Goal: Information Seeking & Learning: Learn about a topic

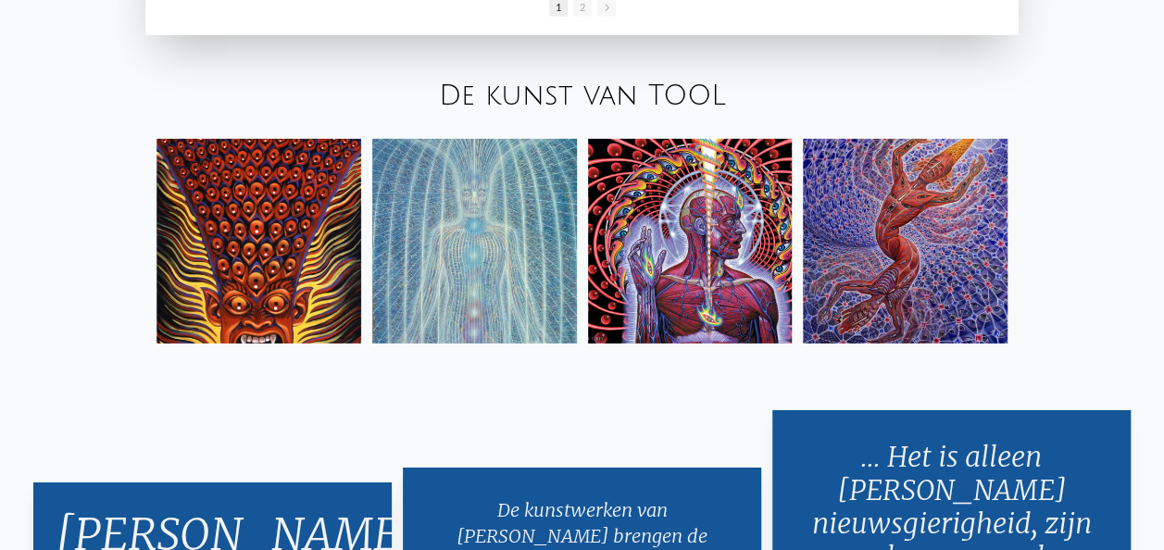
scroll to position [2870, 0]
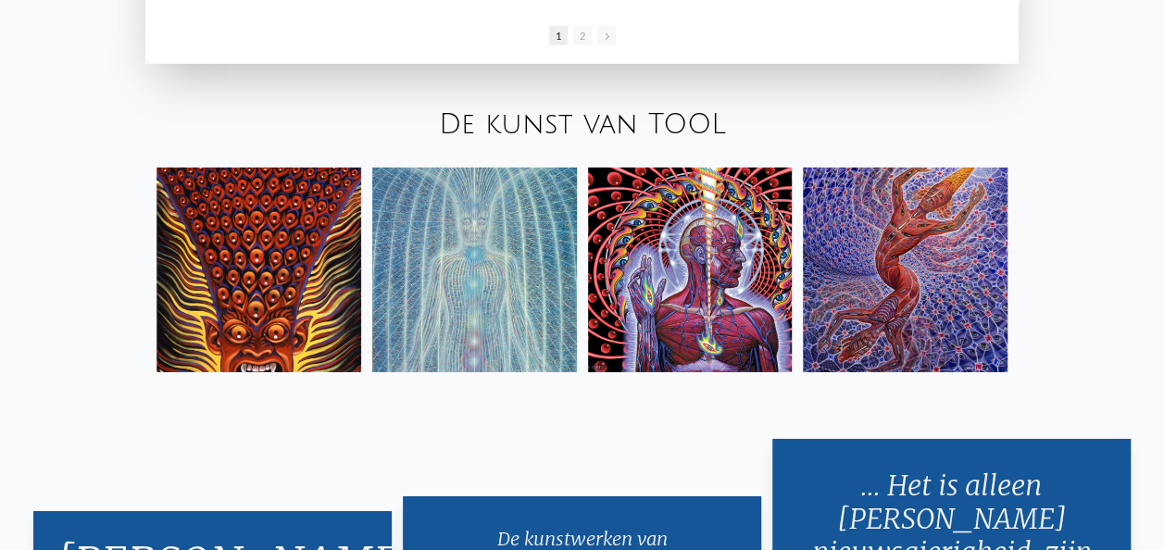
click at [537, 121] on link "De kunst van TOOL" at bounding box center [582, 124] width 287 height 31
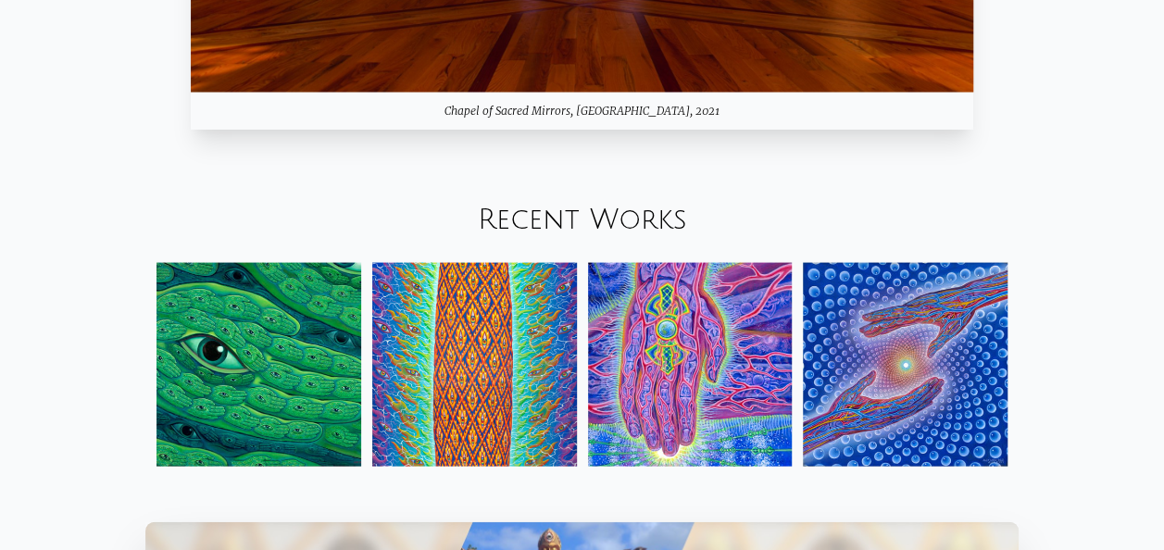
scroll to position [1730, 0]
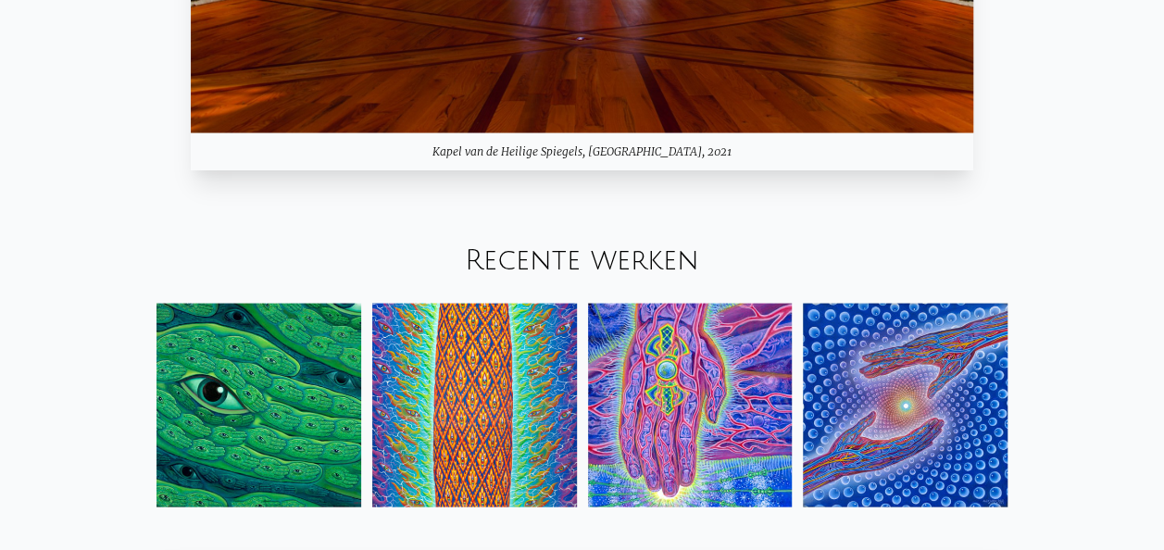
click at [572, 256] on link "Recente werken" at bounding box center [582, 259] width 234 height 31
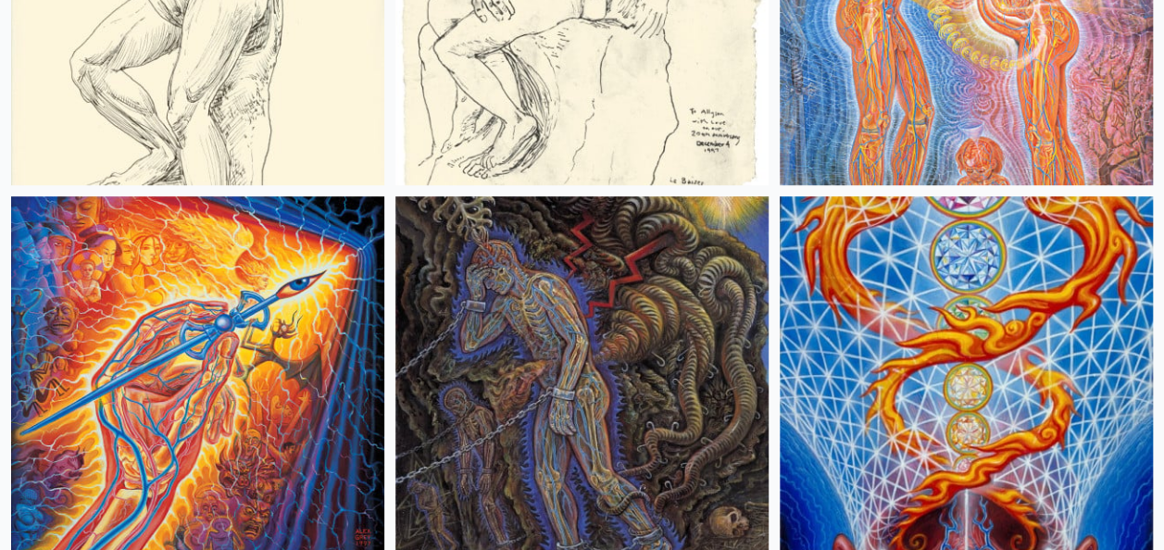
scroll to position [25184, 0]
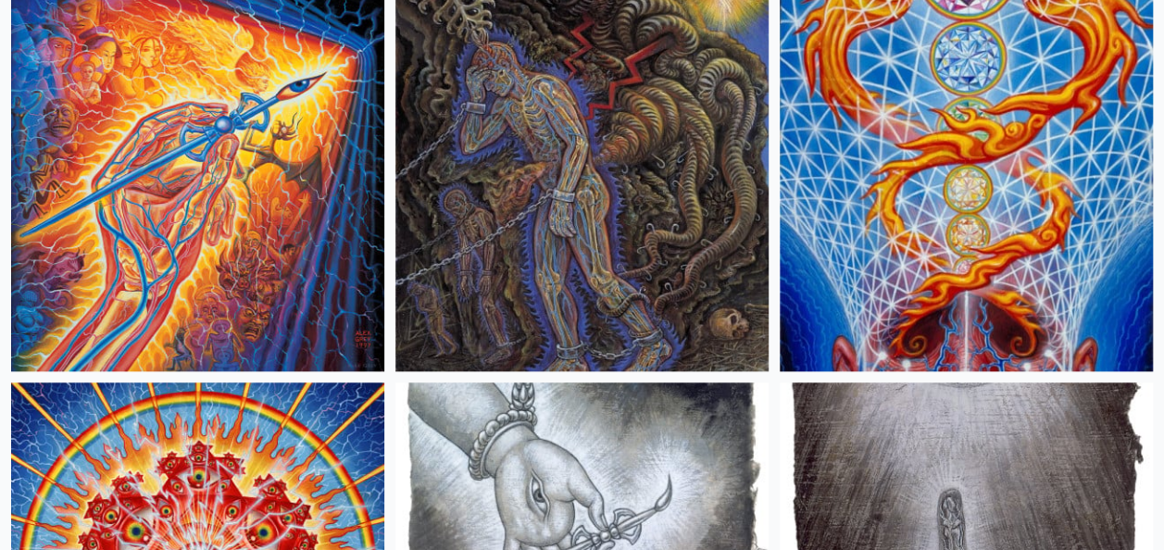
click at [586, 261] on img at bounding box center [581, 184] width 373 height 373
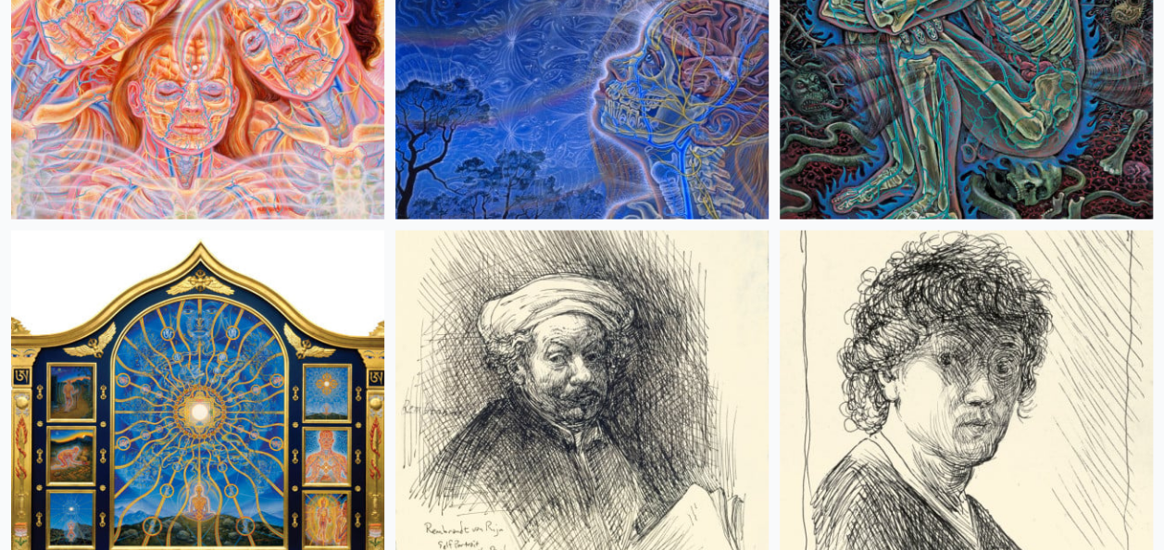
scroll to position [26943, 0]
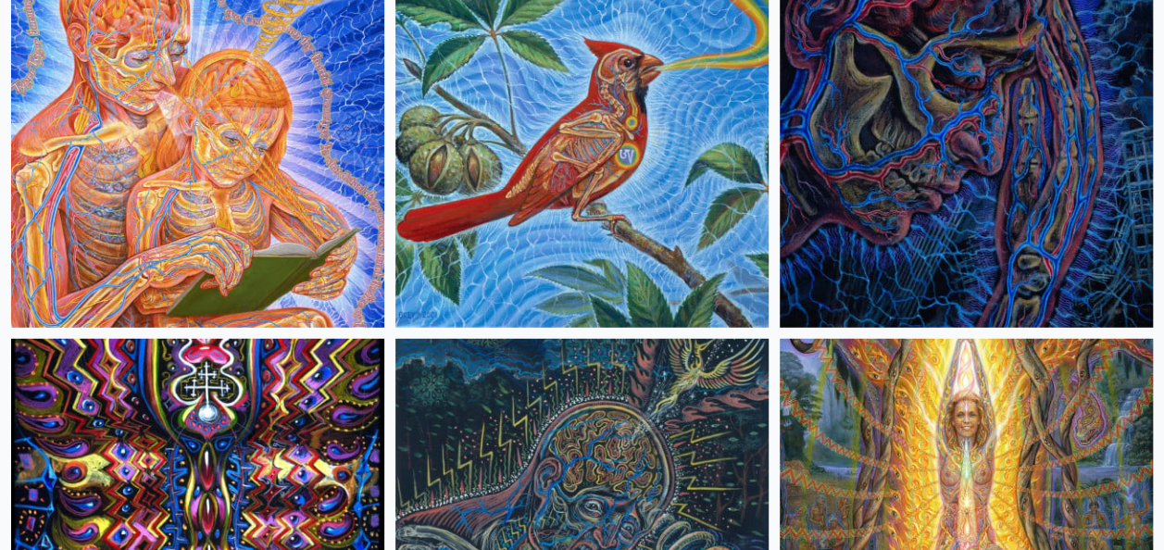
scroll to position [19906, 0]
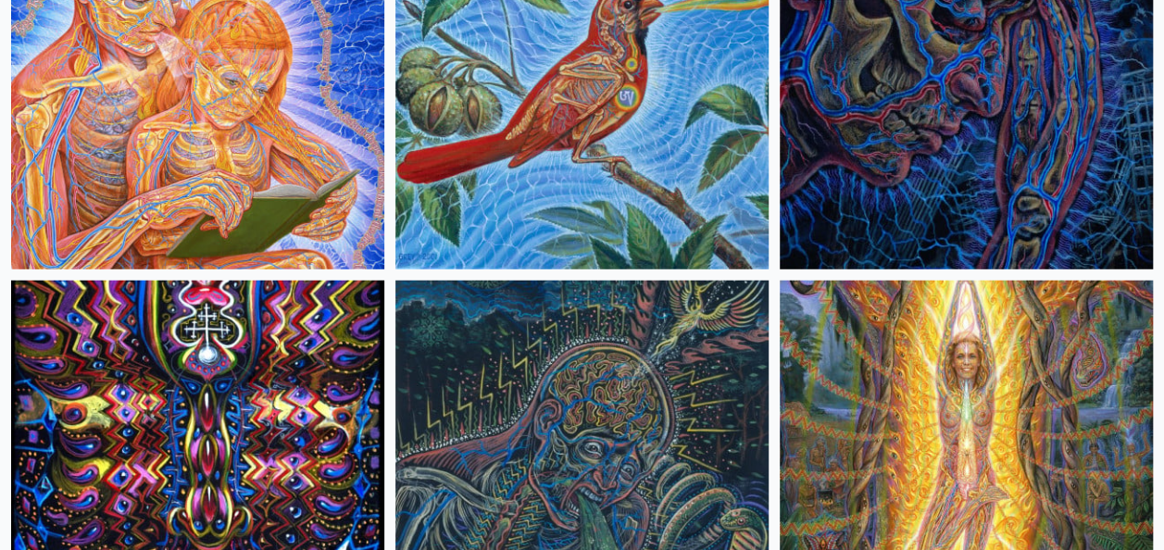
click at [898, 119] on img at bounding box center [966, 82] width 373 height 373
click at [630, 393] on img at bounding box center [581, 467] width 373 height 373
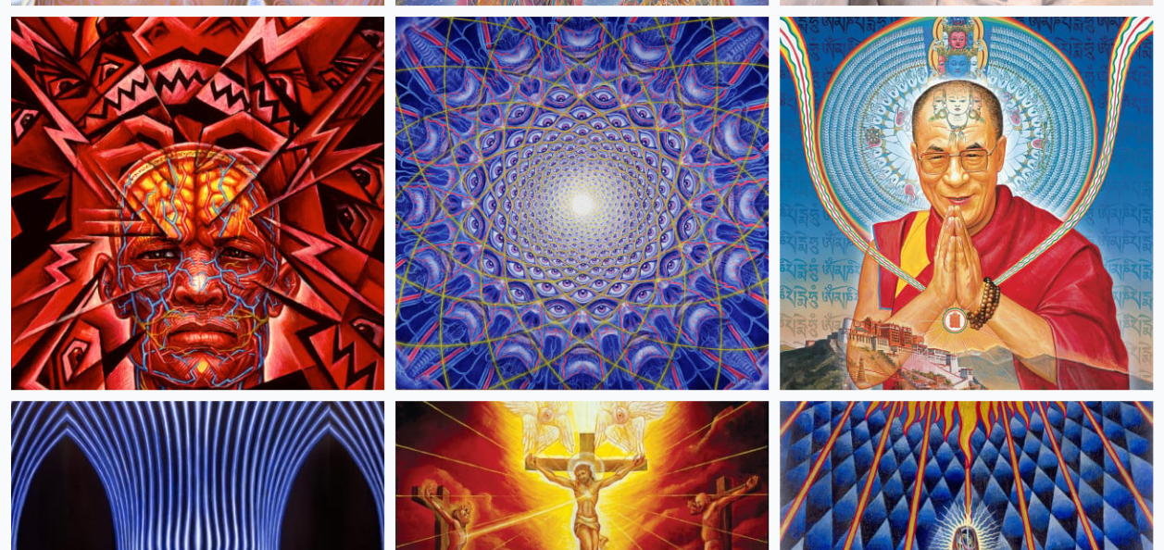
scroll to position [28424, 0]
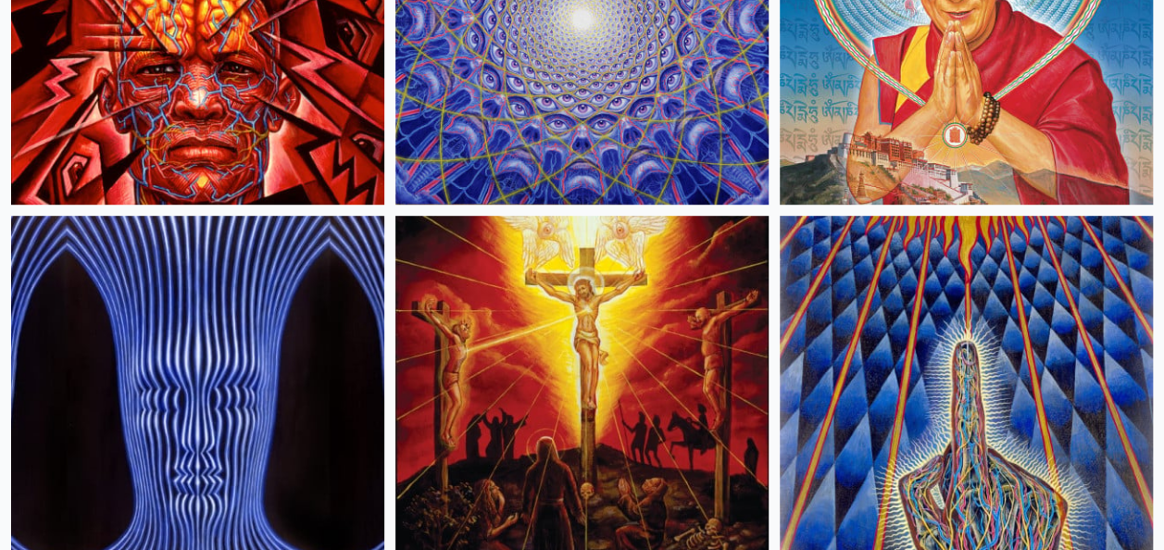
click at [552, 107] on img at bounding box center [581, 17] width 373 height 373
click at [588, 378] on img at bounding box center [581, 402] width 373 height 373
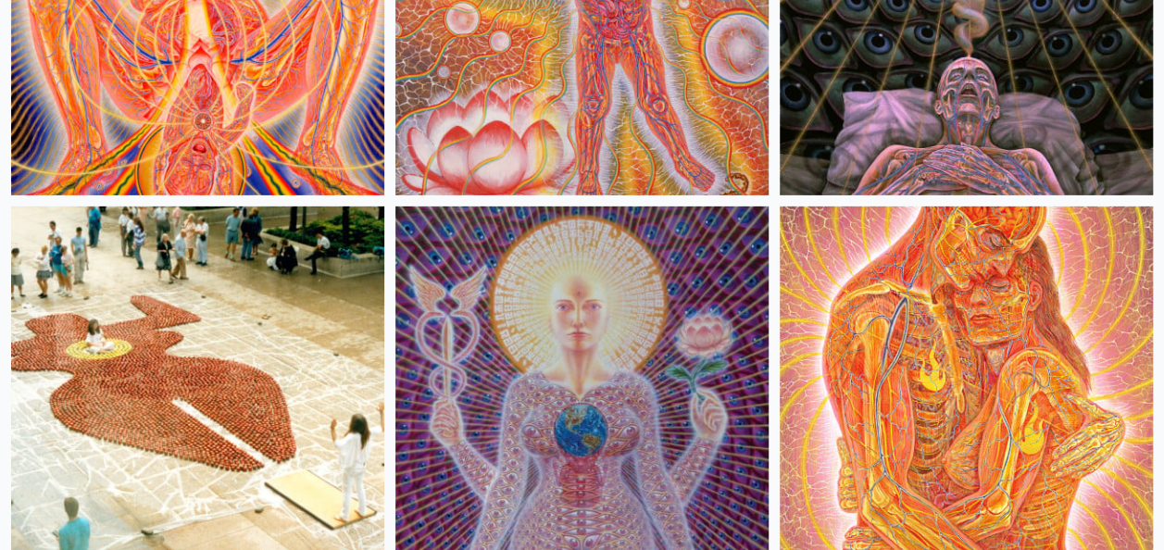
scroll to position [30554, 0]
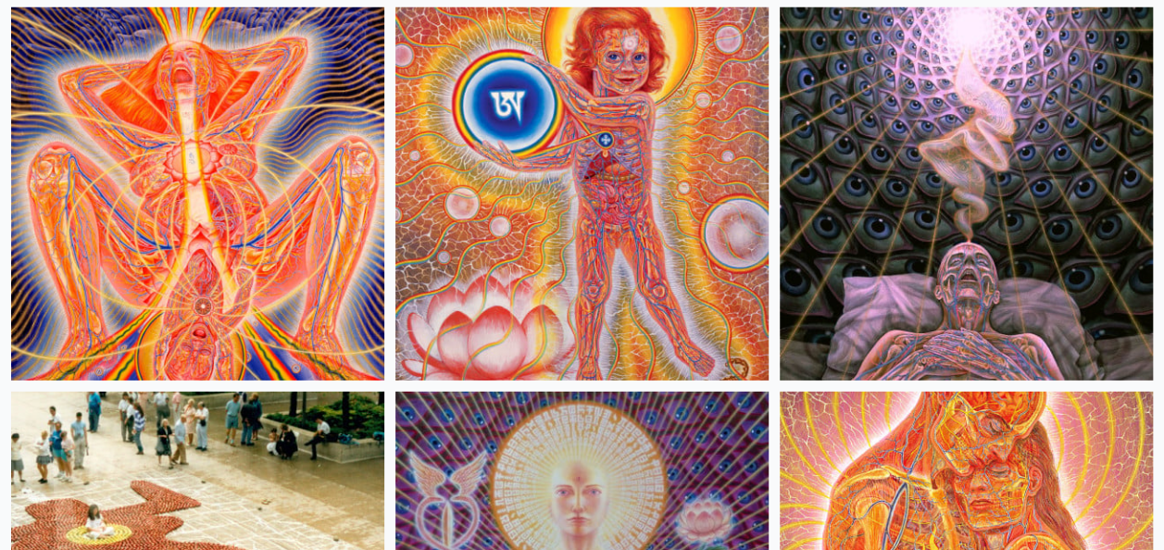
click at [1002, 227] on img at bounding box center [966, 193] width 373 height 373
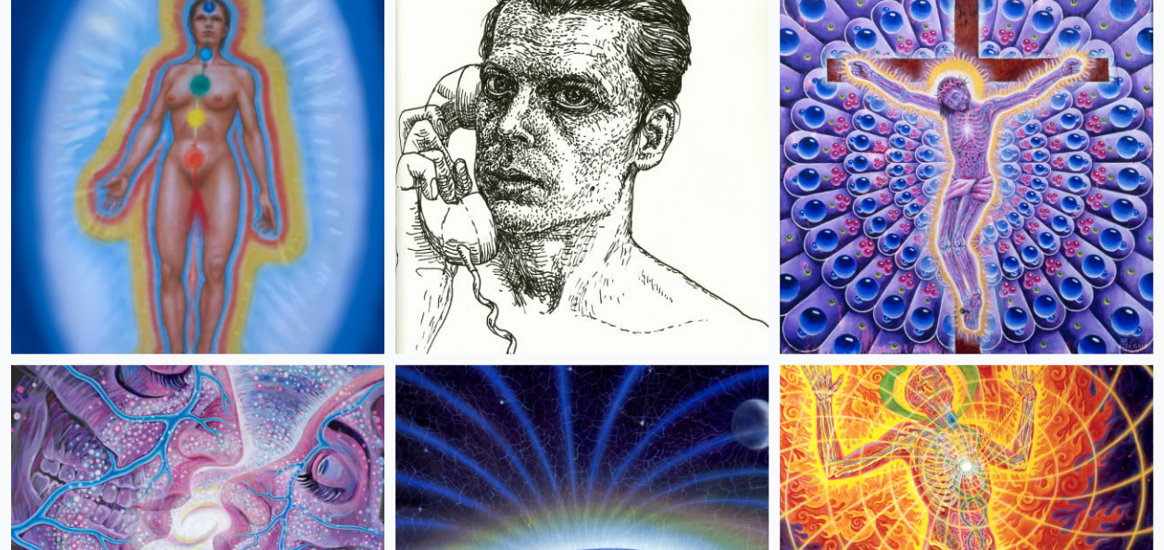
scroll to position [32128, 0]
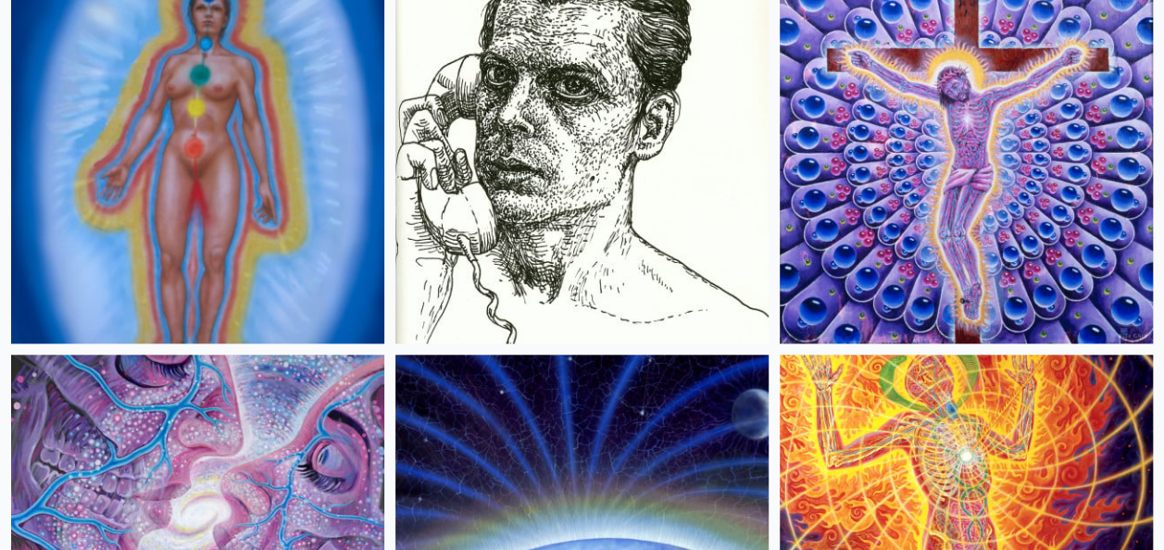
click at [181, 143] on img at bounding box center [197, 156] width 373 height 373
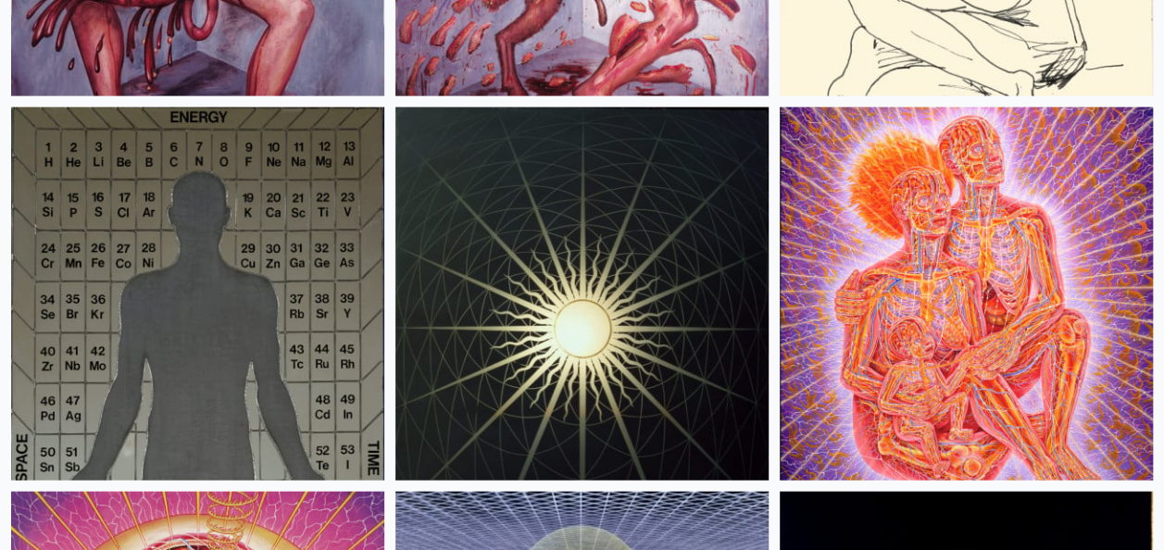
scroll to position [33516, 0]
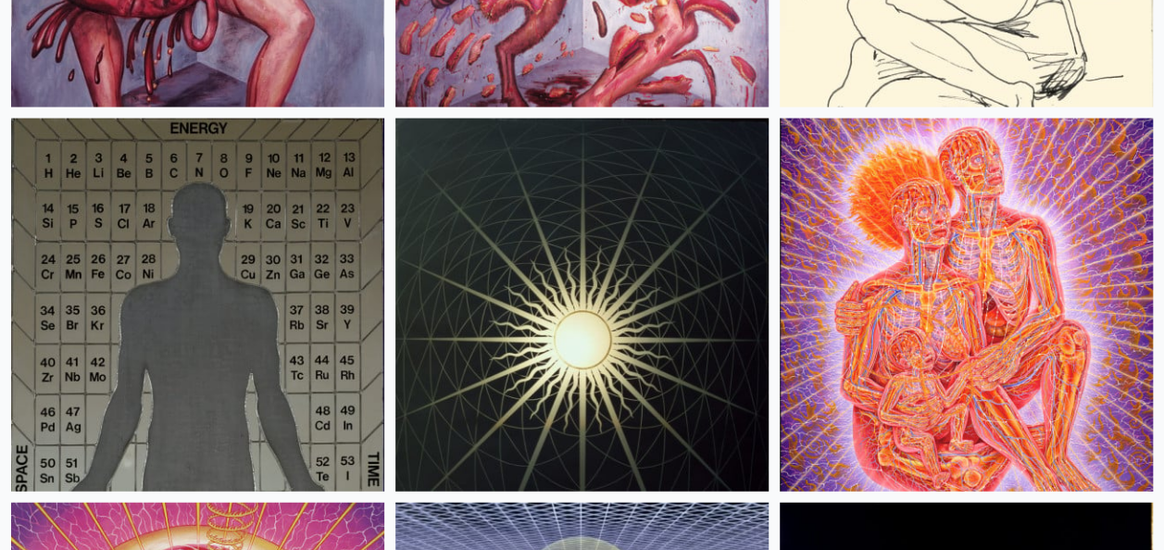
click at [550, 325] on img at bounding box center [581, 305] width 373 height 373
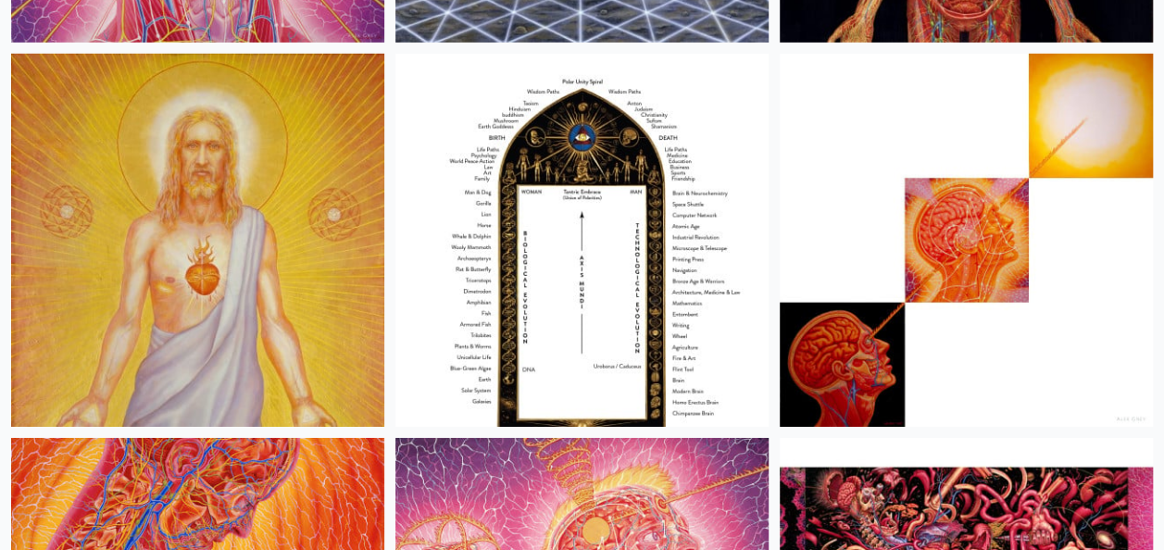
scroll to position [34535, 0]
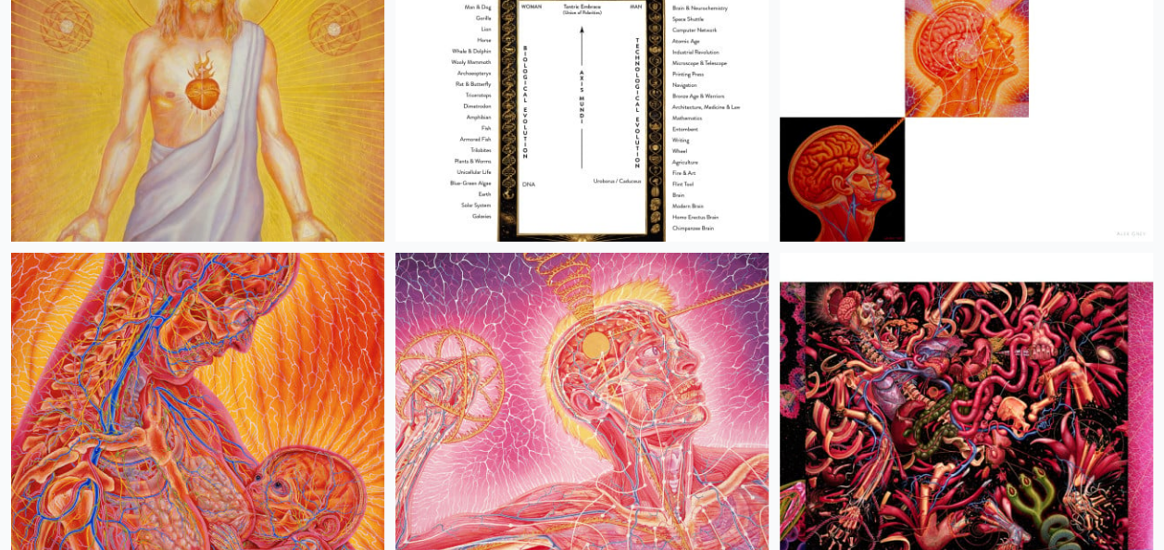
click at [283, 146] on img at bounding box center [197, 55] width 373 height 373
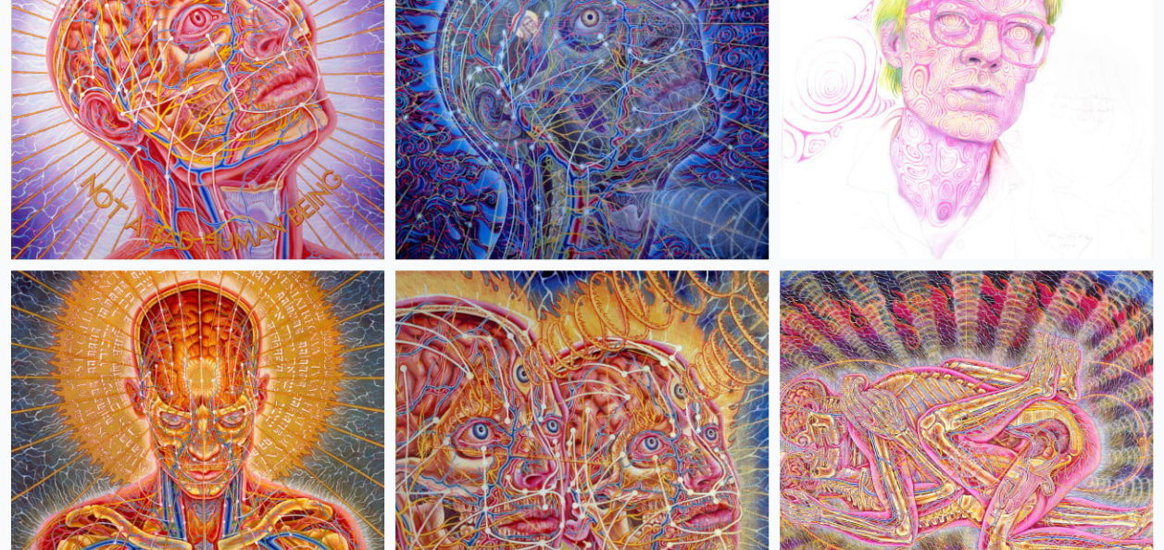
scroll to position [35924, 0]
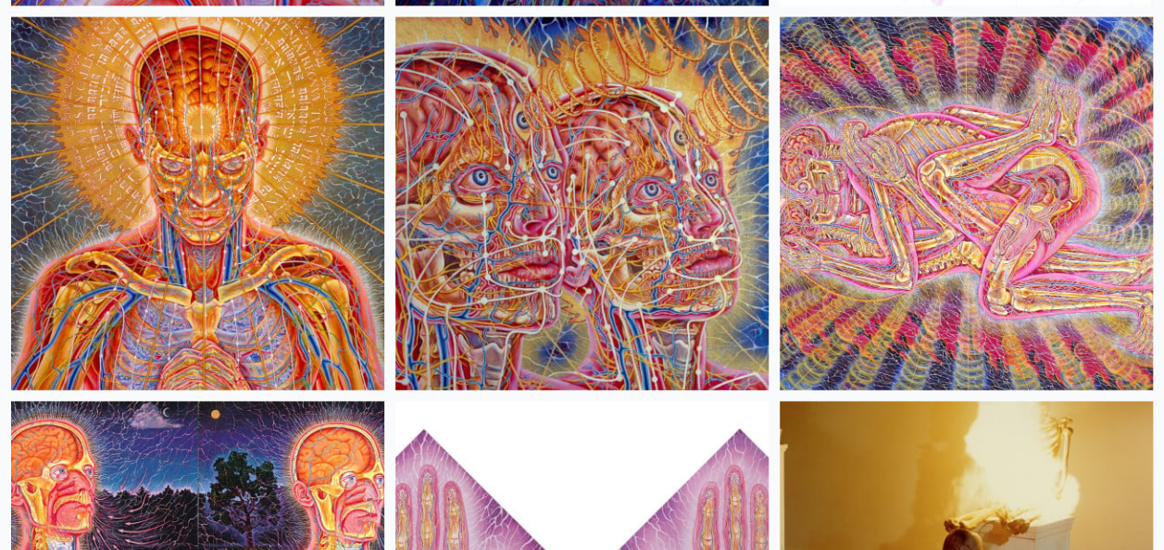
click at [1005, 219] on img at bounding box center [966, 203] width 373 height 373
click at [210, 243] on img at bounding box center [197, 203] width 373 height 373
click at [593, 234] on img at bounding box center [581, 203] width 373 height 373
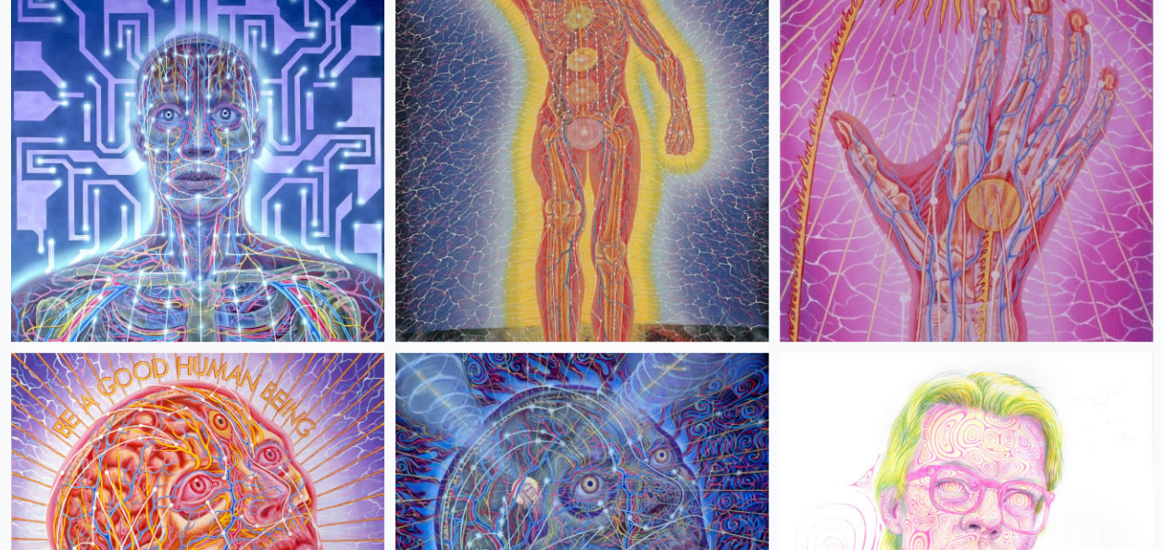
scroll to position [34998, 0]
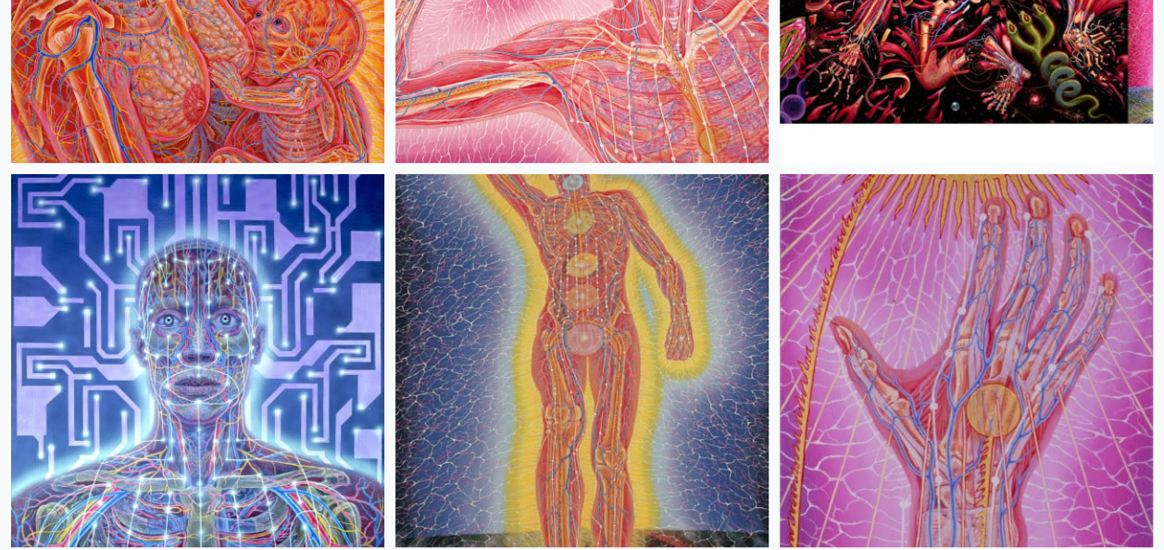
click at [487, 328] on img at bounding box center [581, 360] width 373 height 373
click at [981, 431] on img at bounding box center [966, 360] width 373 height 373
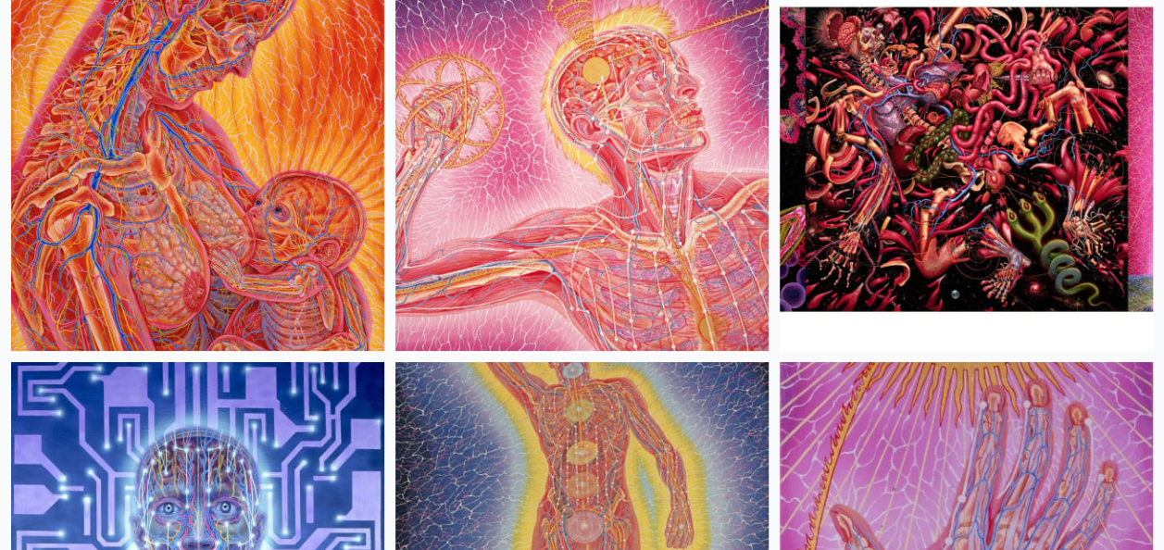
scroll to position [34720, 0]
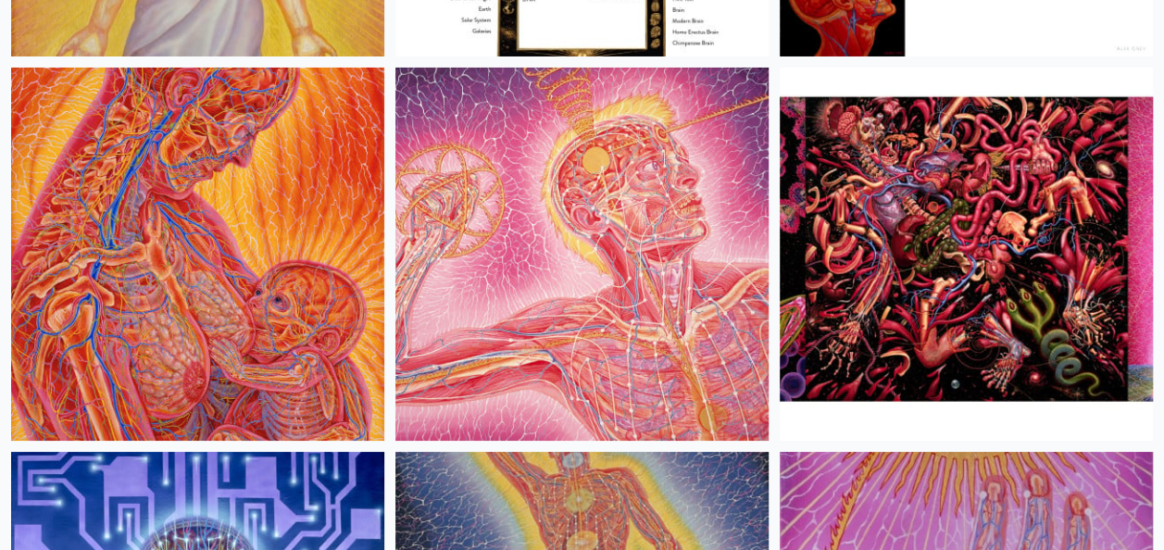
click at [562, 314] on img at bounding box center [581, 254] width 373 height 373
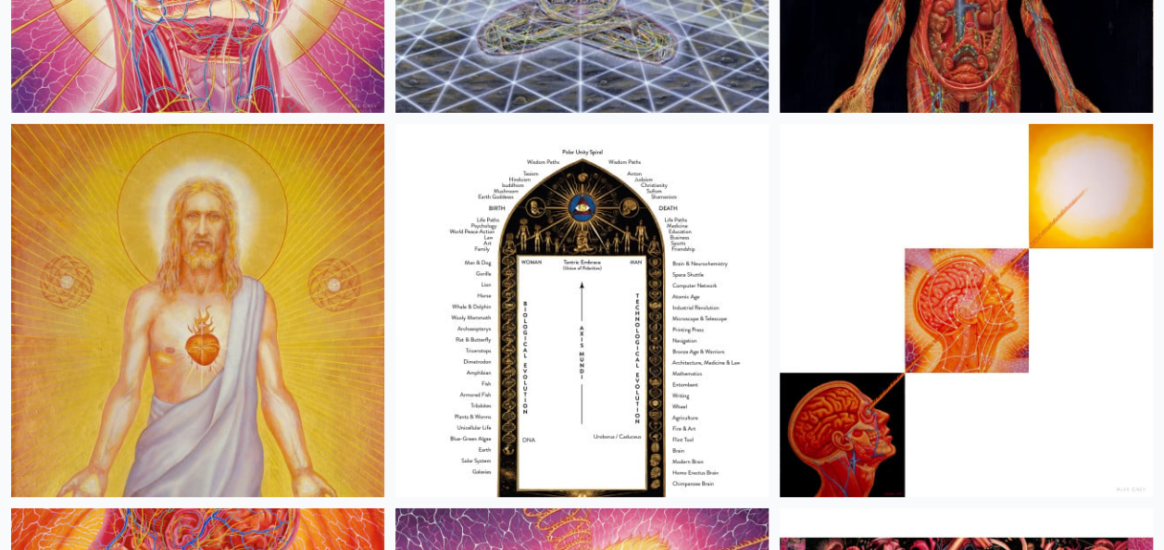
scroll to position [34257, 0]
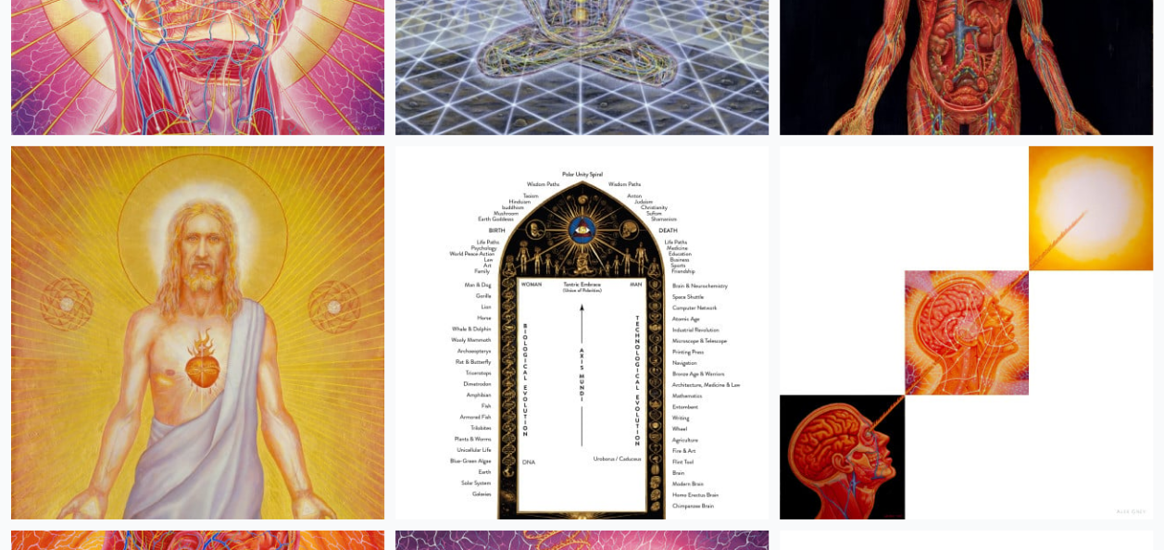
click at [988, 309] on img at bounding box center [966, 332] width 373 height 373
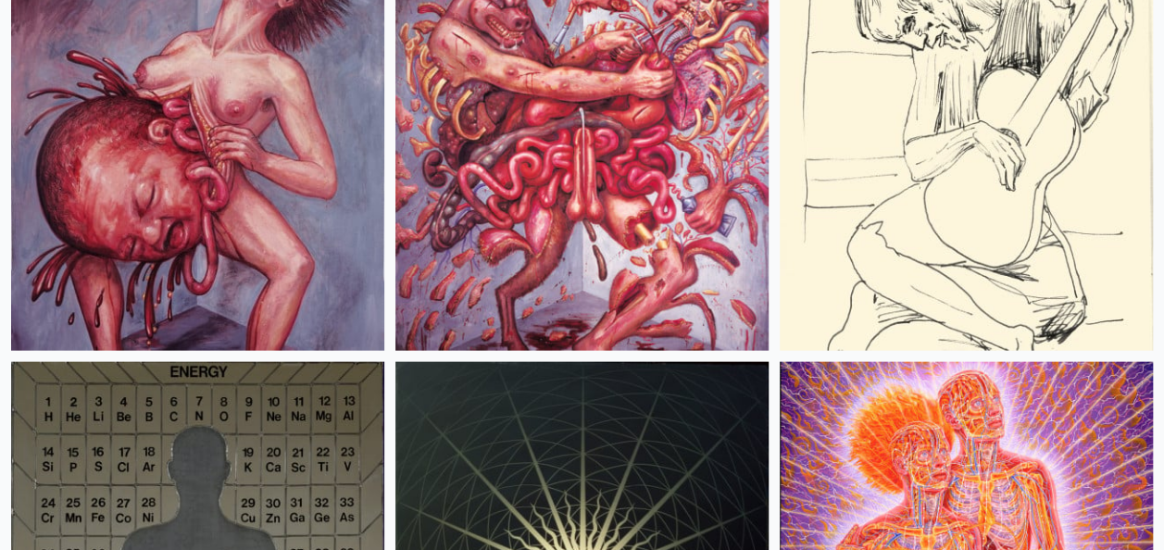
scroll to position [33331, 0]
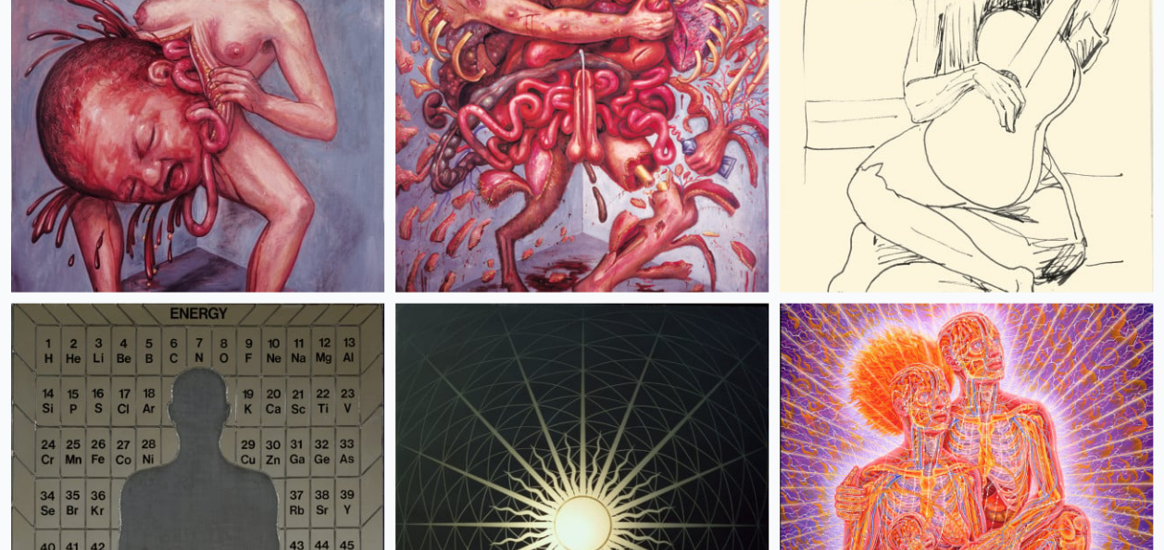
click at [222, 209] on img at bounding box center [197, 105] width 373 height 373
click at [608, 208] on img at bounding box center [581, 105] width 373 height 373
click at [161, 111] on img at bounding box center [197, 105] width 373 height 373
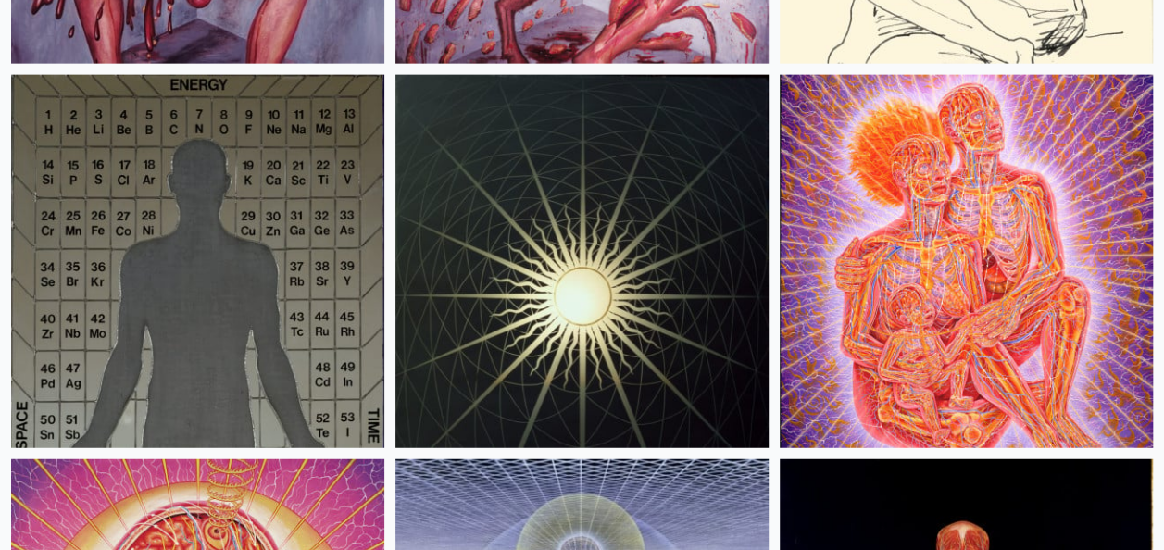
scroll to position [33609, 0]
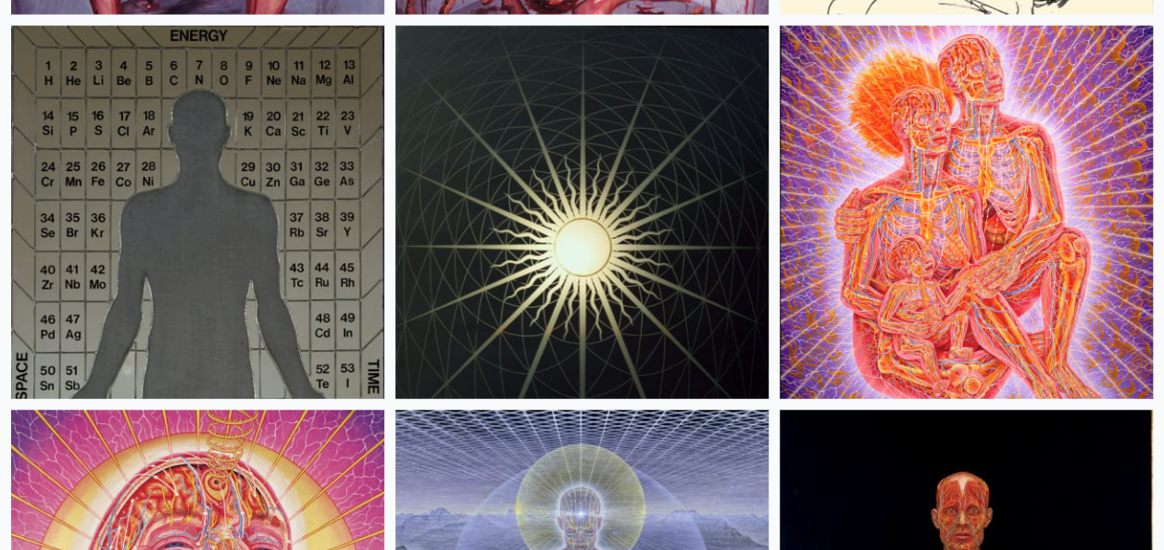
click at [952, 255] on img at bounding box center [966, 212] width 373 height 373
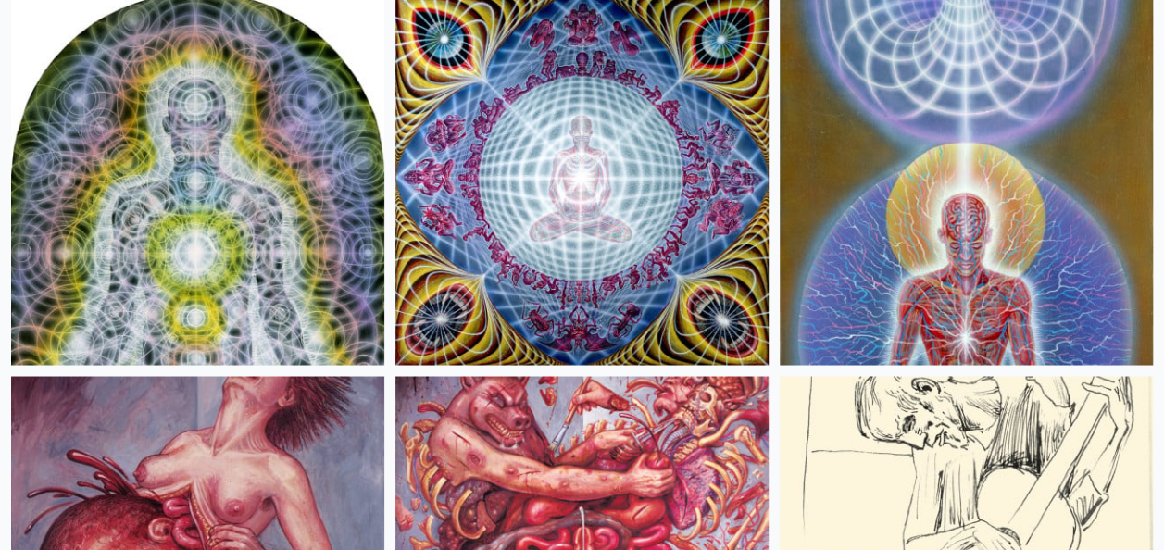
scroll to position [32868, 0]
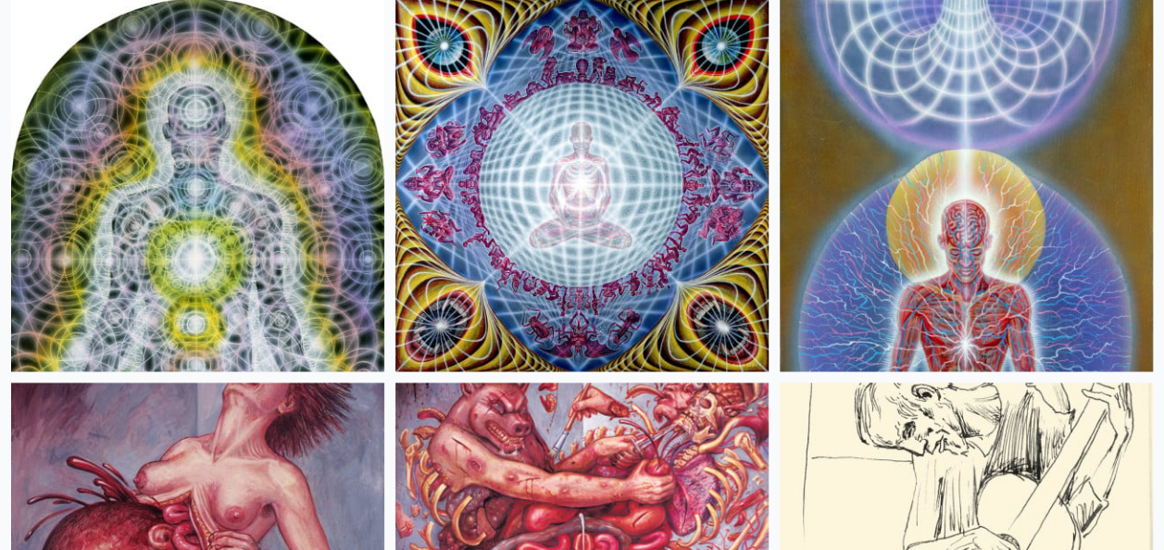
click at [981, 312] on img at bounding box center [966, 184] width 373 height 373
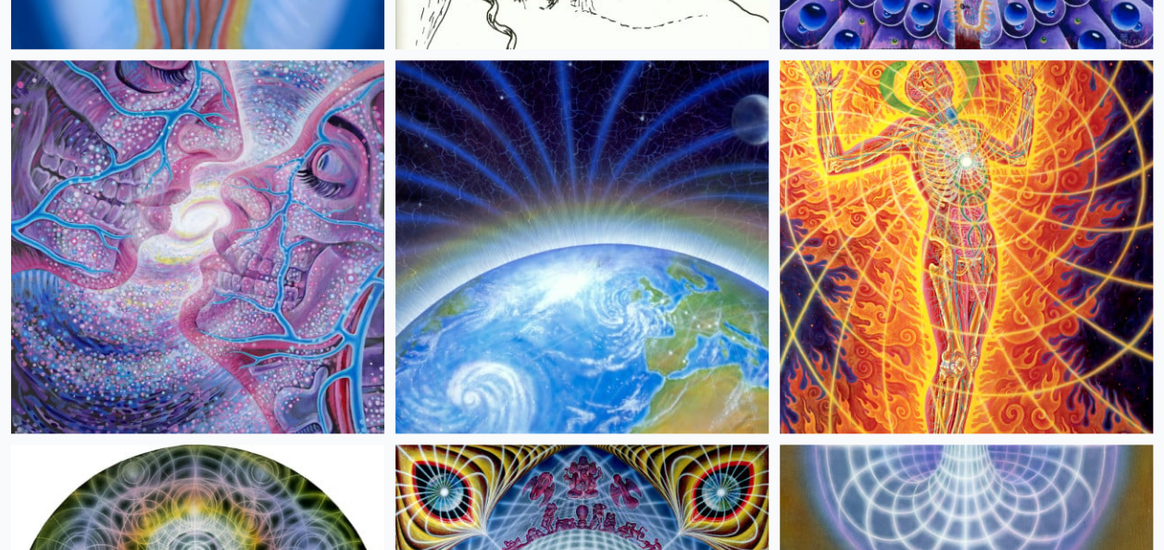
scroll to position [32405, 0]
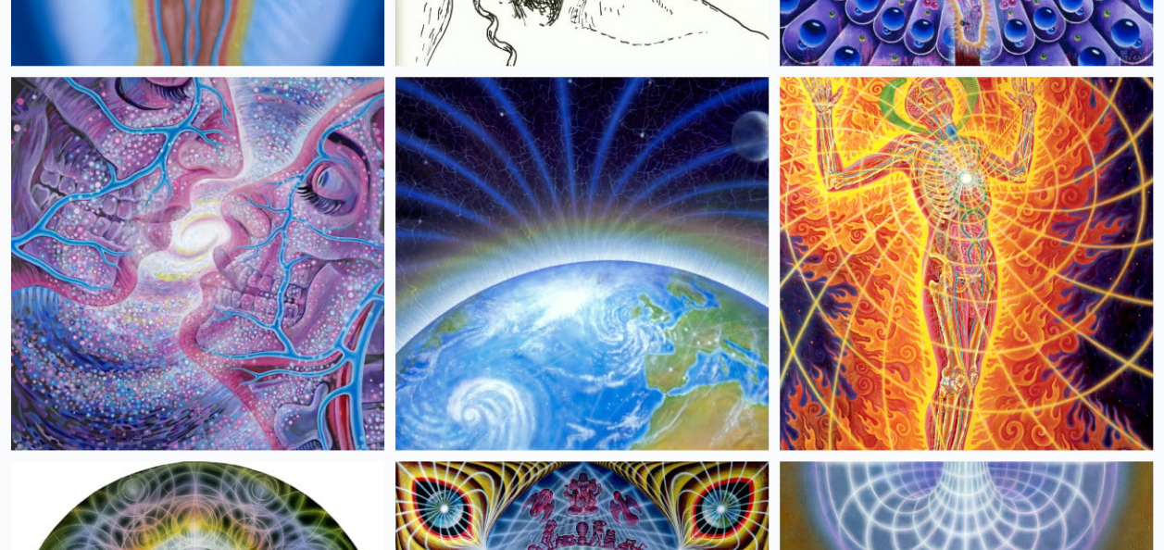
click at [993, 261] on img at bounding box center [966, 263] width 373 height 373
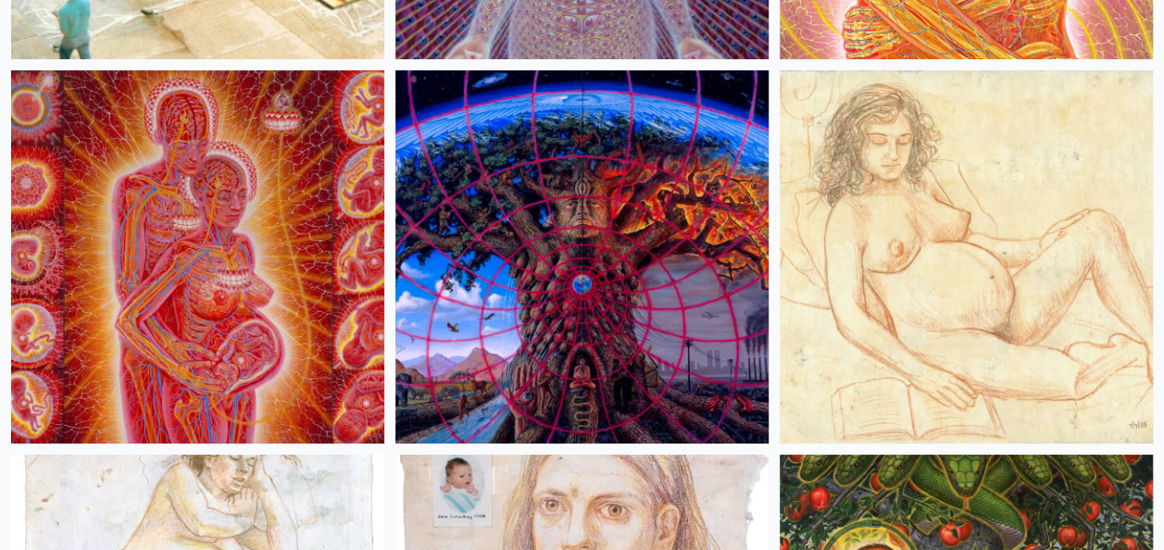
scroll to position [31202, 0]
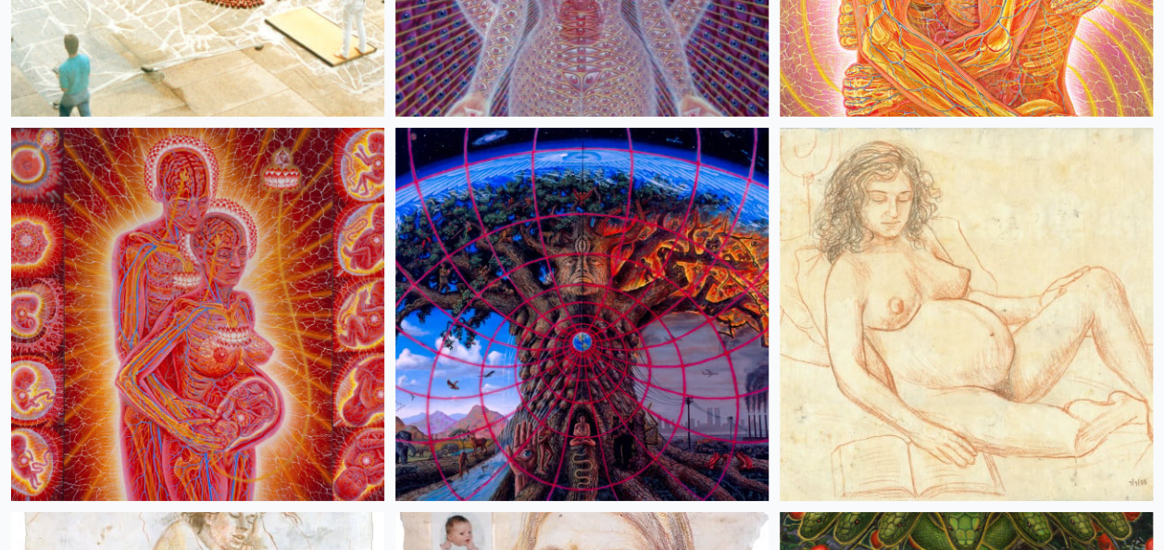
click at [231, 319] on img at bounding box center [197, 314] width 373 height 373
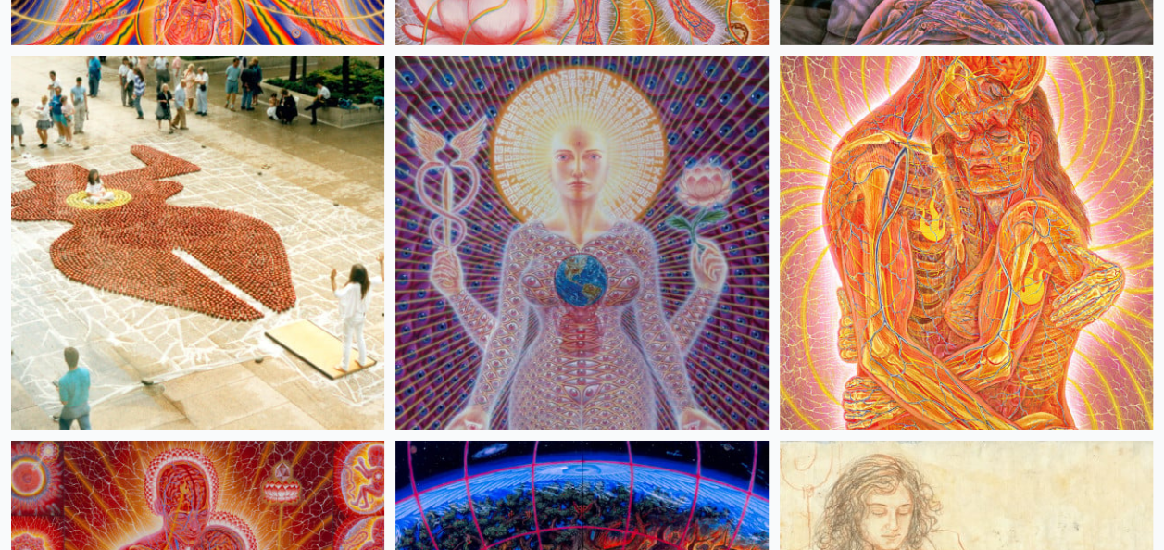
scroll to position [30831, 0]
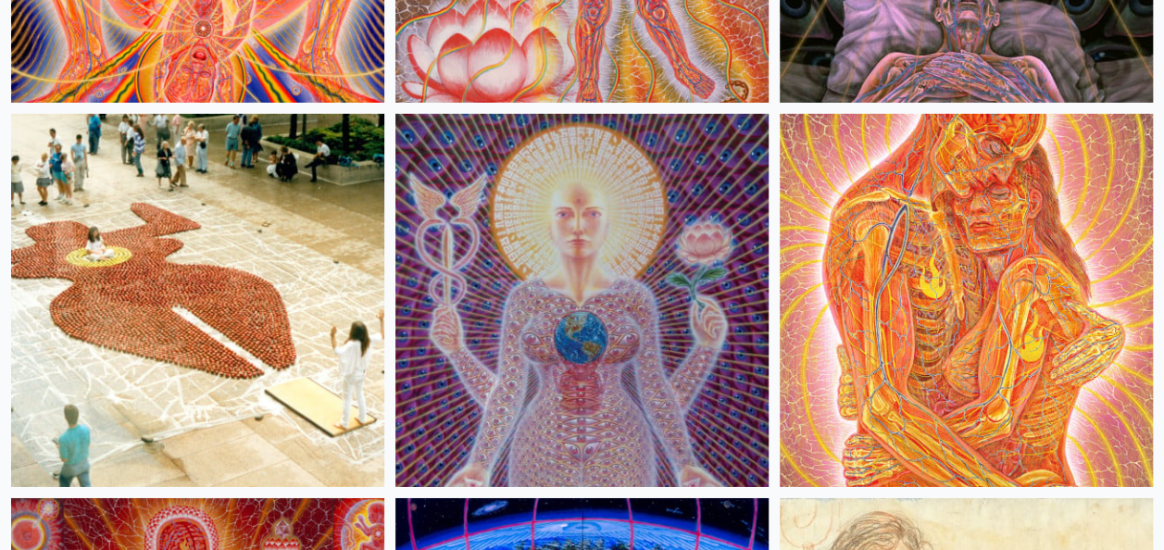
click at [591, 376] on img at bounding box center [581, 300] width 373 height 373
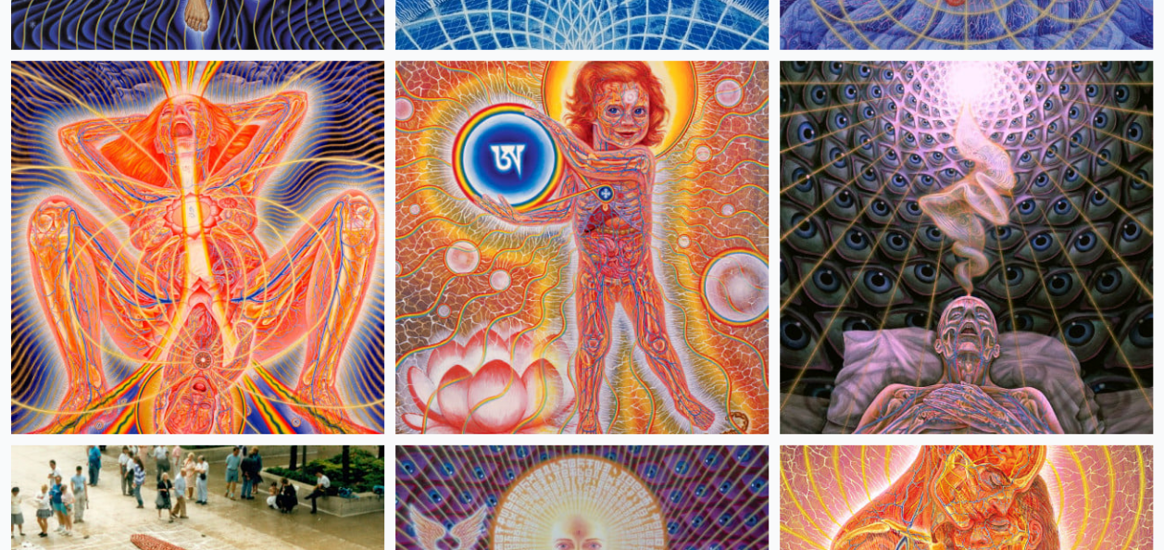
scroll to position [30461, 0]
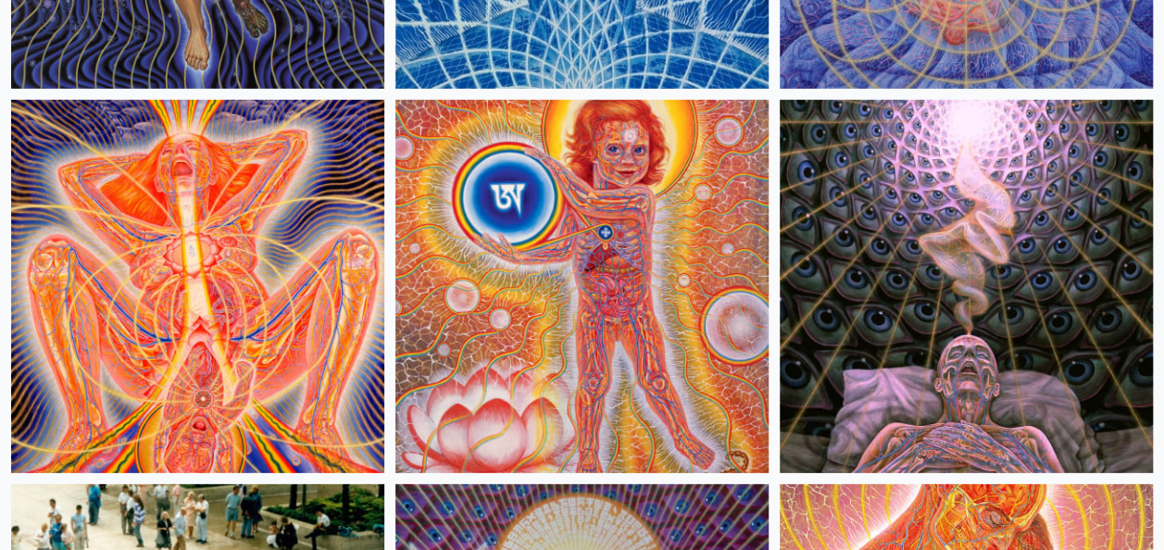
click at [178, 293] on img at bounding box center [197, 286] width 373 height 373
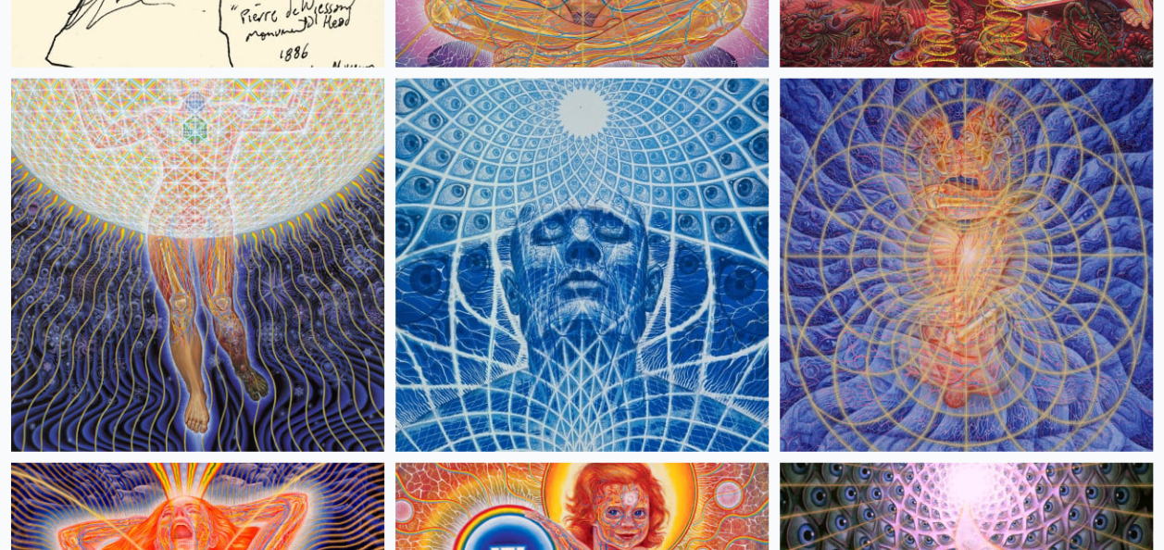
scroll to position [30091, 0]
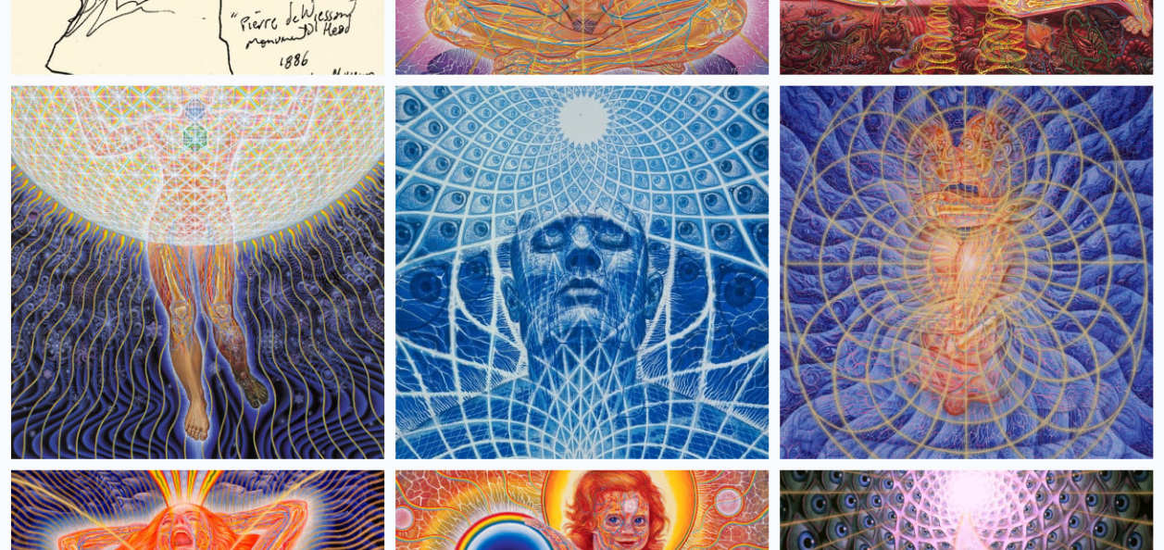
click at [992, 287] on img at bounding box center [966, 272] width 373 height 373
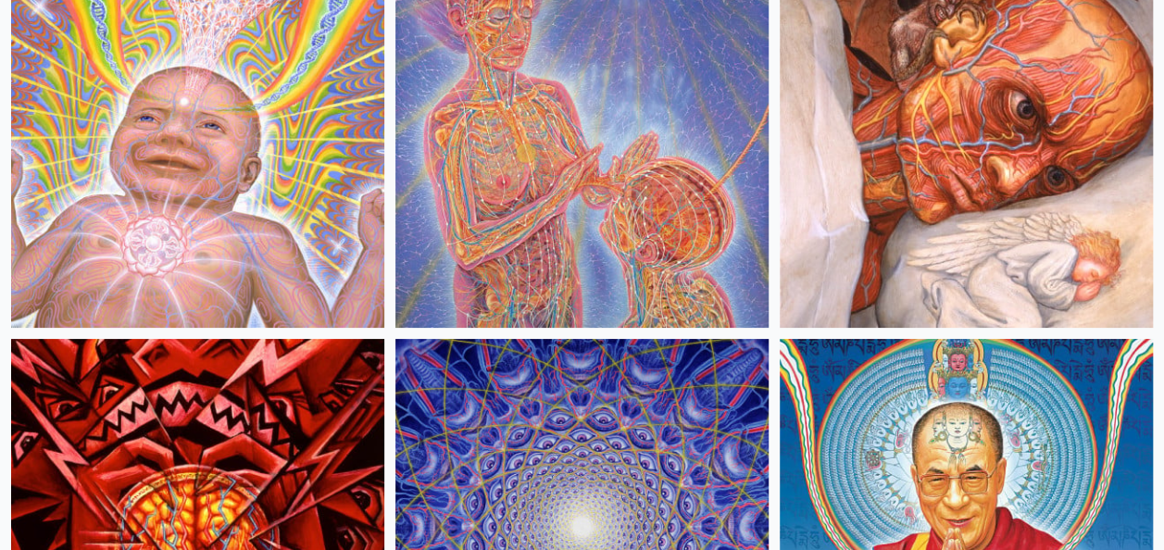
scroll to position [27961, 0]
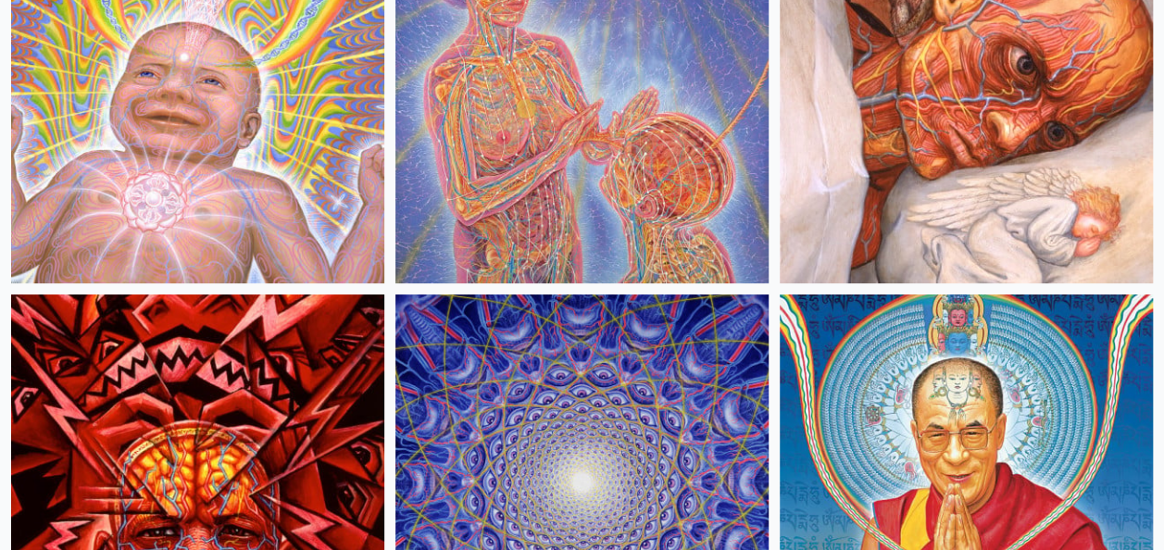
click at [181, 120] on img at bounding box center [197, 96] width 373 height 373
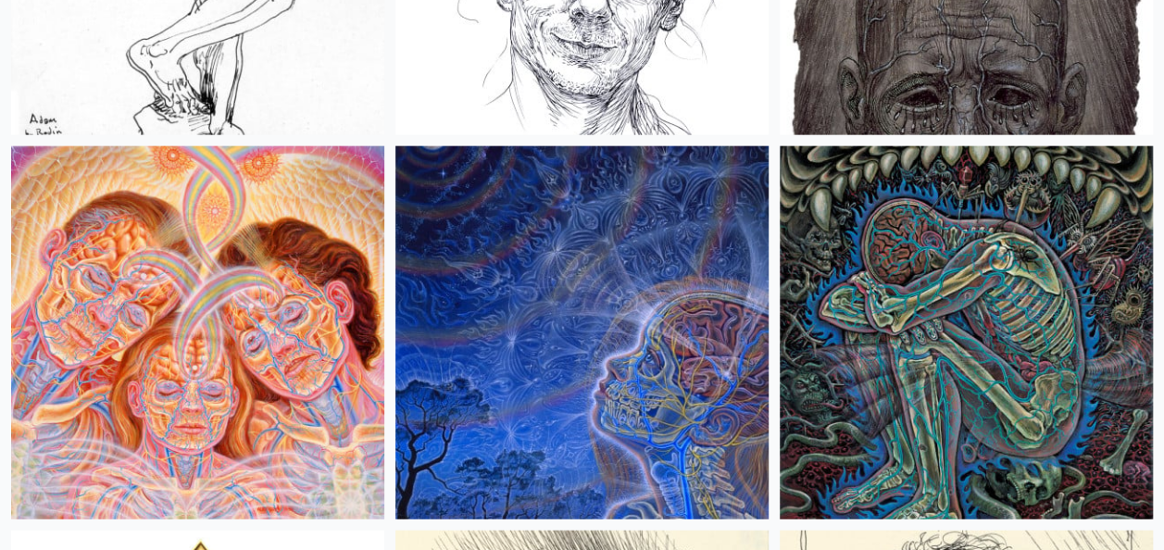
scroll to position [26480, 0]
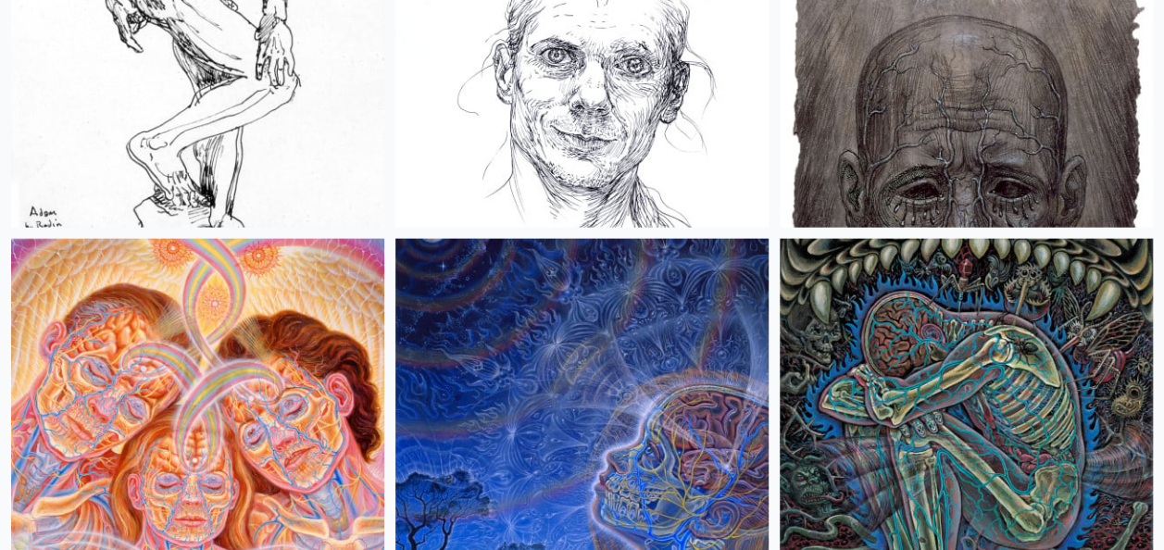
click at [193, 372] on img at bounding box center [197, 425] width 373 height 373
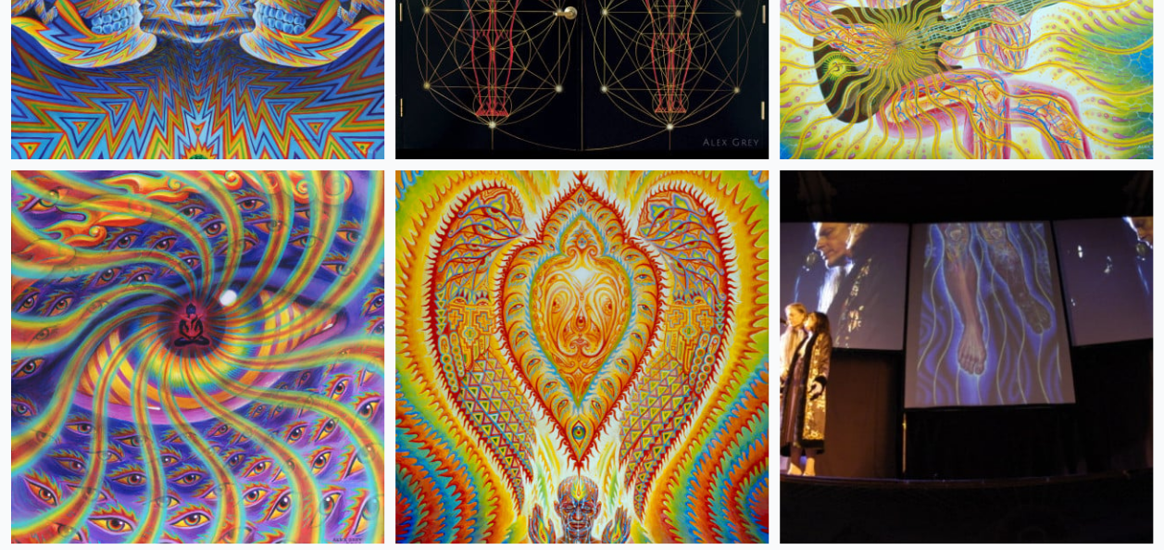
scroll to position [17036, 0]
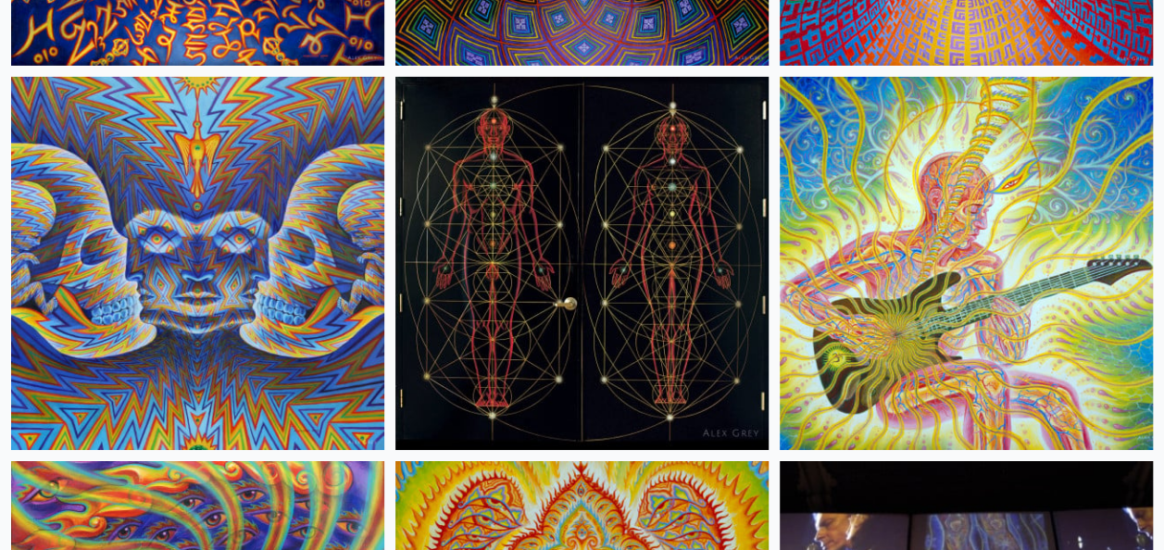
click at [573, 318] on img at bounding box center [581, 263] width 373 height 373
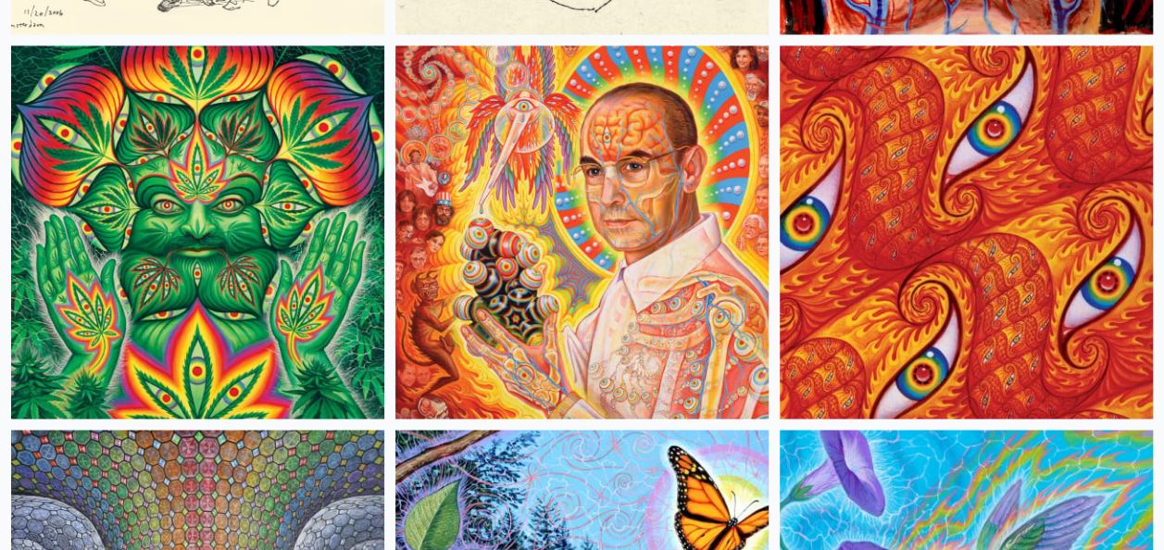
scroll to position [15462, 0]
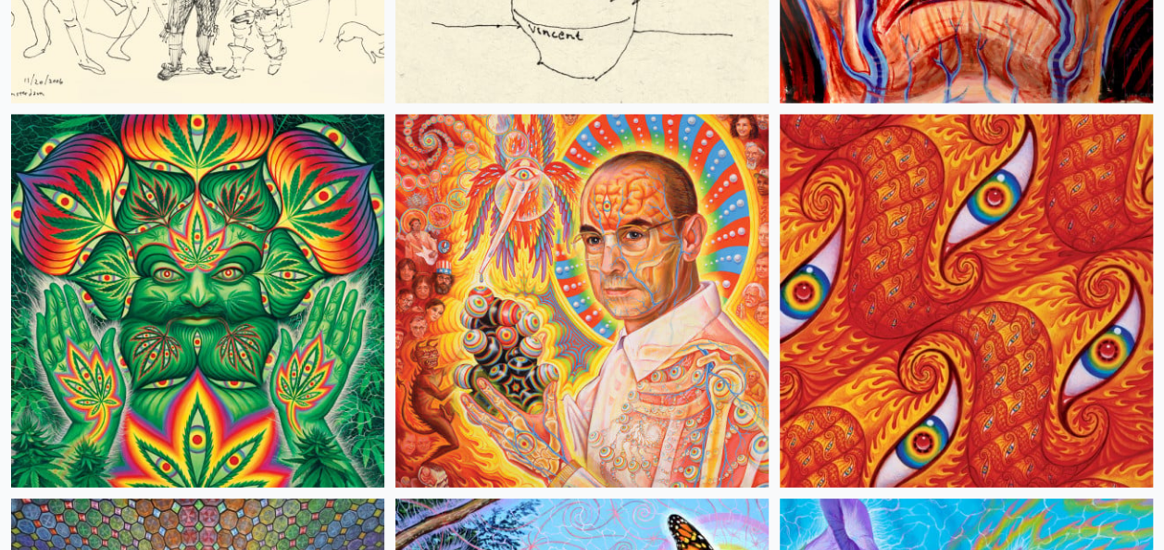
click at [518, 306] on img at bounding box center [581, 300] width 373 height 373
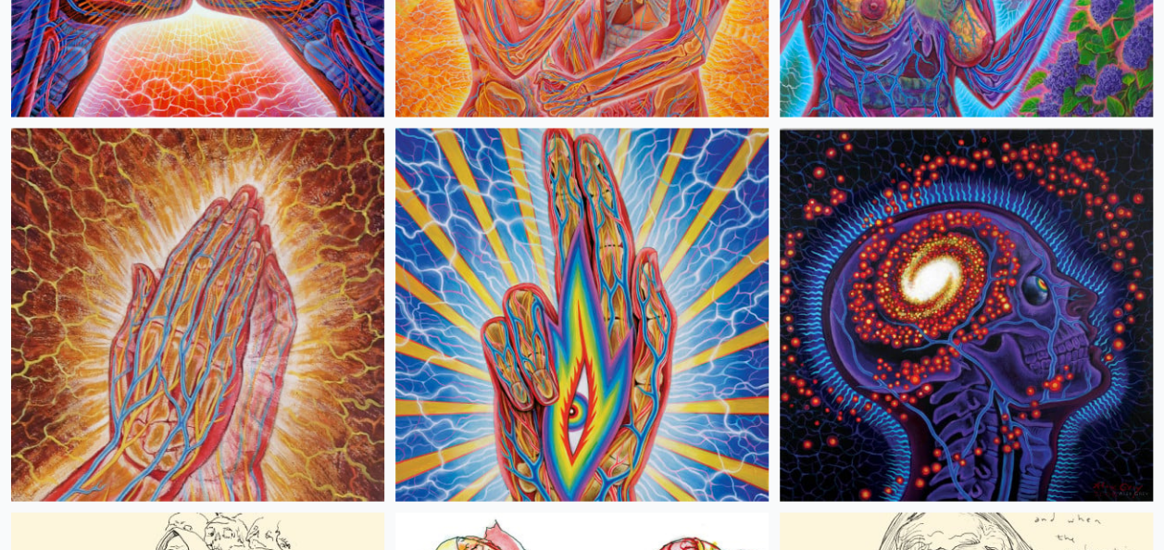
scroll to position [11666, 0]
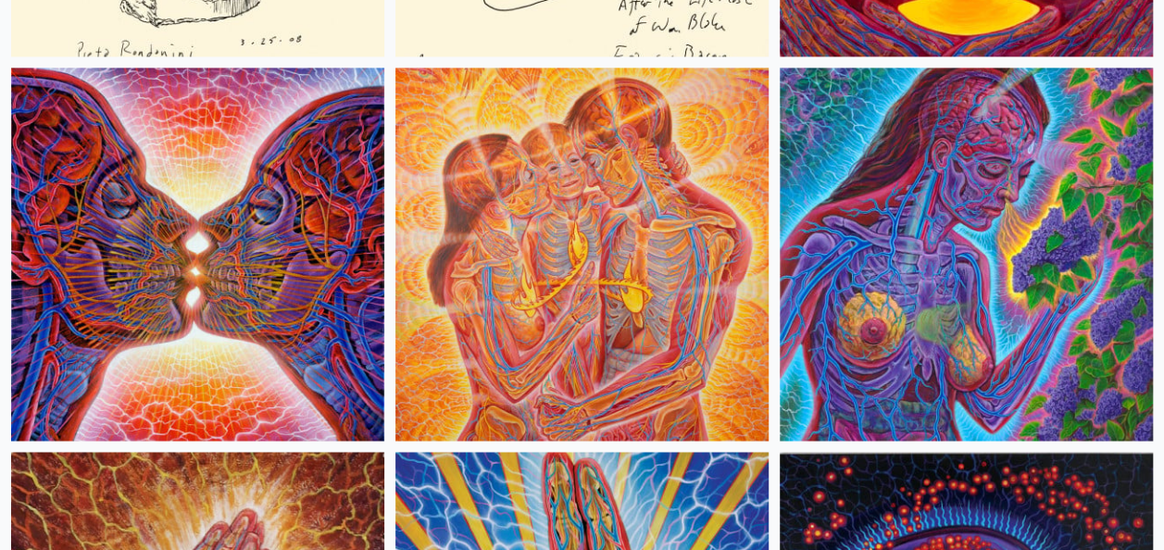
click at [933, 291] on img at bounding box center [966, 254] width 373 height 373
click at [566, 298] on img at bounding box center [581, 254] width 373 height 373
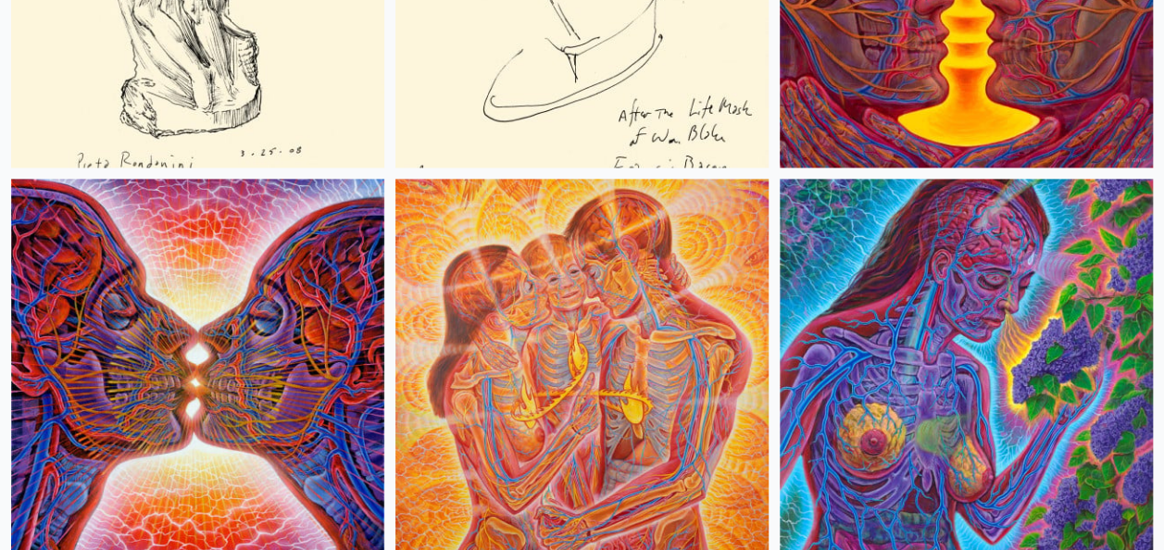
scroll to position [11296, 0]
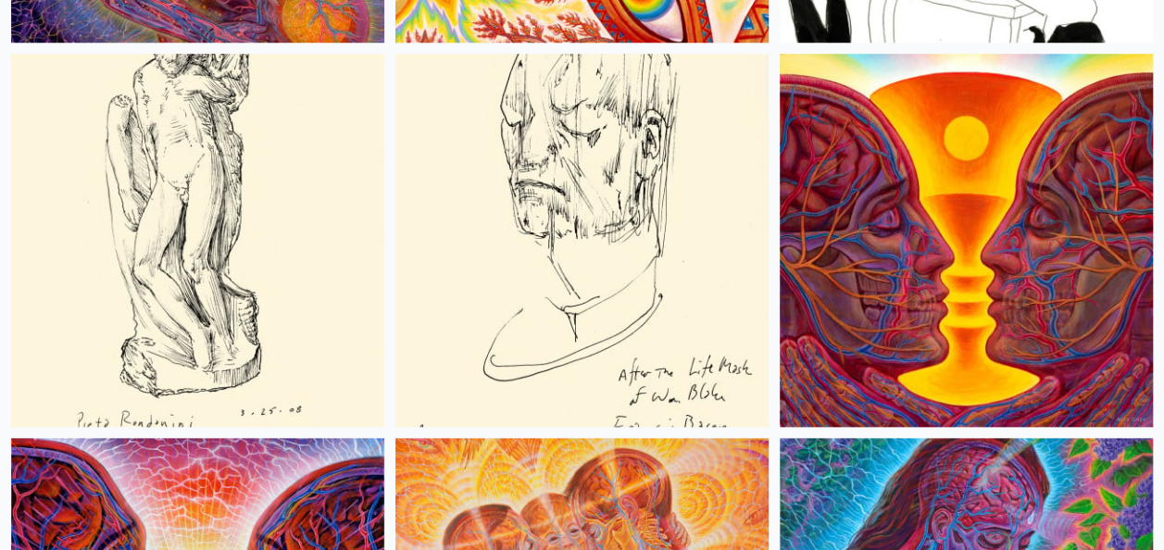
click at [977, 314] on img at bounding box center [966, 240] width 373 height 373
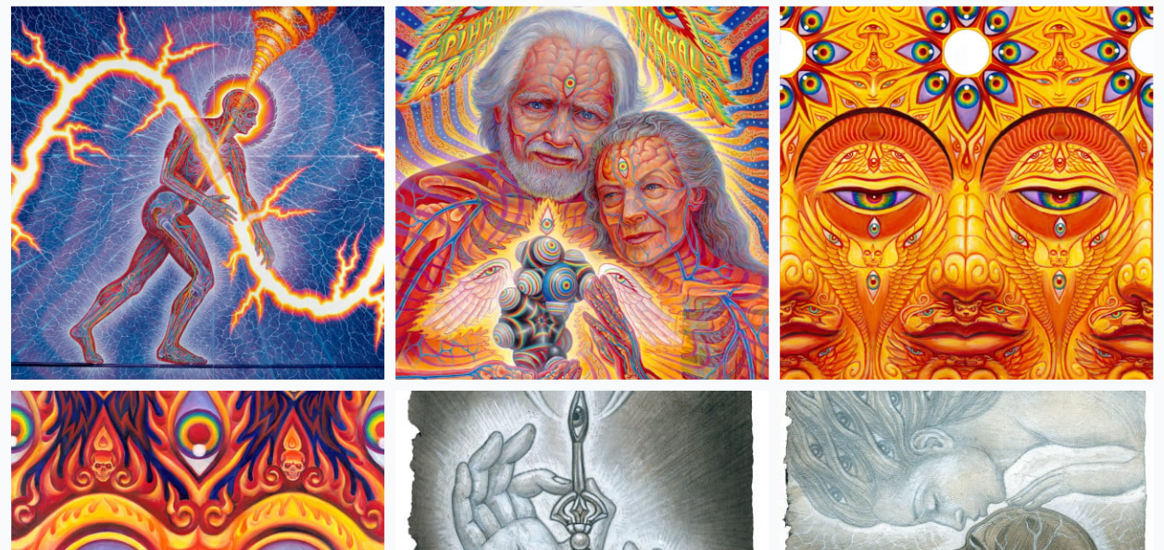
scroll to position [9907, 0]
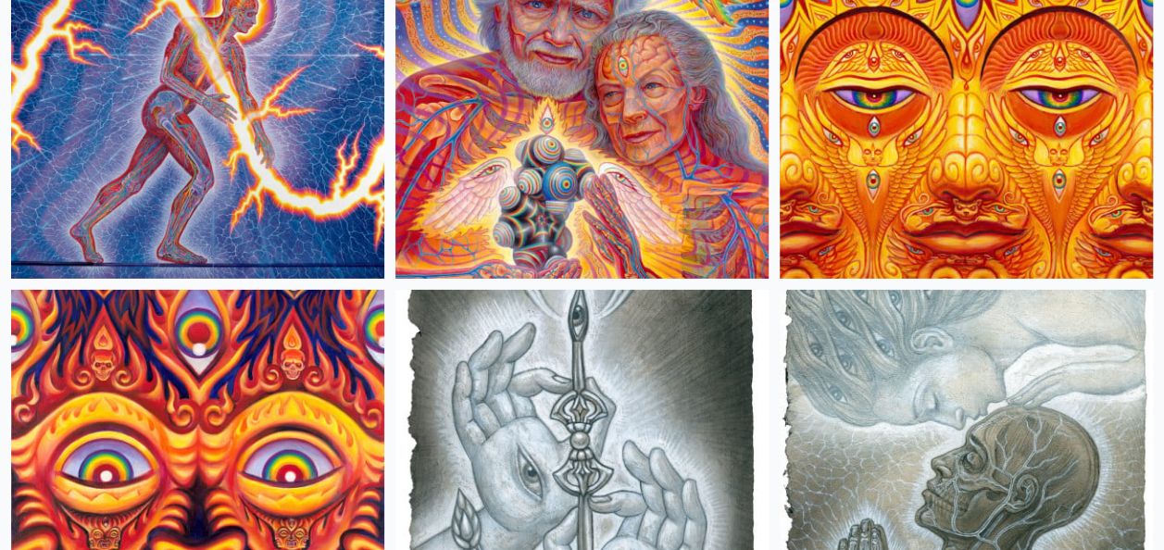
click at [193, 109] on img at bounding box center [197, 92] width 373 height 373
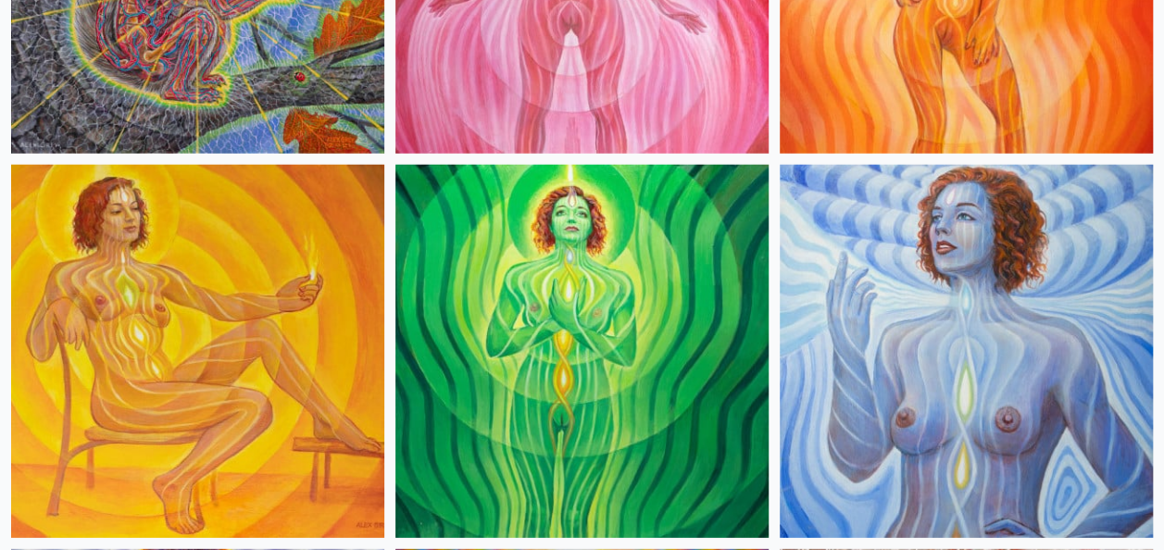
scroll to position [2037, 0]
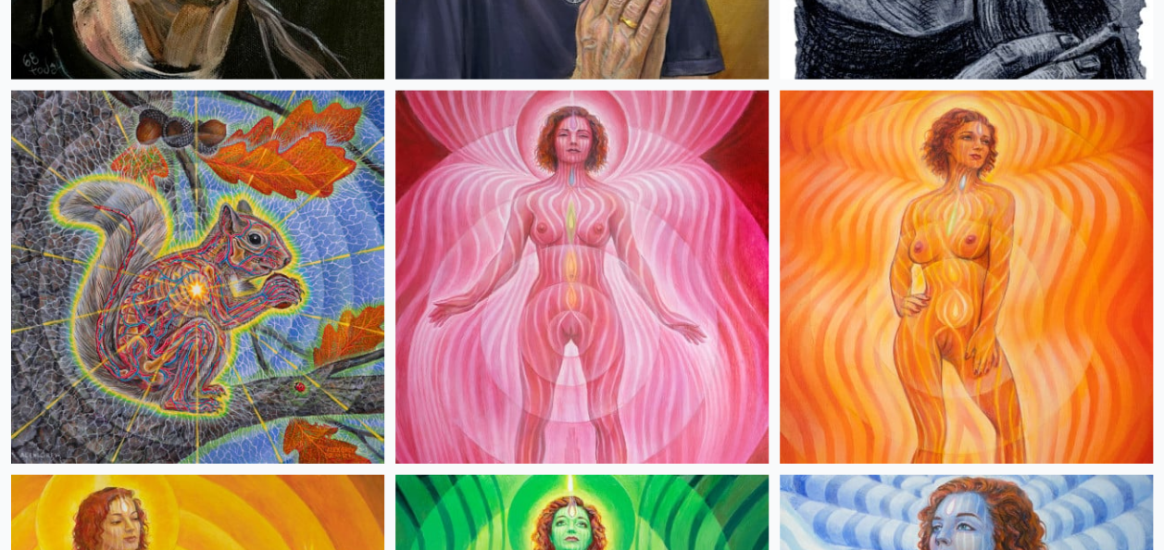
click at [114, 290] on img at bounding box center [197, 277] width 373 height 373
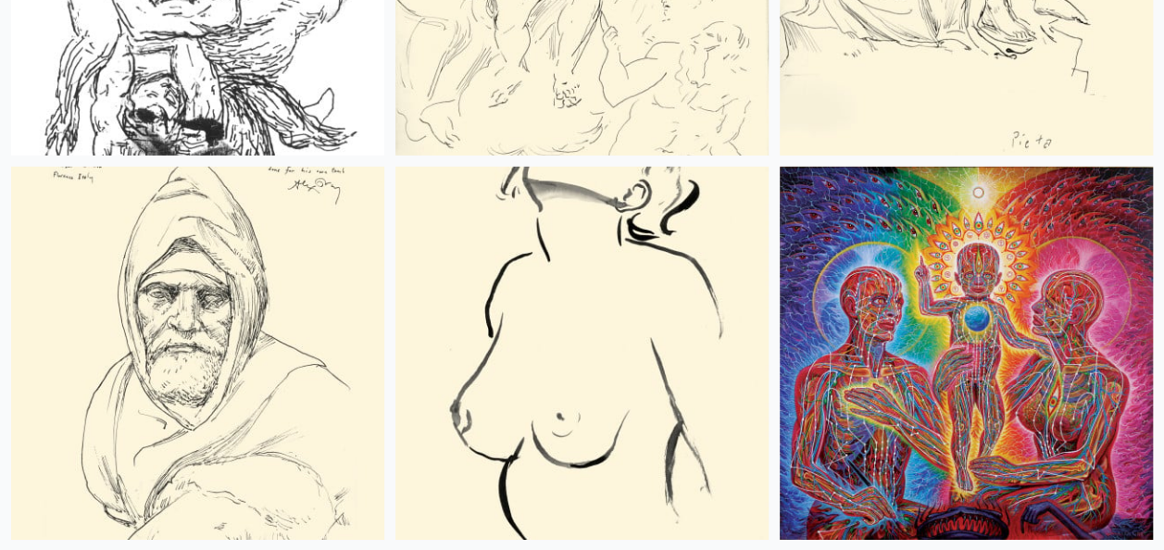
scroll to position [13518, 0]
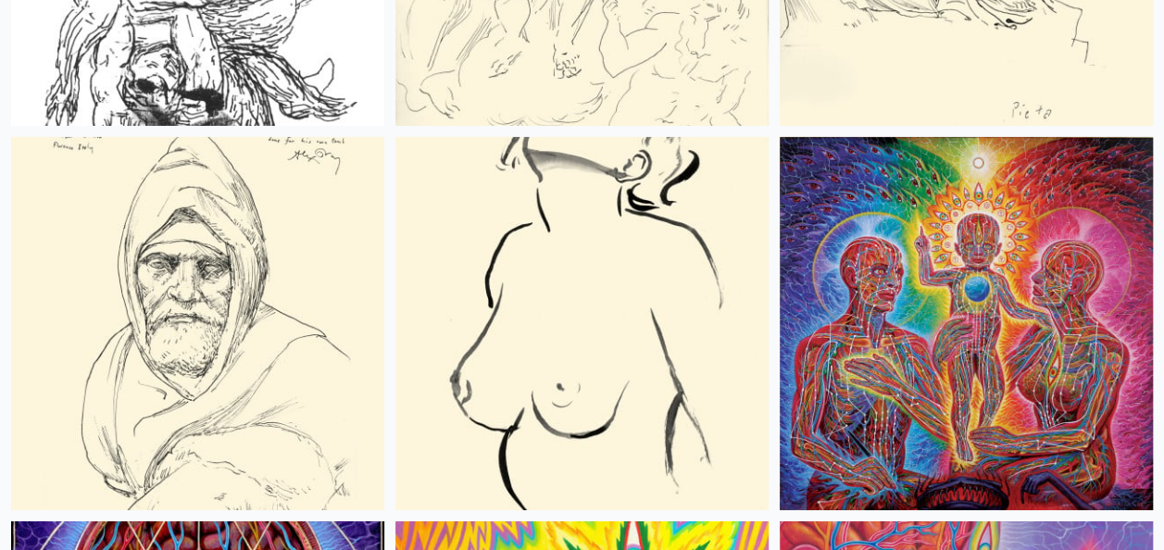
click at [996, 381] on img at bounding box center [966, 323] width 373 height 373
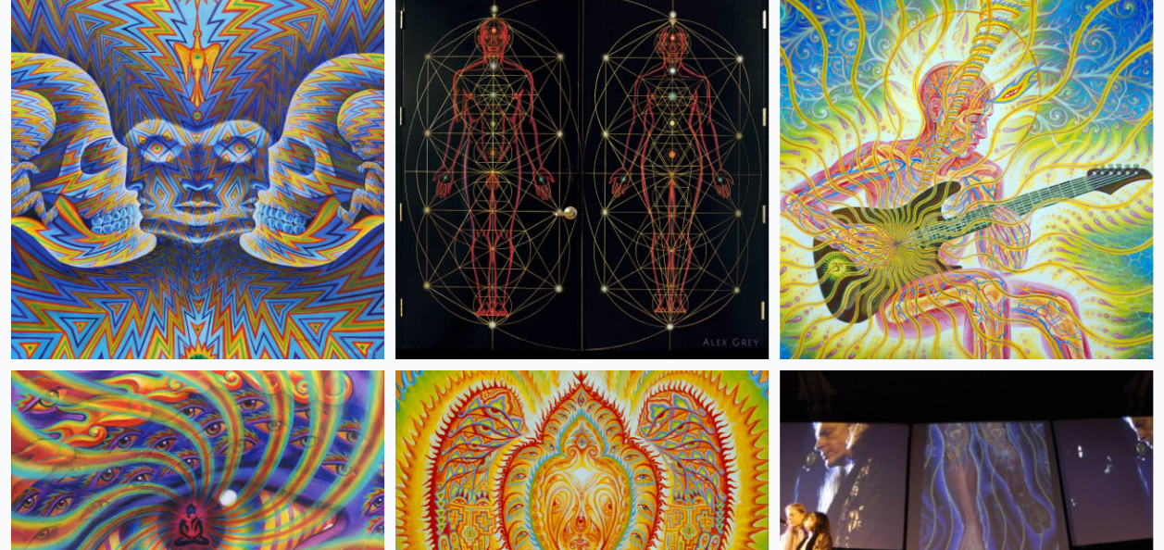
scroll to position [17129, 0]
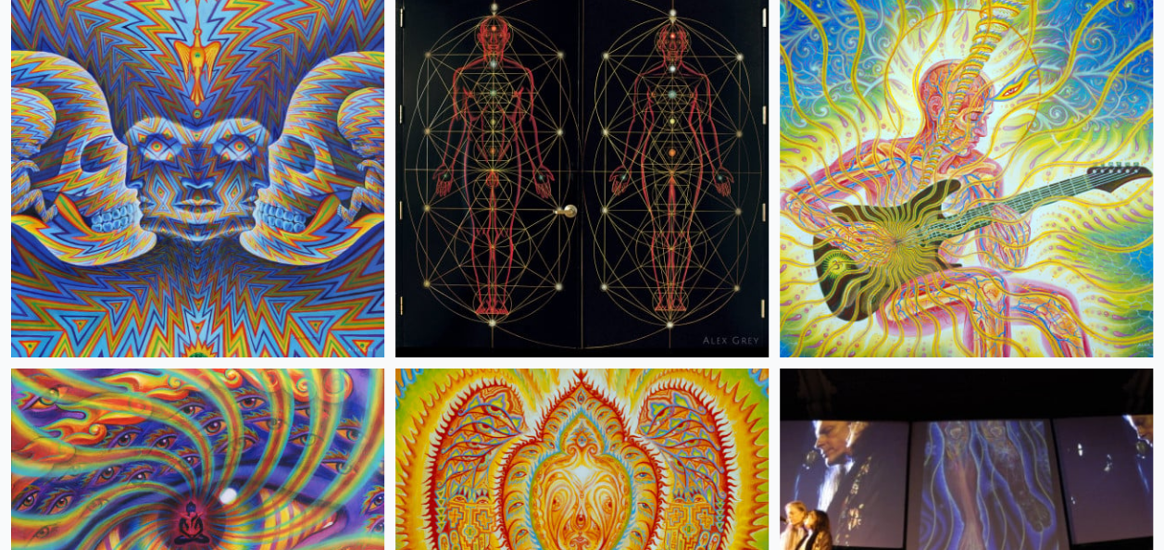
click at [998, 274] on img at bounding box center [966, 170] width 373 height 373
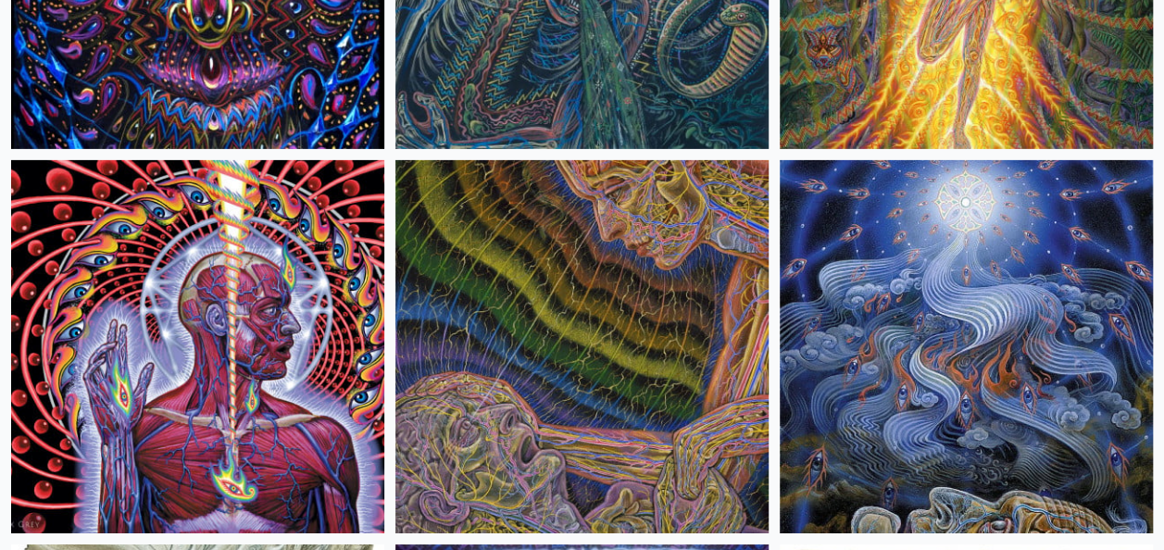
scroll to position [20462, 0]
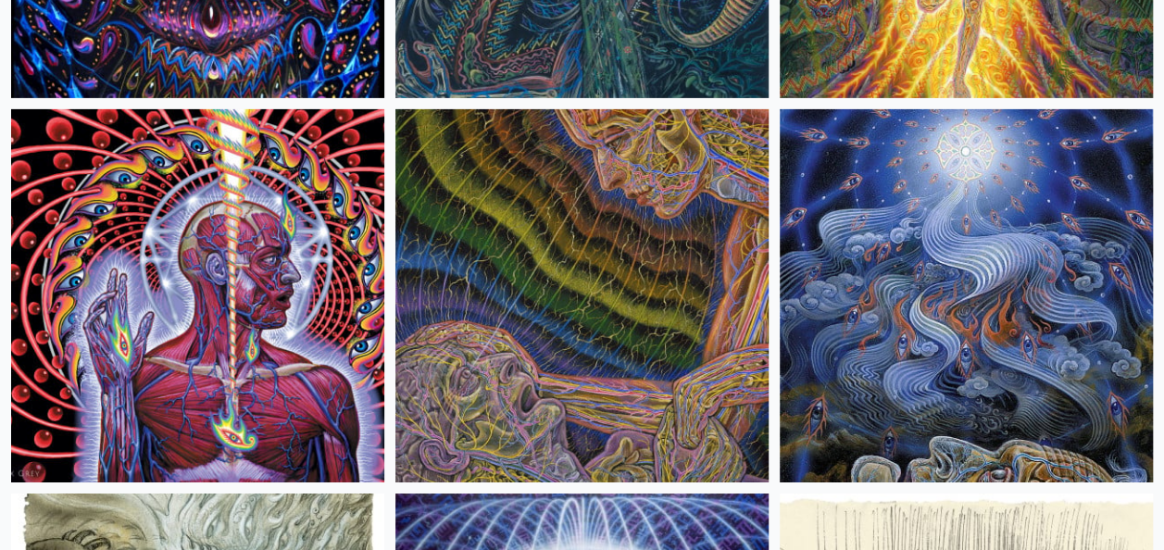
click at [605, 348] on img at bounding box center [581, 295] width 373 height 373
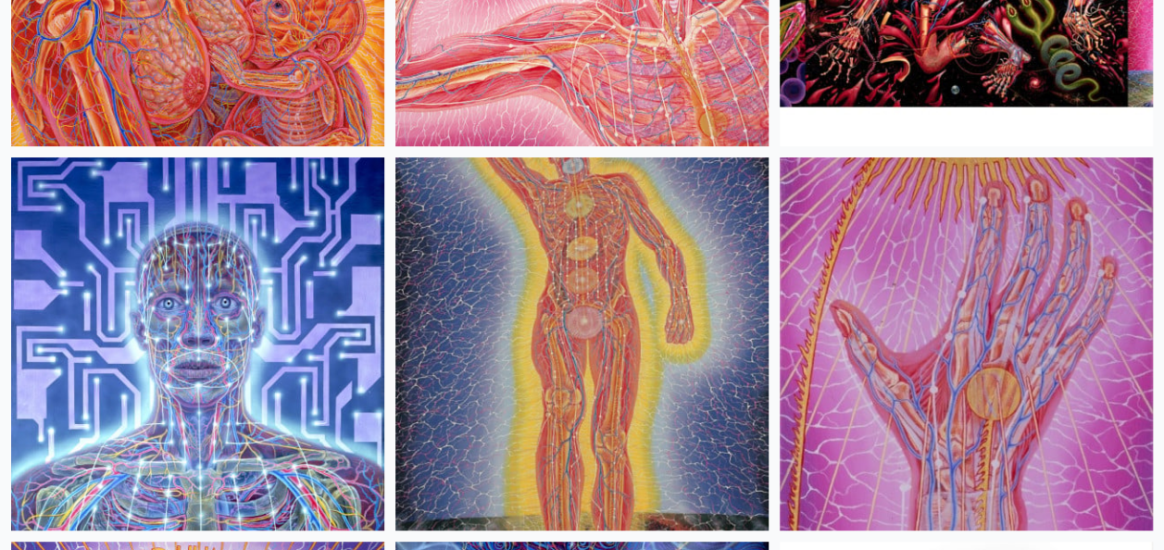
scroll to position [35090, 0]
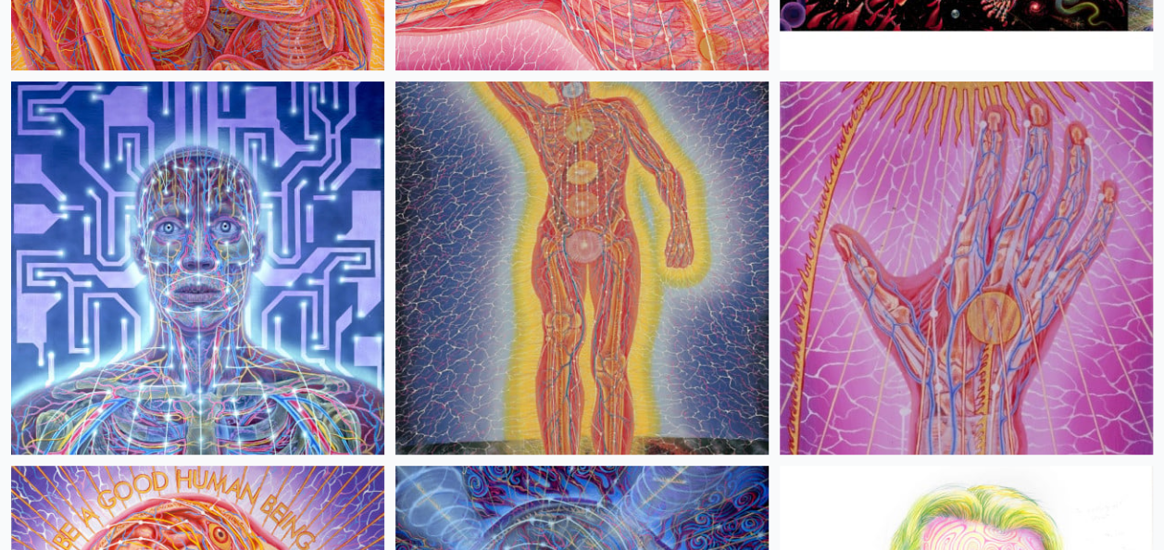
click at [1018, 332] on img at bounding box center [966, 267] width 373 height 373
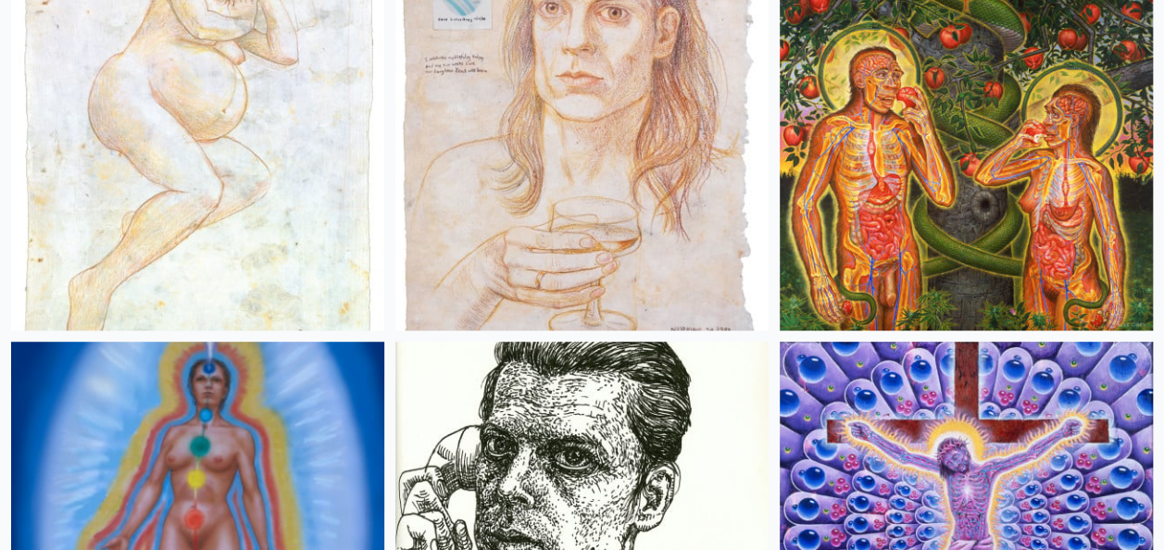
scroll to position [31665, 0]
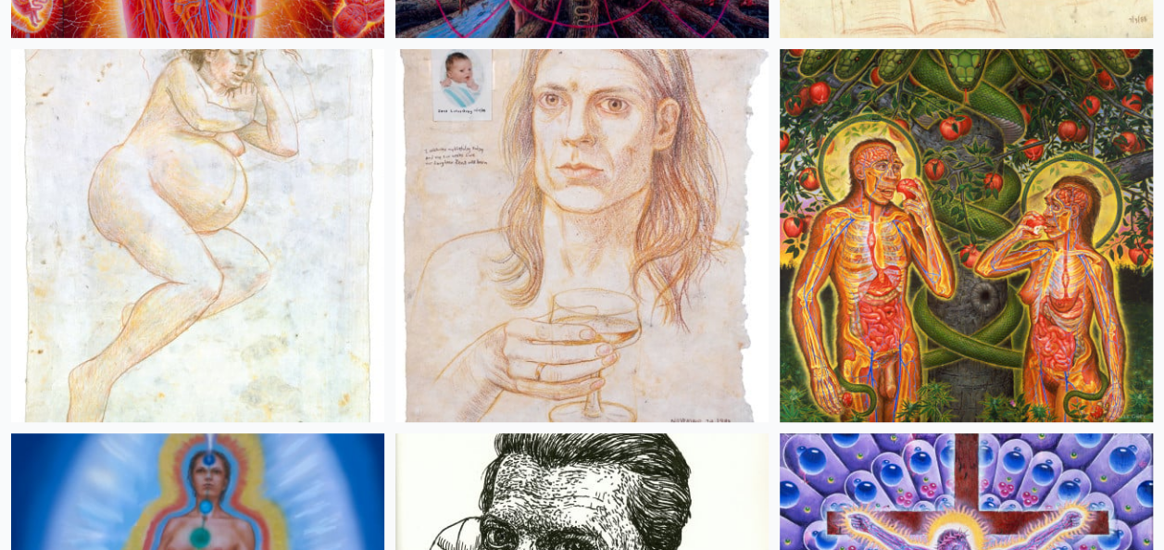
click at [972, 273] on img at bounding box center [966, 235] width 373 height 373
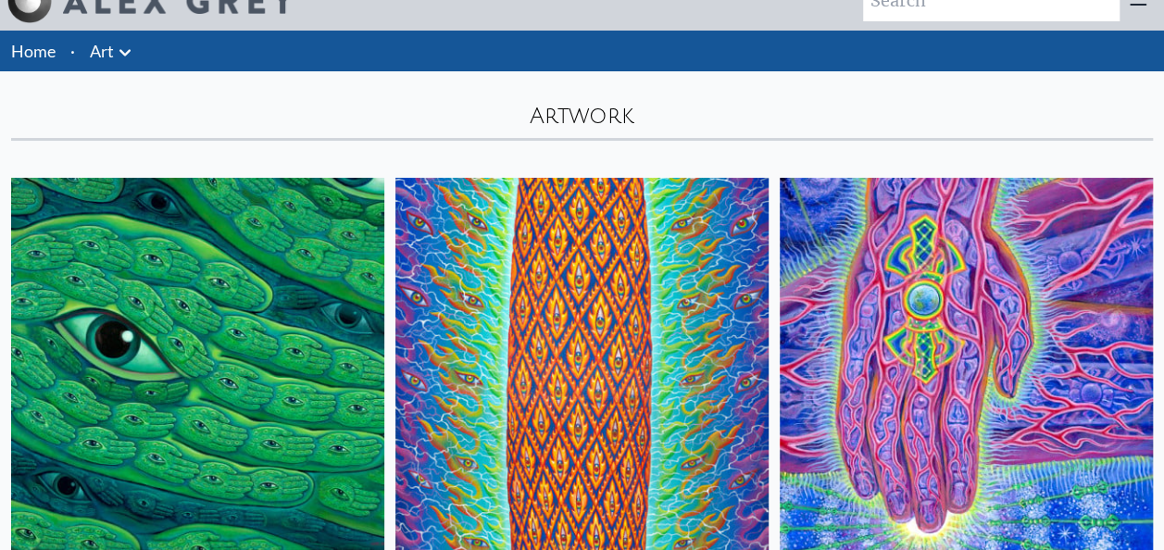
scroll to position [0, 0]
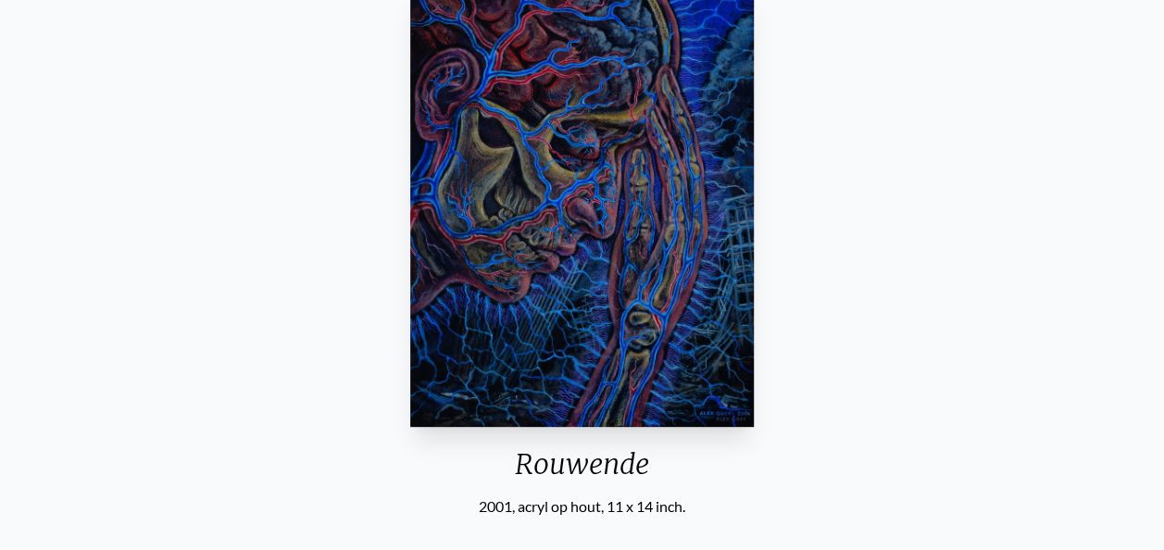
scroll to position [185, 0]
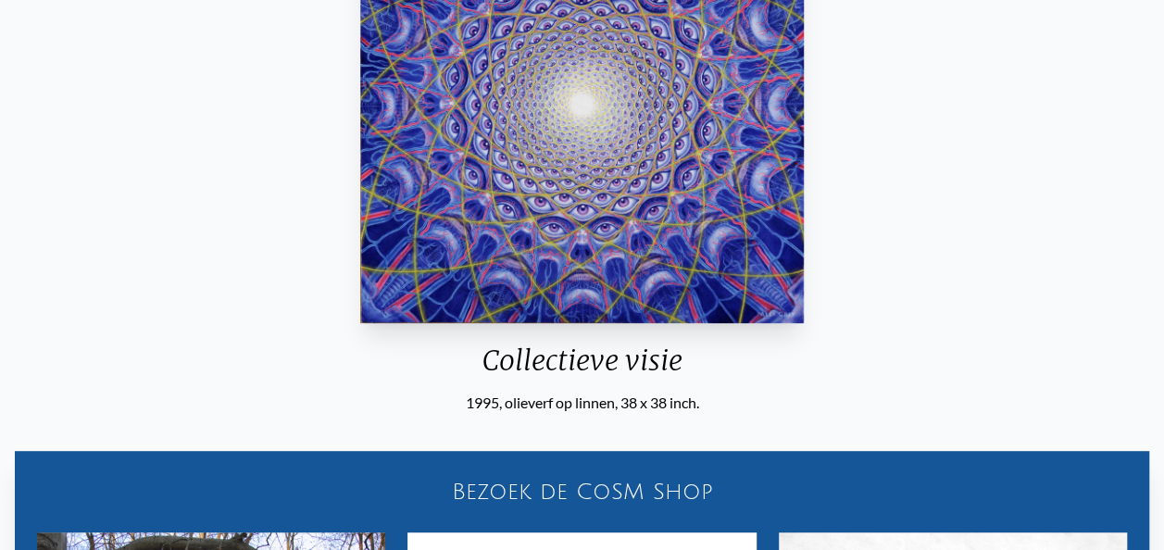
scroll to position [185, 0]
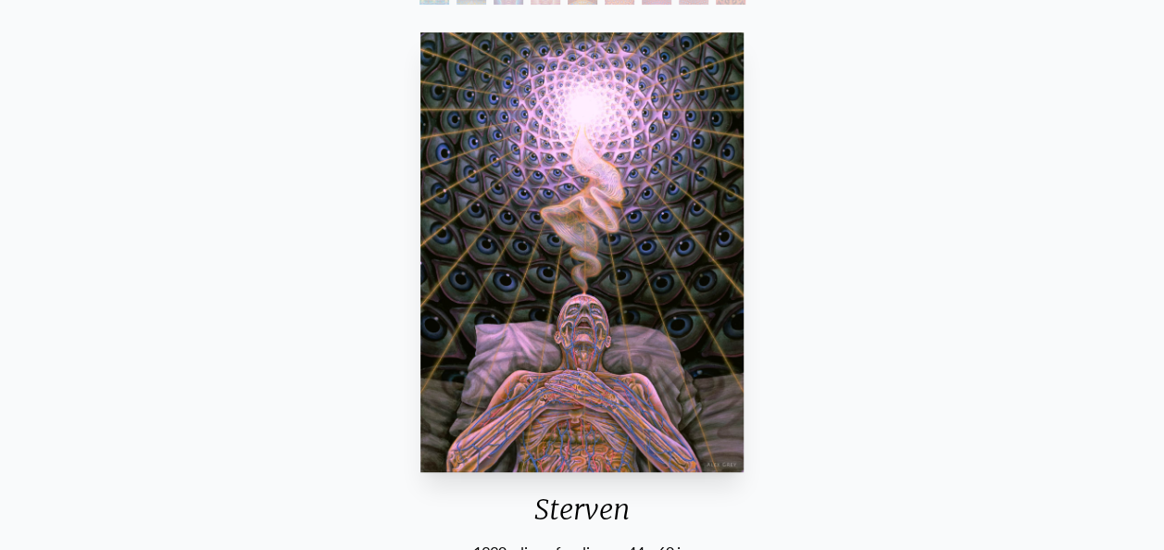
scroll to position [278, 0]
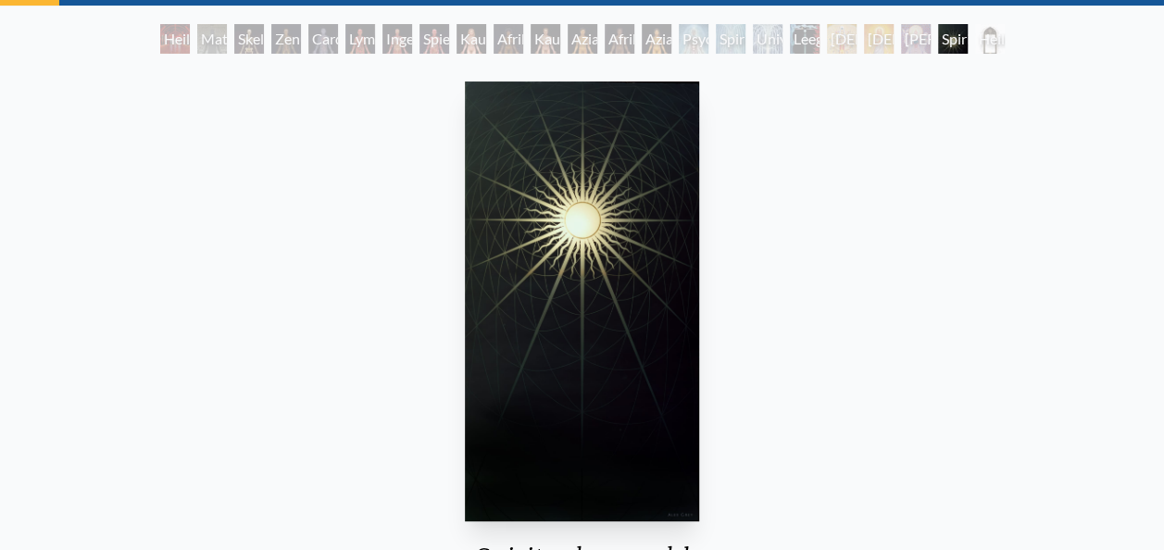
scroll to position [93, 0]
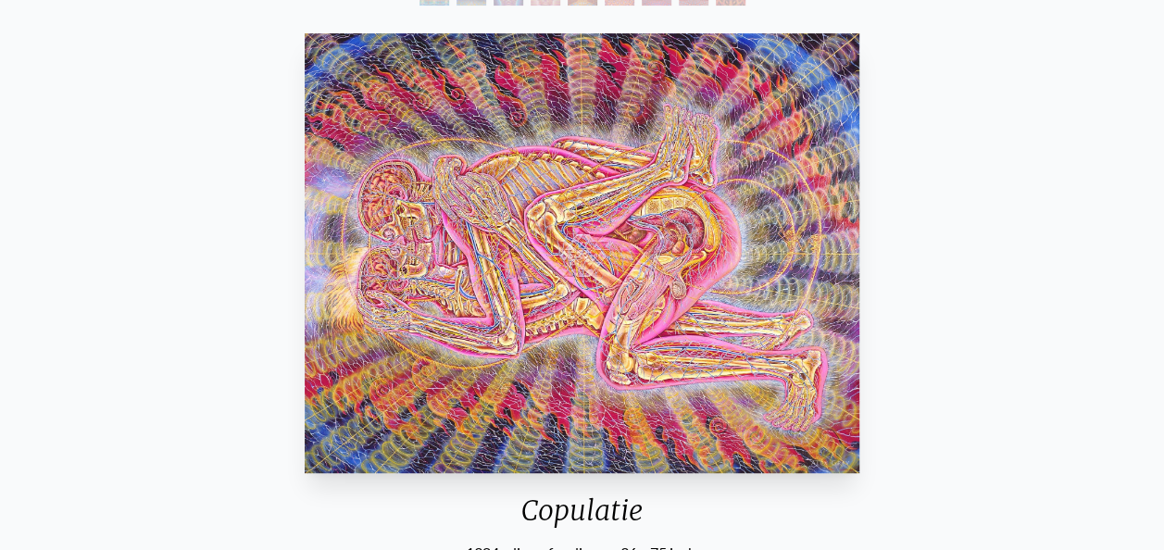
scroll to position [278, 0]
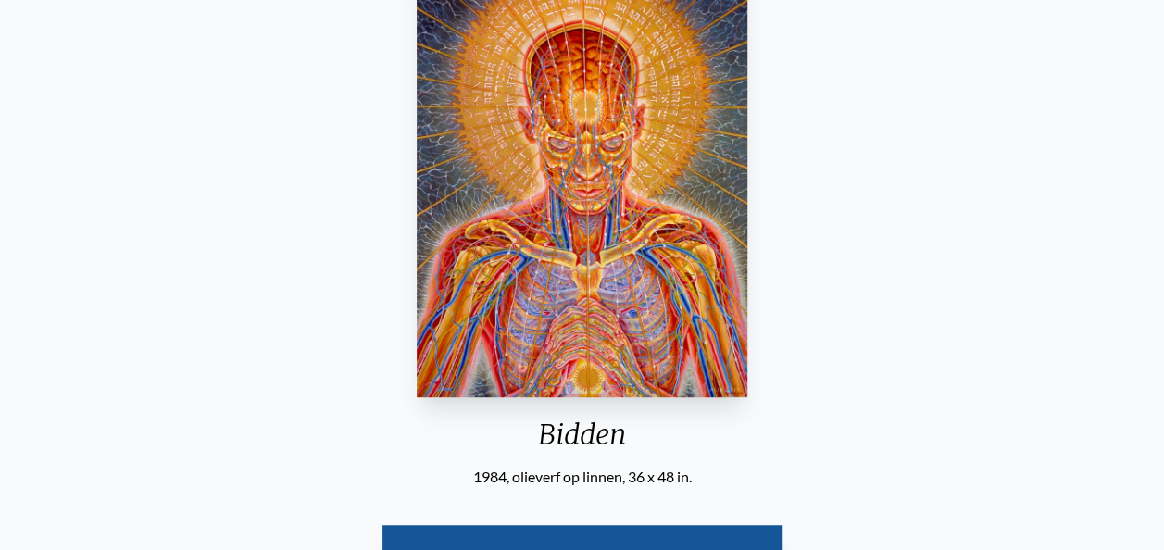
scroll to position [370, 0]
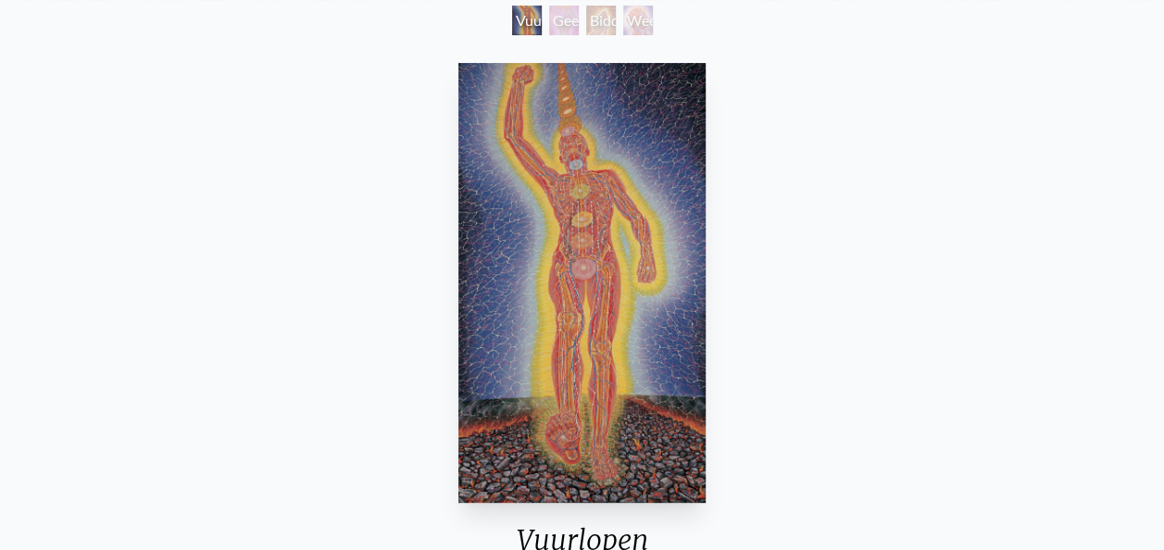
scroll to position [93, 0]
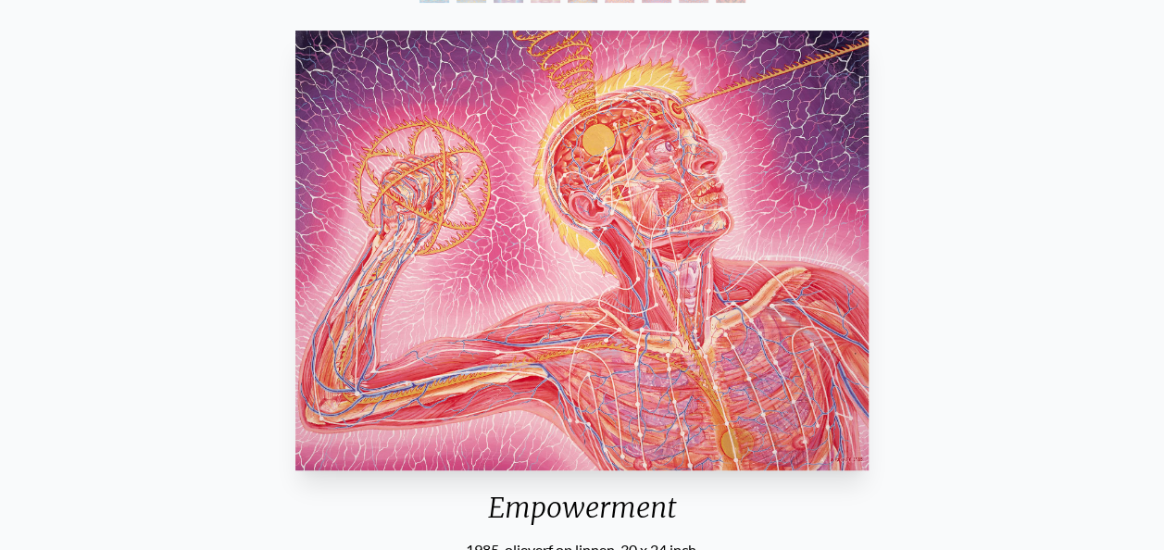
scroll to position [278, 0]
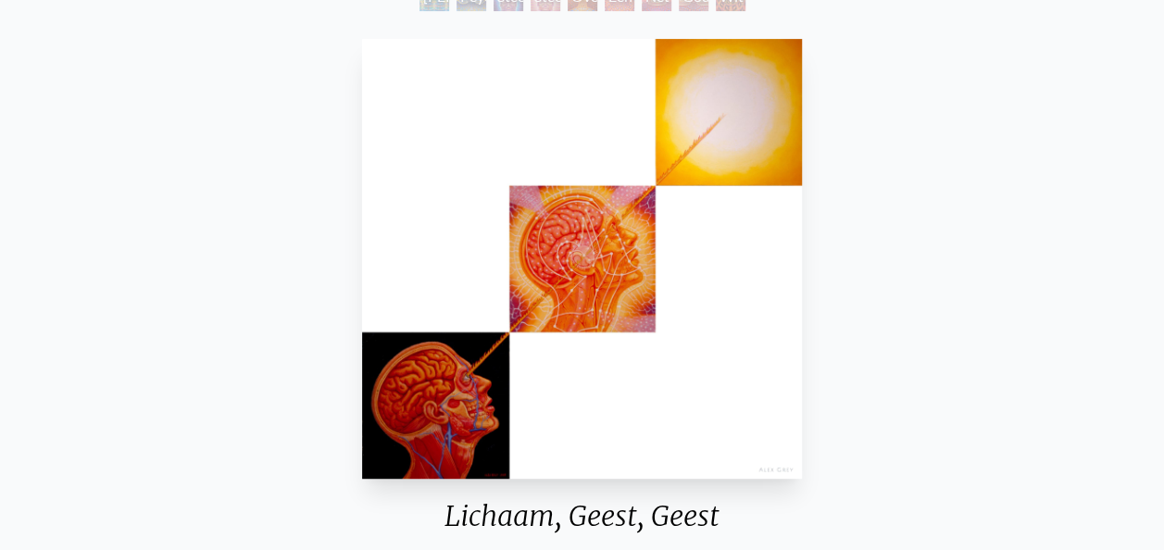
scroll to position [93, 0]
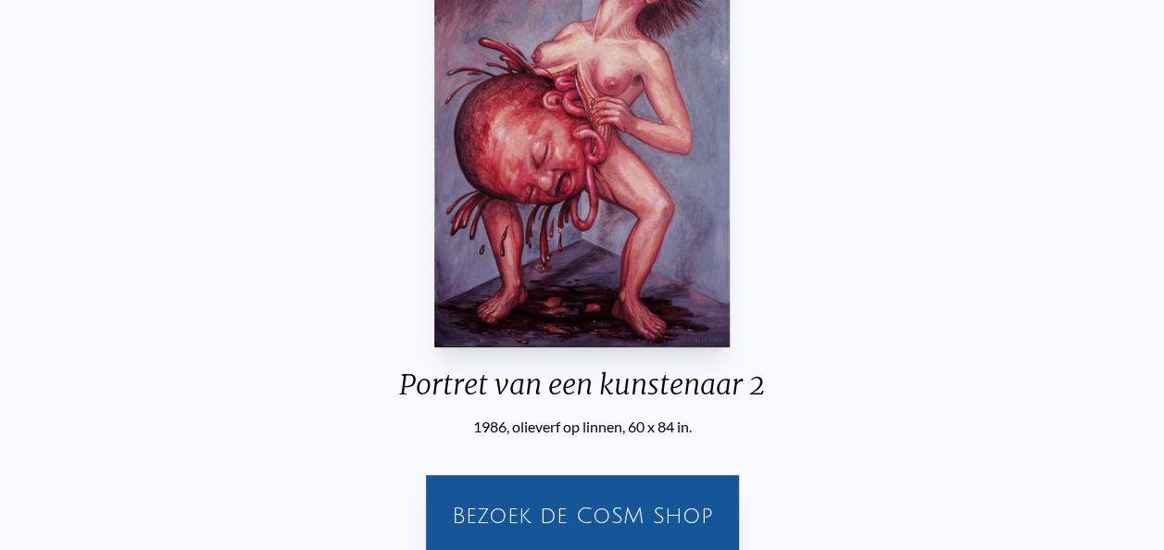
scroll to position [278, 0]
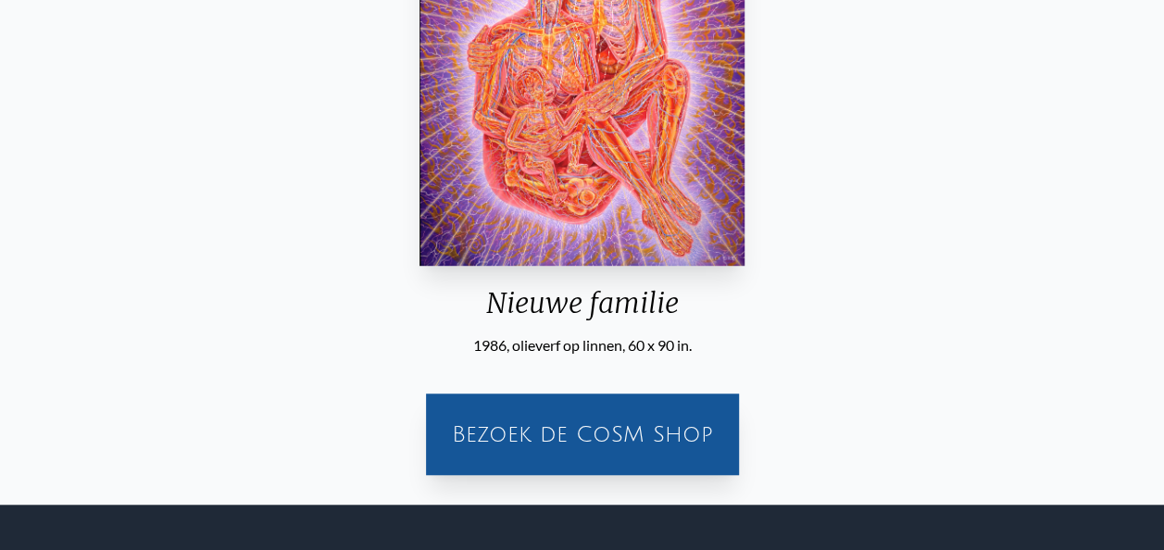
scroll to position [93, 0]
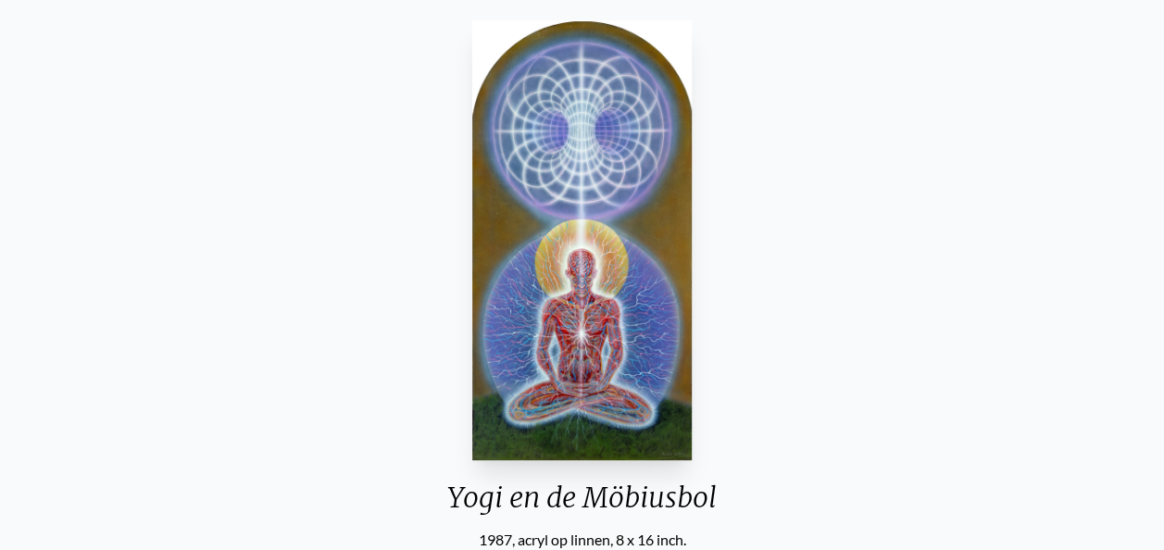
scroll to position [185, 0]
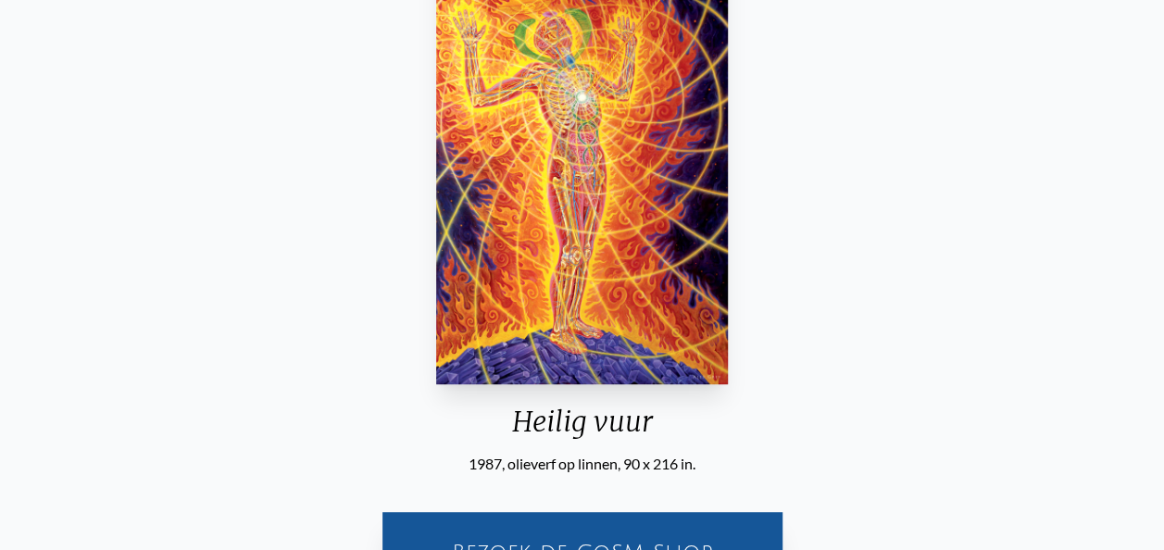
scroll to position [93, 0]
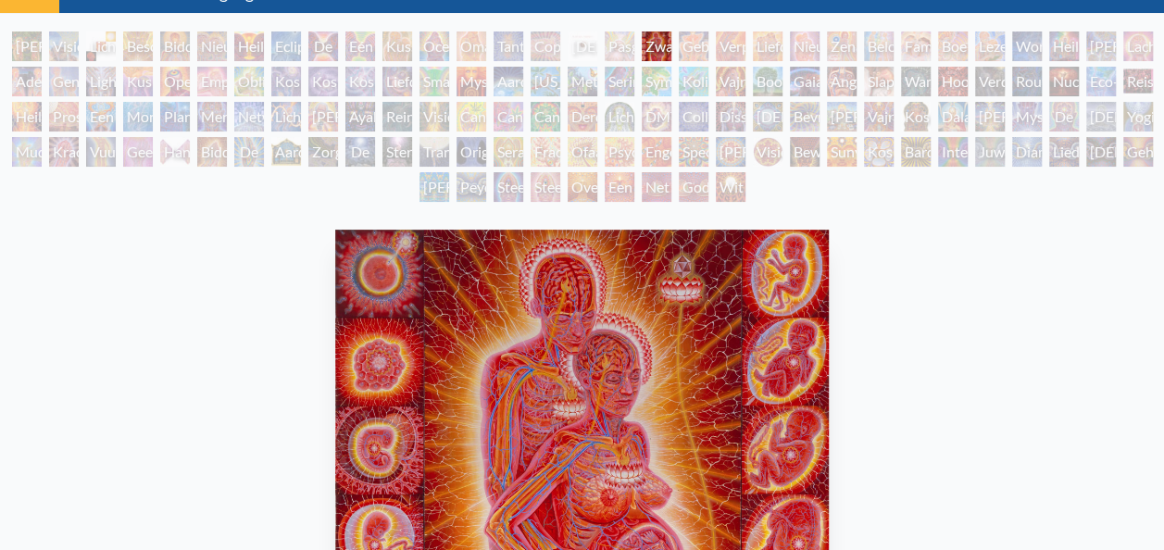
scroll to position [278, 0]
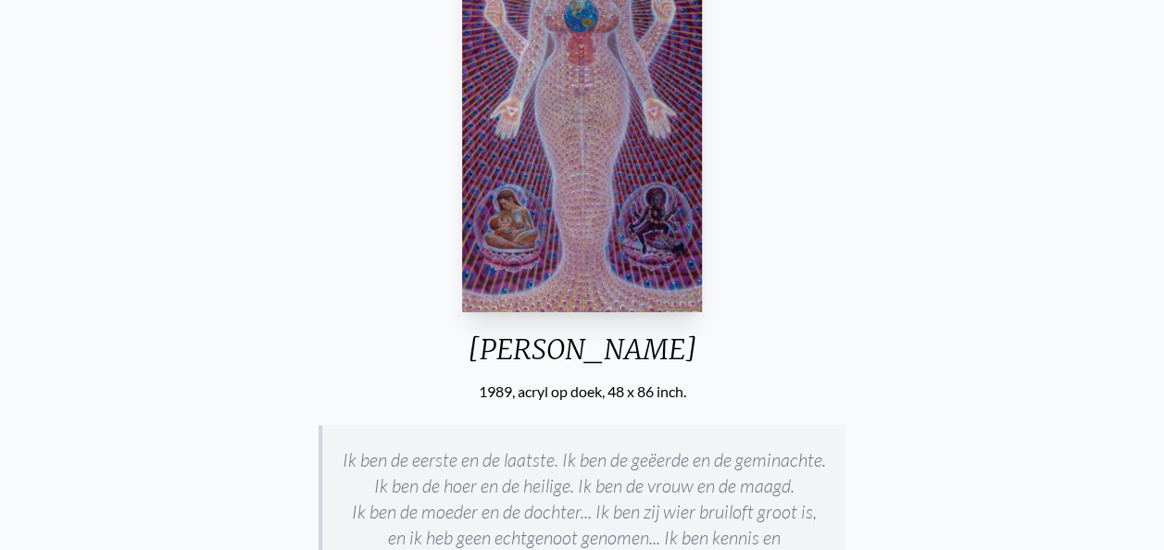
scroll to position [238, 0]
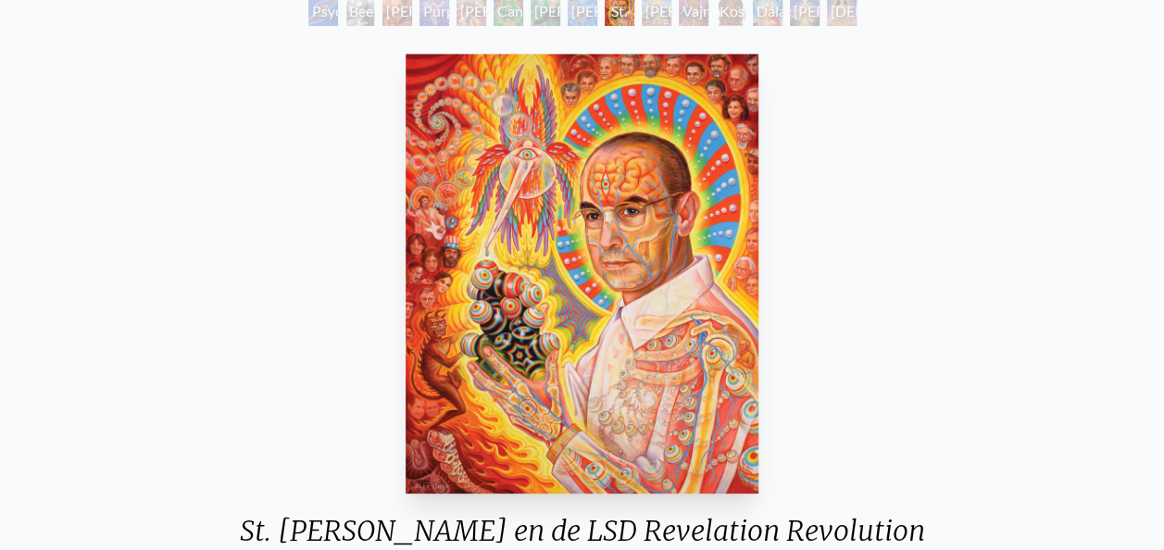
scroll to position [93, 0]
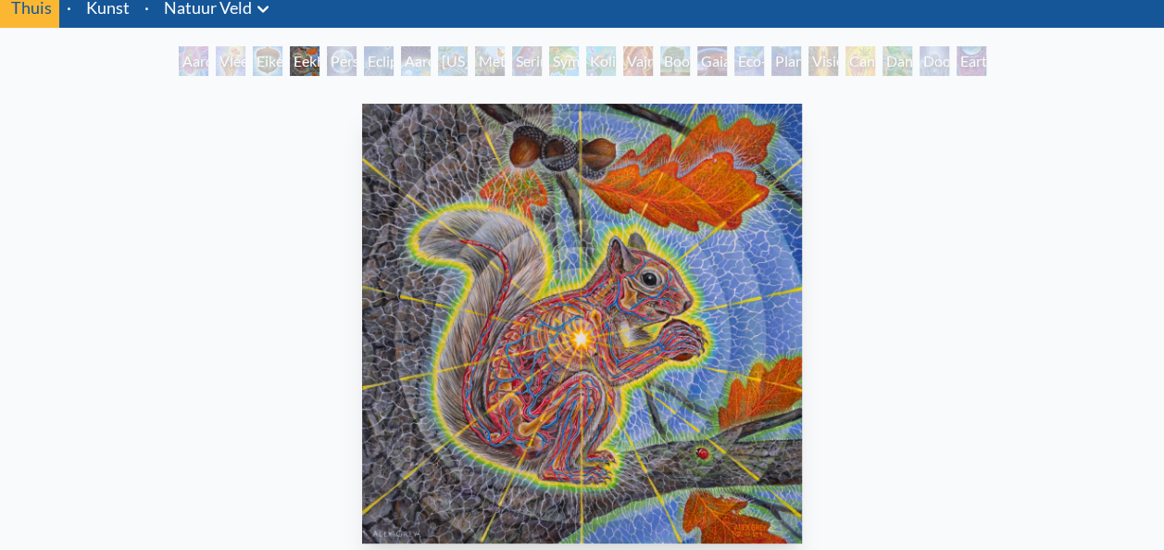
scroll to position [185, 0]
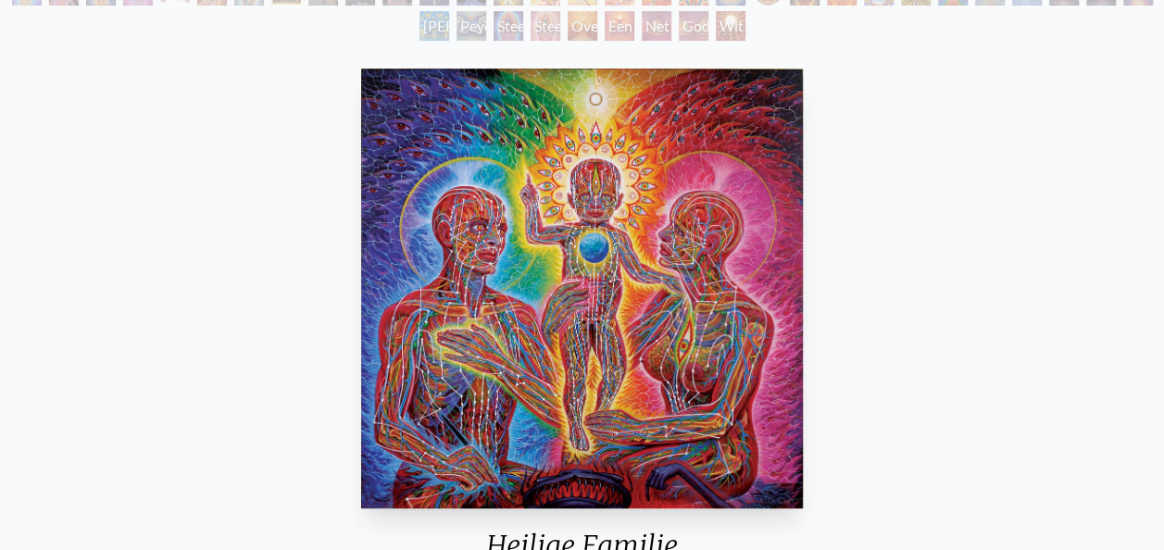
scroll to position [278, 0]
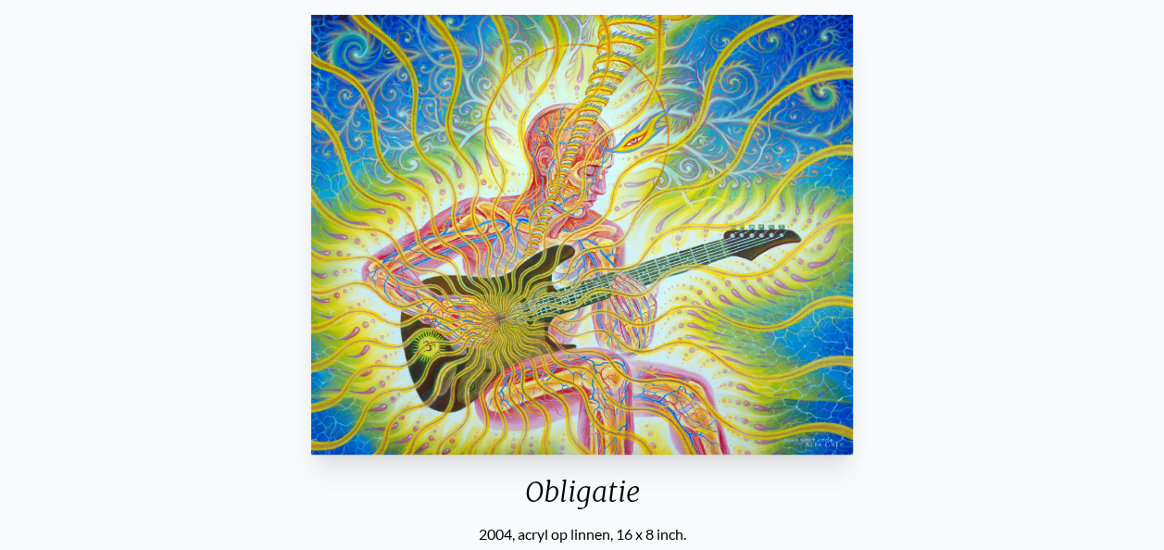
scroll to position [185, 0]
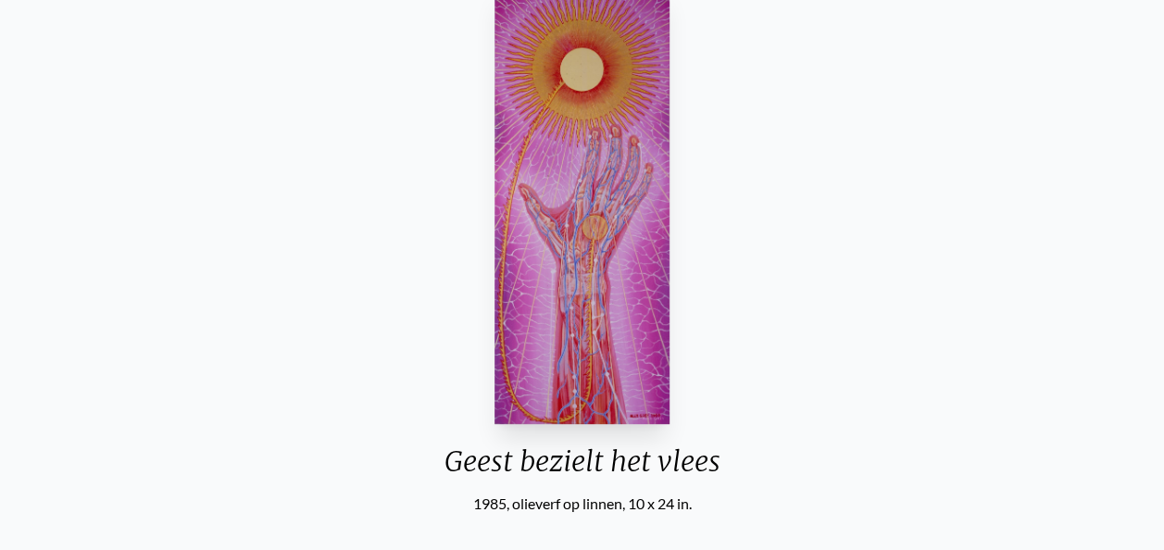
scroll to position [185, 0]
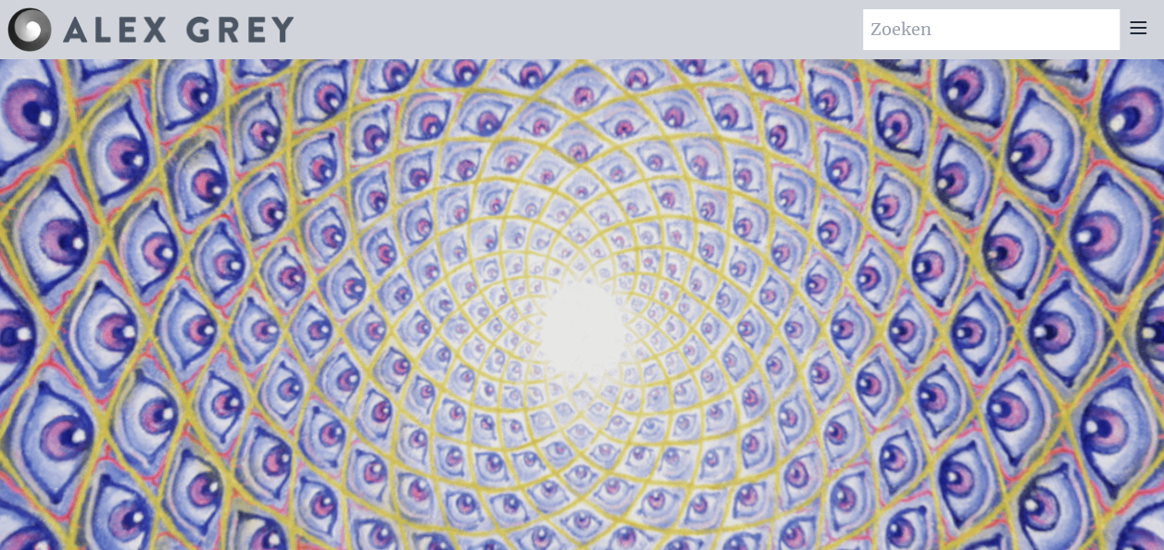
click at [1132, 24] on icon at bounding box center [1138, 28] width 22 height 22
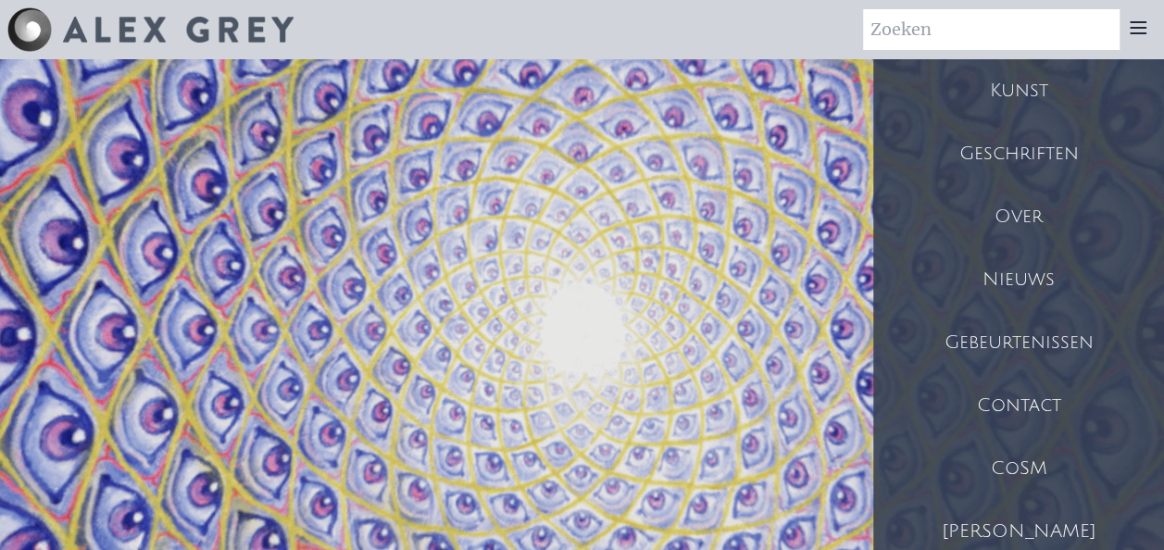
click at [1018, 87] on div "Kunst" at bounding box center [1018, 90] width 291 height 63
click at [1017, 276] on div "Nieuws" at bounding box center [1018, 279] width 291 height 63
click at [1005, 213] on div "Over" at bounding box center [1018, 216] width 291 height 63
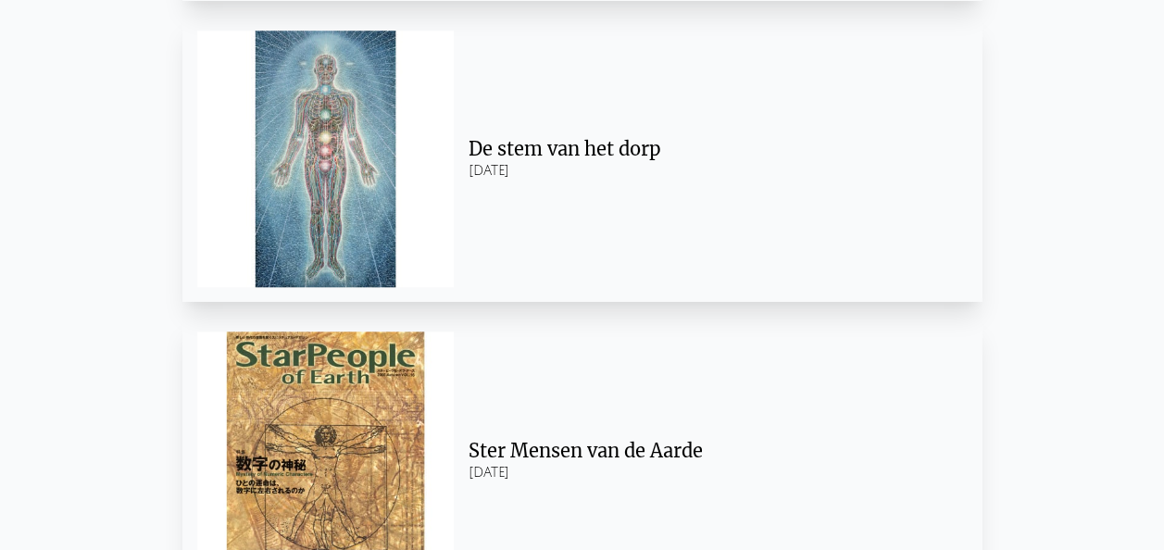
scroll to position [21850, 0]
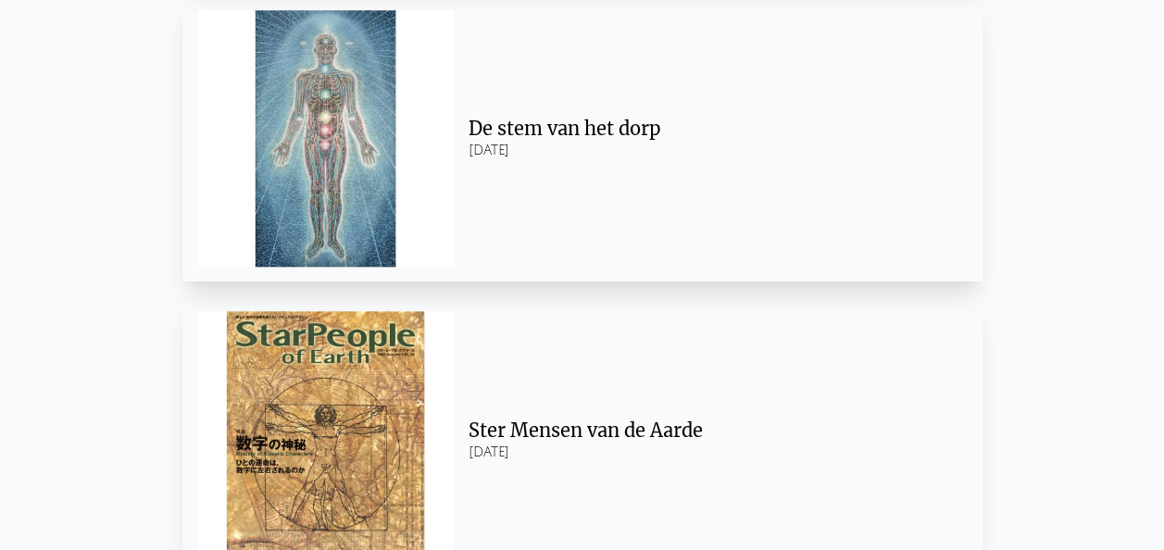
click at [531, 134] on div "De stem van het dorp" at bounding box center [710, 129] width 484 height 26
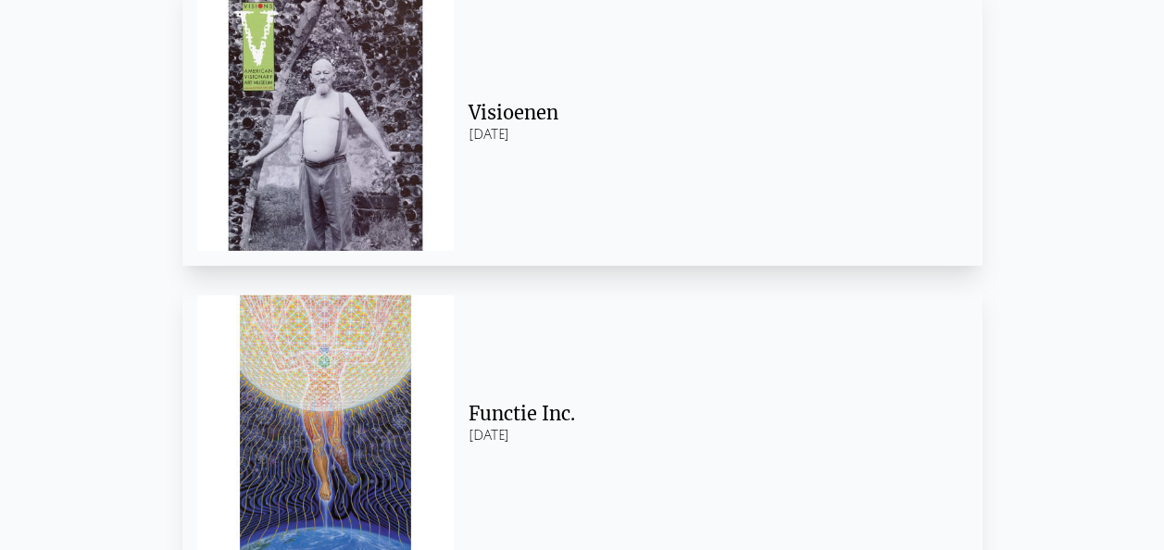
scroll to position [26295, 0]
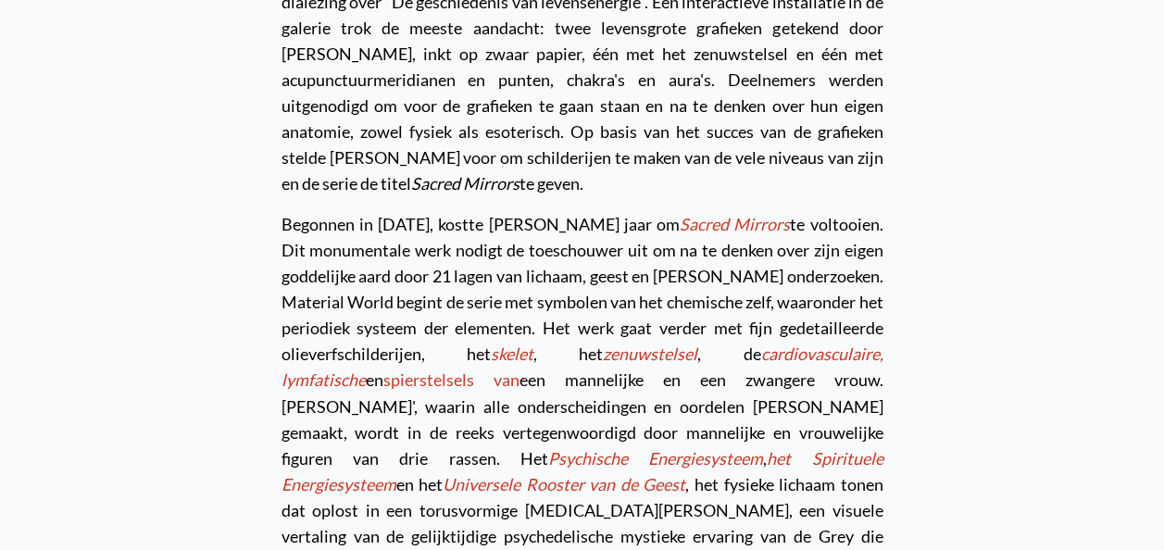
scroll to position [4815, 0]
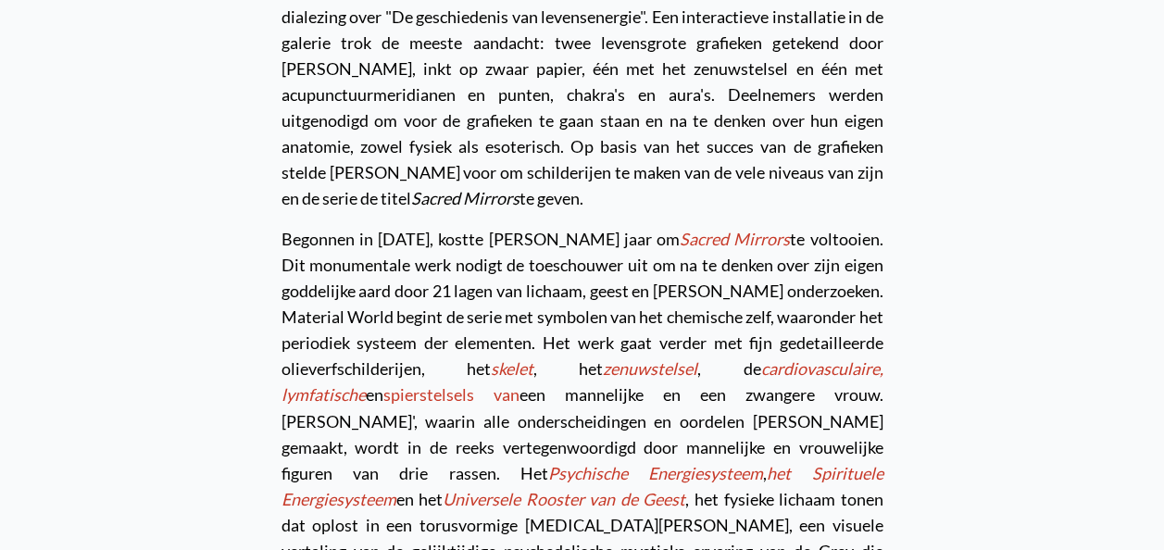
click at [763, 462] on em "Psychische Energiesysteem" at bounding box center [655, 472] width 215 height 20
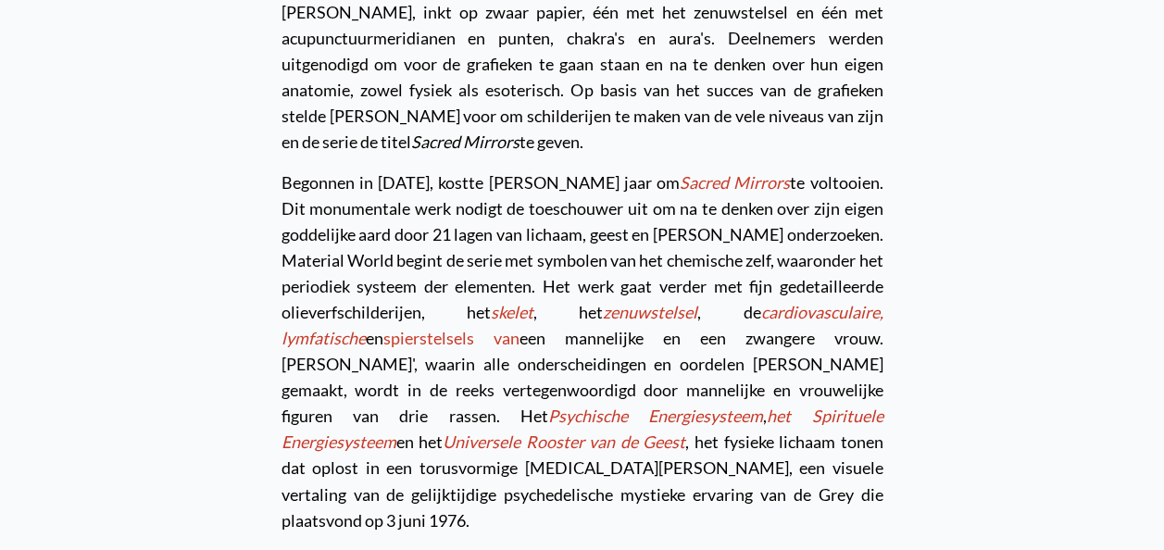
click at [497, 406] on em "het Spirituele Energiesysteem" at bounding box center [582, 429] width 602 height 46
click at [685, 431] on em "Universele Rooster van de Geest" at bounding box center [564, 441] width 243 height 20
click at [680, 172] on em "Sacred Mirrors" at bounding box center [735, 182] width 110 height 20
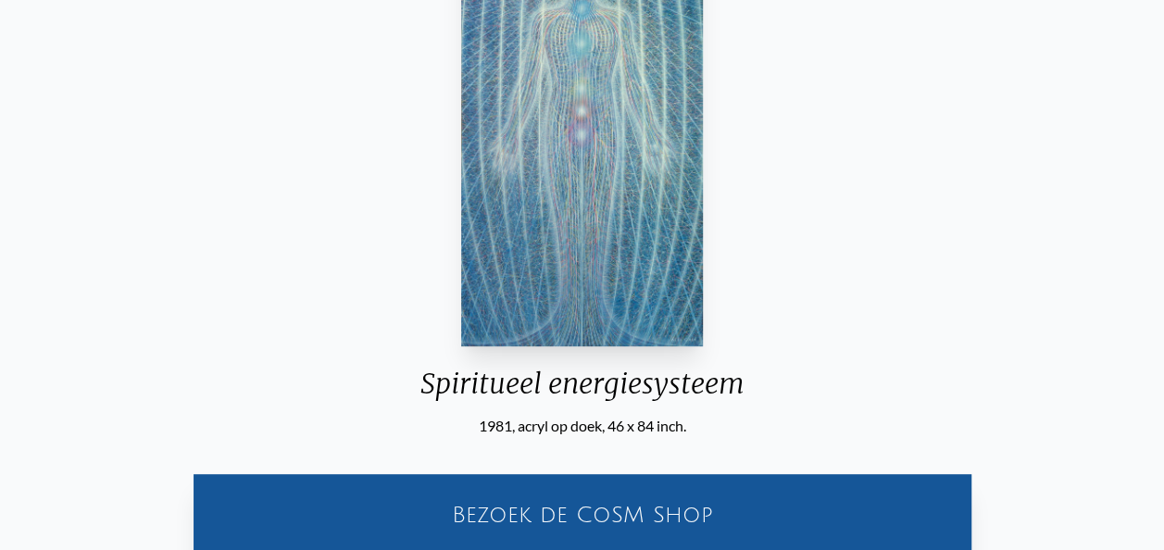
scroll to position [278, 0]
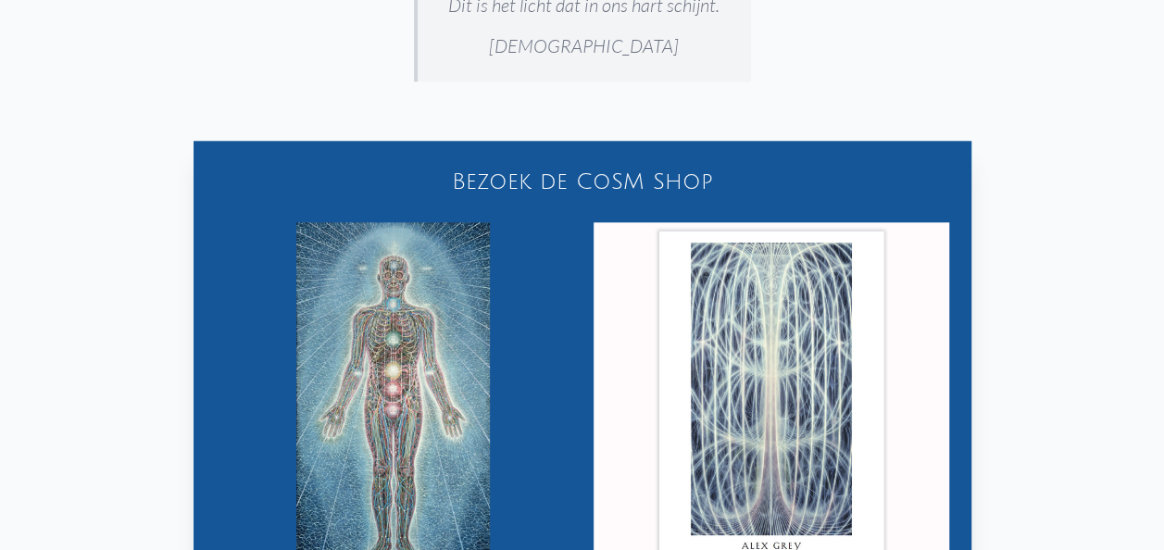
scroll to position [545, 0]
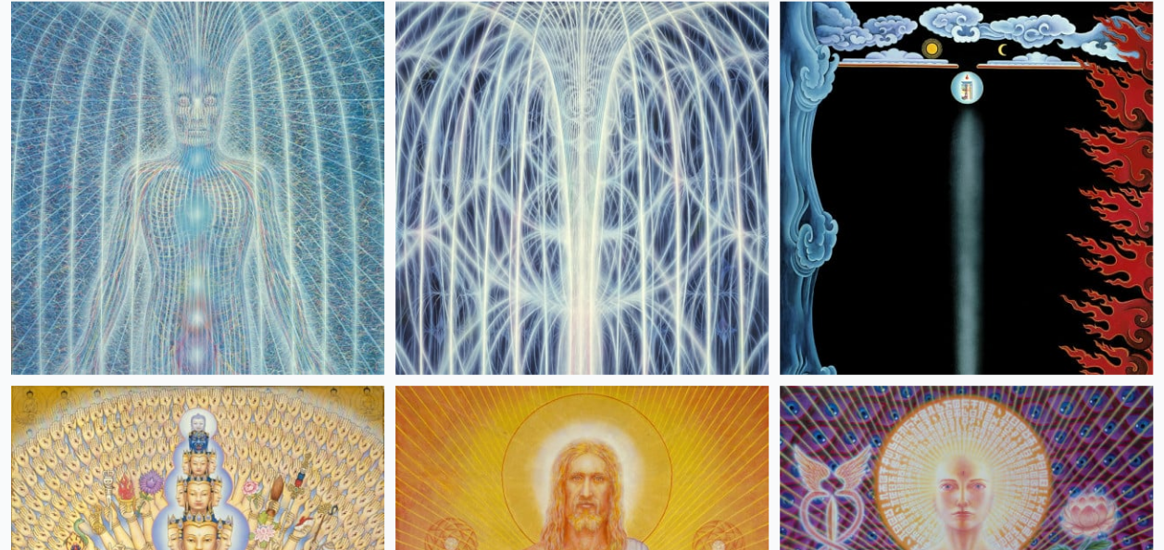
scroll to position [2222, 0]
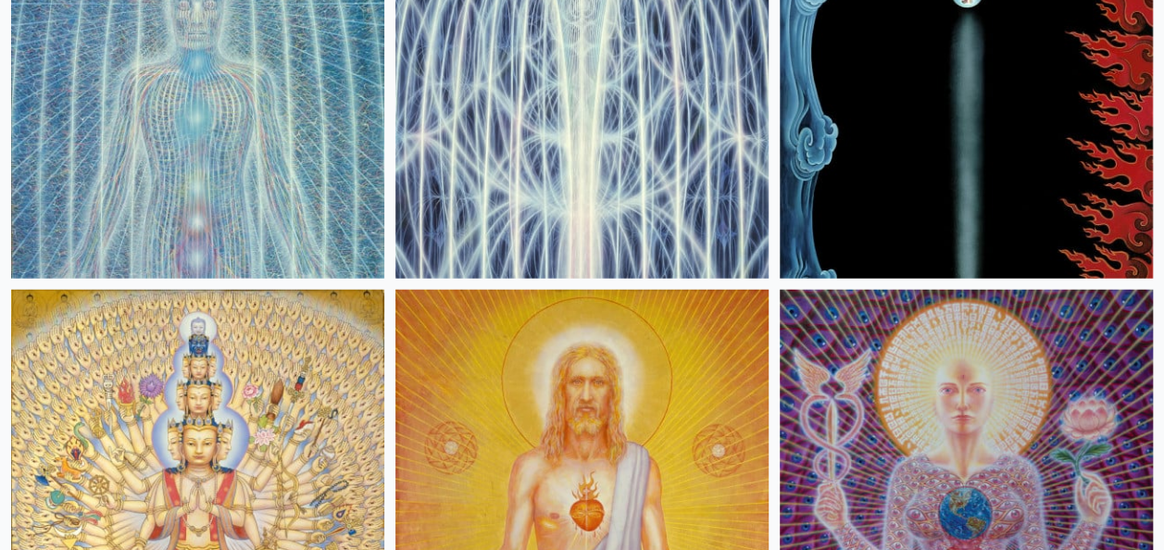
click at [954, 173] on img at bounding box center [966, 92] width 373 height 373
click at [169, 381] on img at bounding box center [197, 476] width 373 height 373
click at [598, 465] on img at bounding box center [581, 476] width 373 height 373
click at [985, 414] on img at bounding box center [966, 476] width 373 height 373
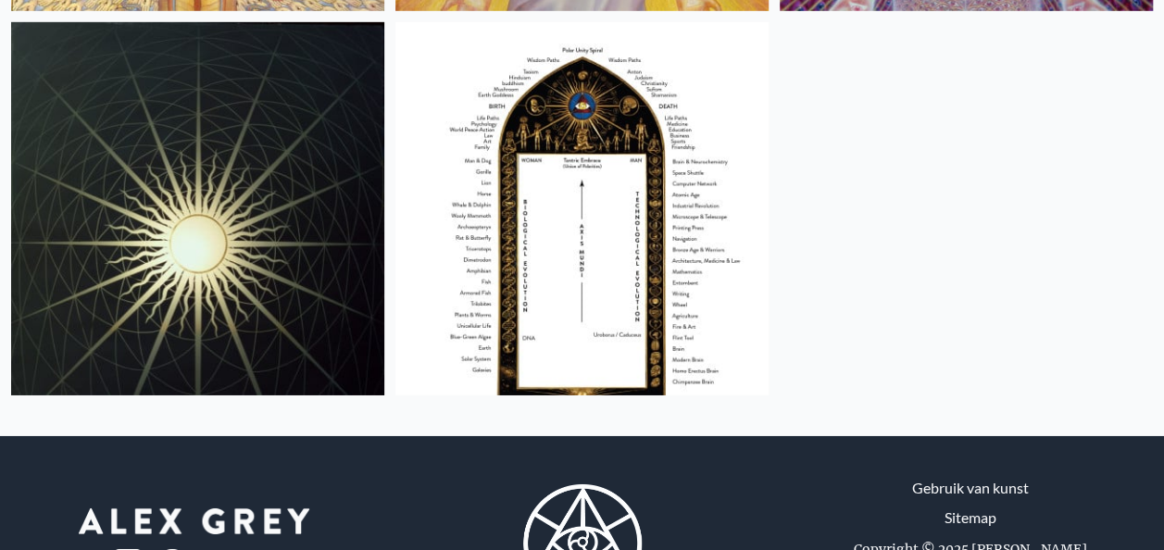
scroll to position [2963, 0]
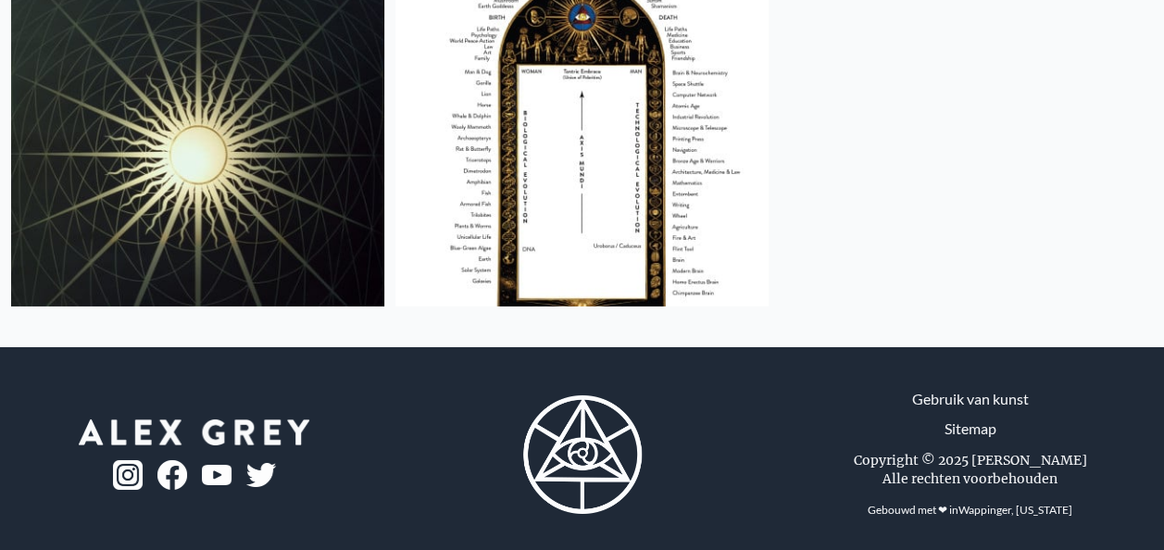
click at [264, 190] on img at bounding box center [197, 119] width 373 height 373
click at [588, 212] on img at bounding box center [581, 119] width 373 height 373
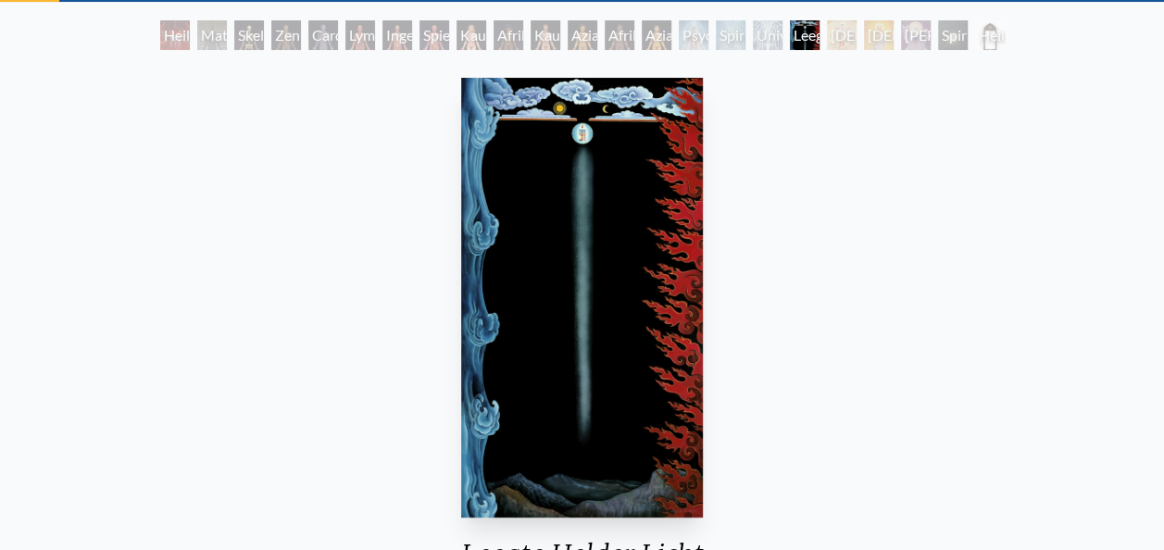
scroll to position [93, 0]
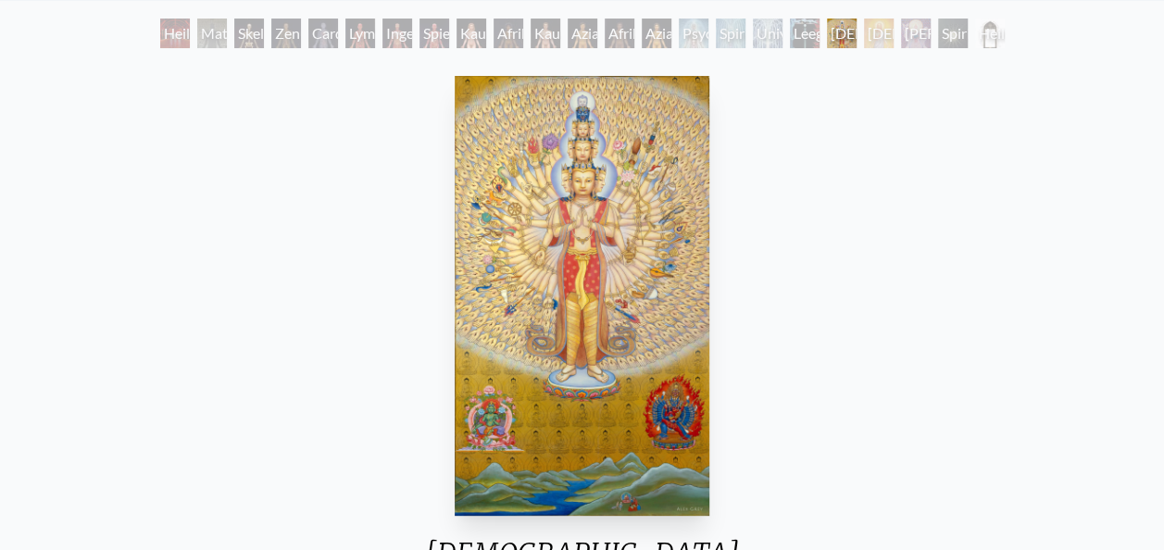
scroll to position [93, 0]
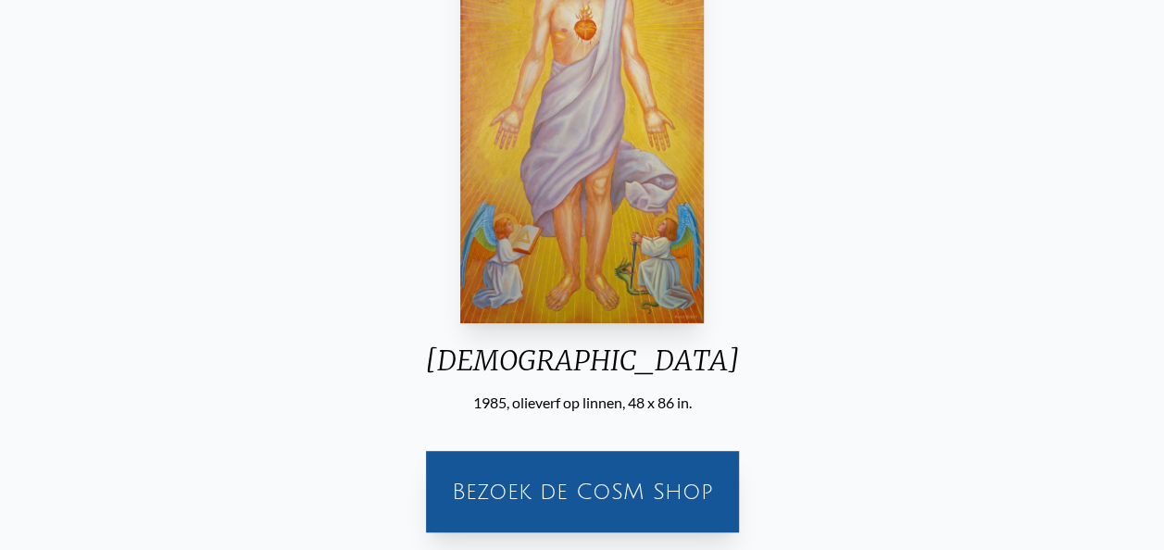
scroll to position [185, 0]
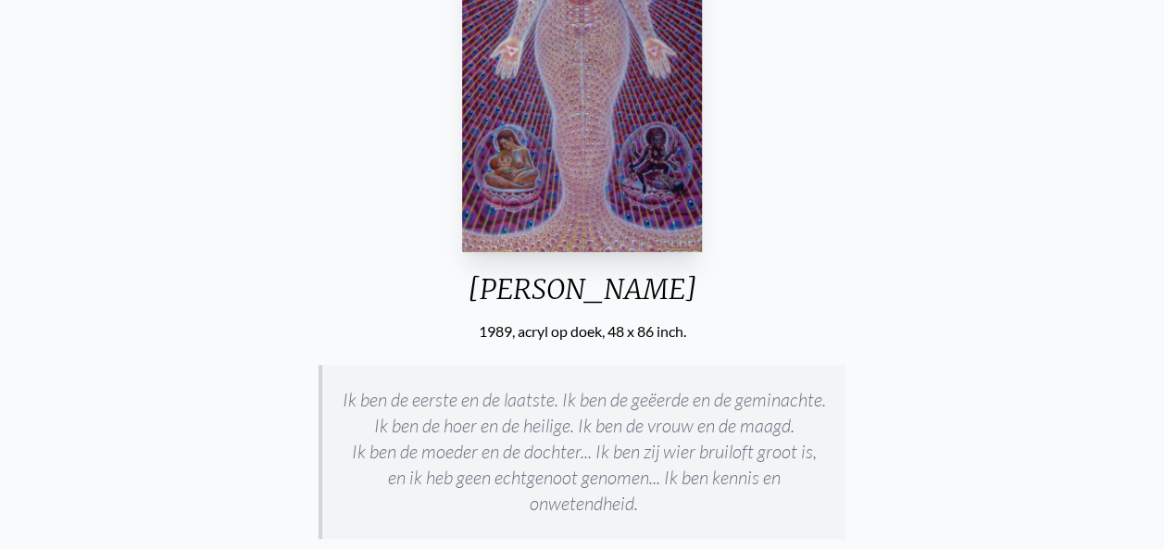
scroll to position [556, 0]
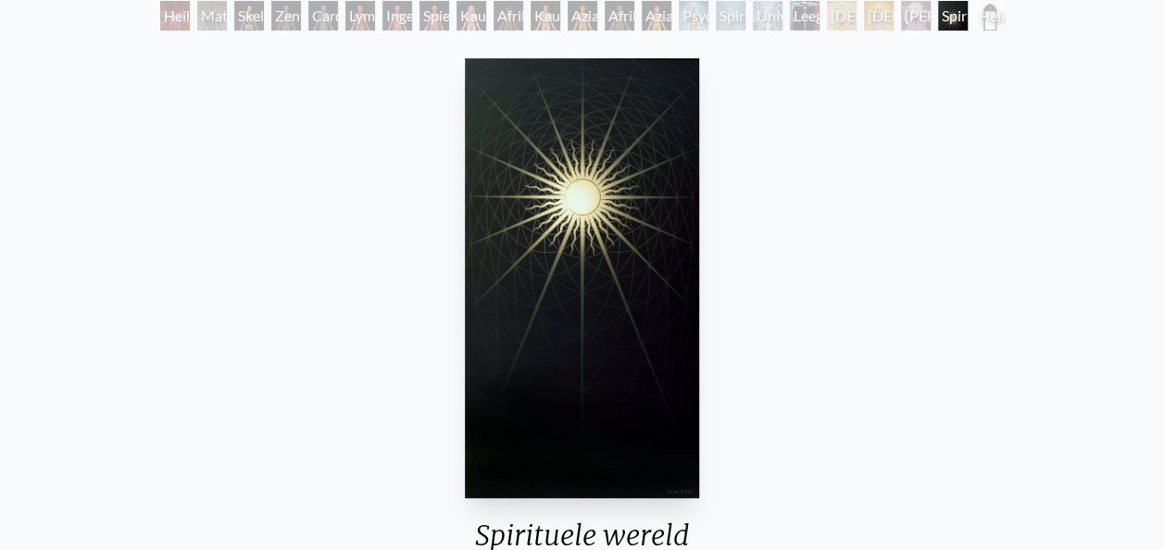
scroll to position [93, 0]
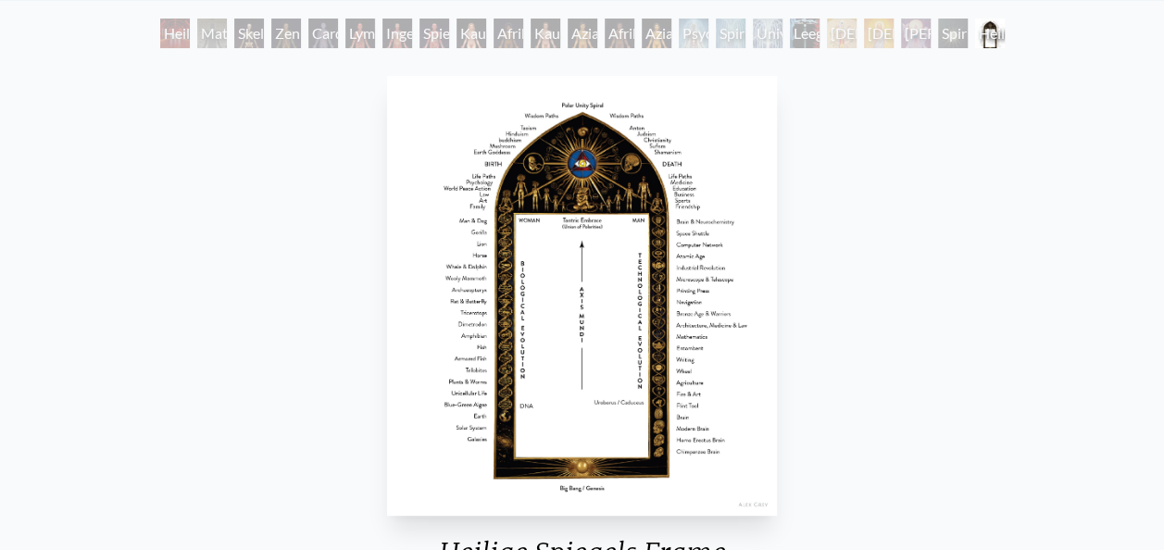
scroll to position [93, 0]
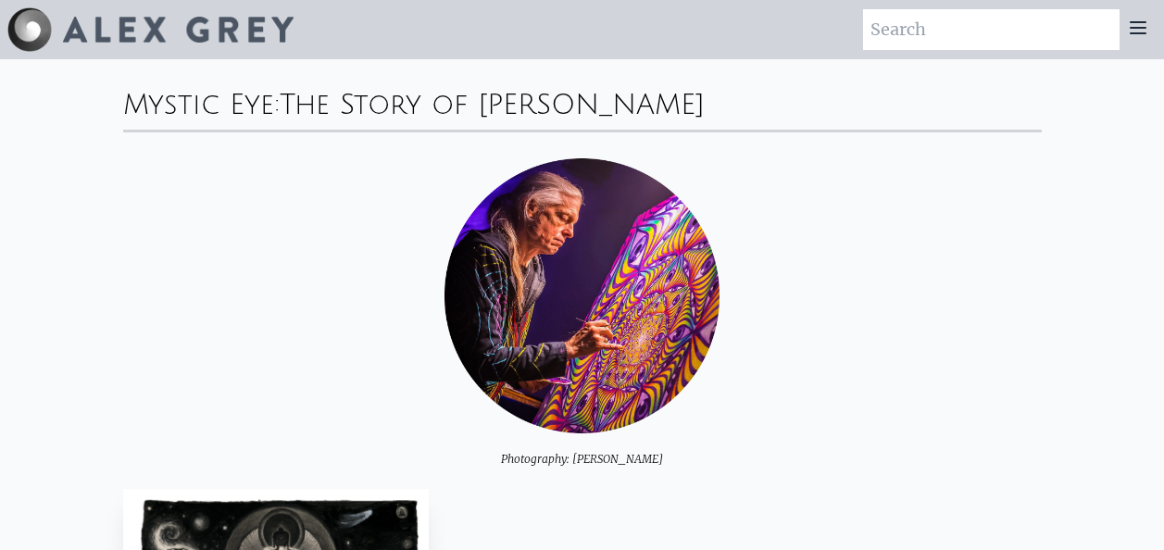
scroll to position [4740, 0]
